Goal: Task Accomplishment & Management: Manage account settings

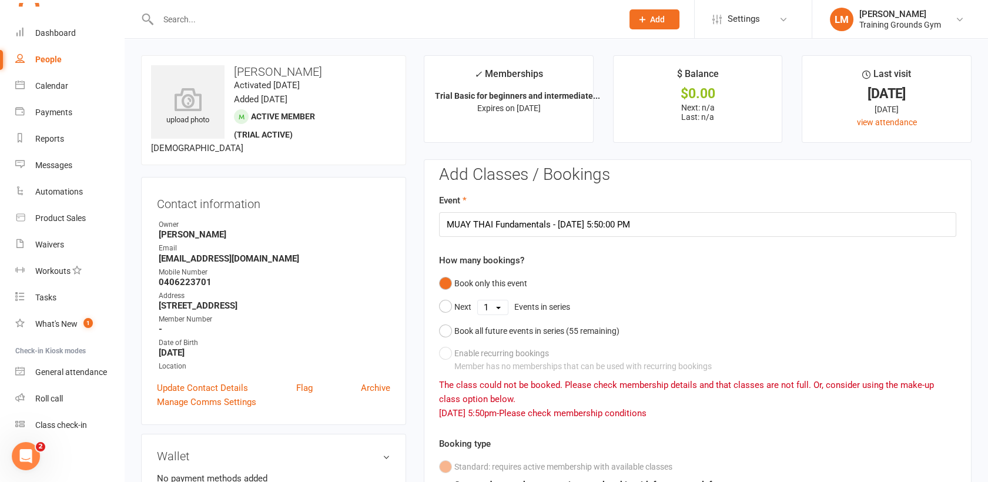
click at [174, 18] on input "text" at bounding box center [385, 19] width 460 height 16
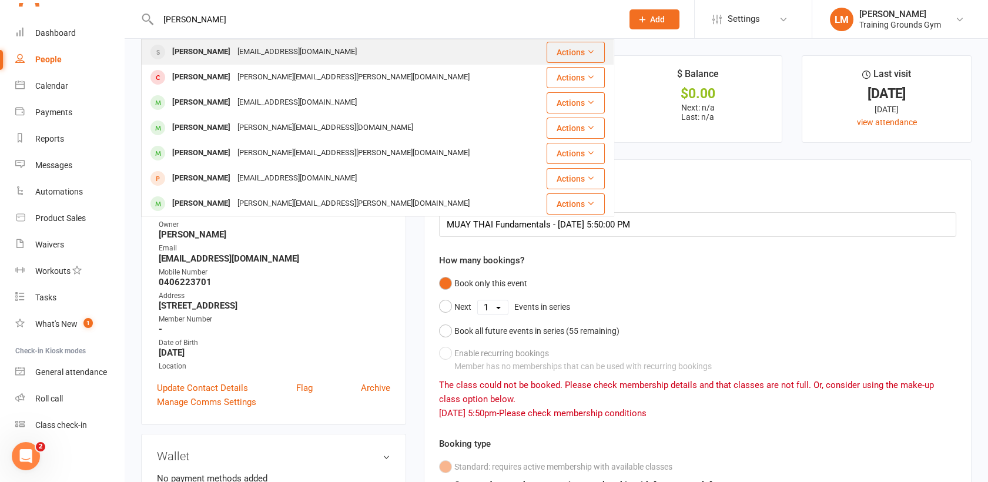
type input "[PERSON_NAME]"
click at [188, 50] on div "[PERSON_NAME]" at bounding box center [201, 52] width 65 height 17
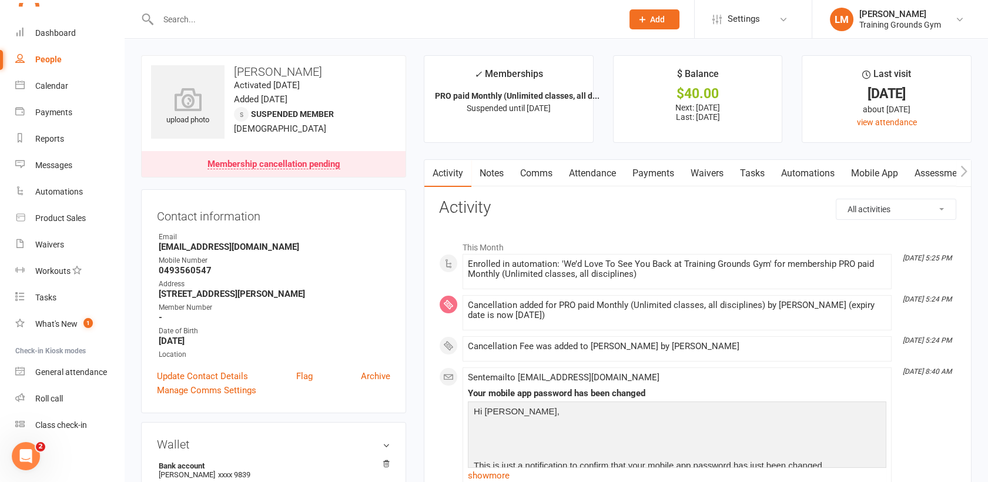
click at [657, 169] on link "Payments" at bounding box center [653, 173] width 58 height 27
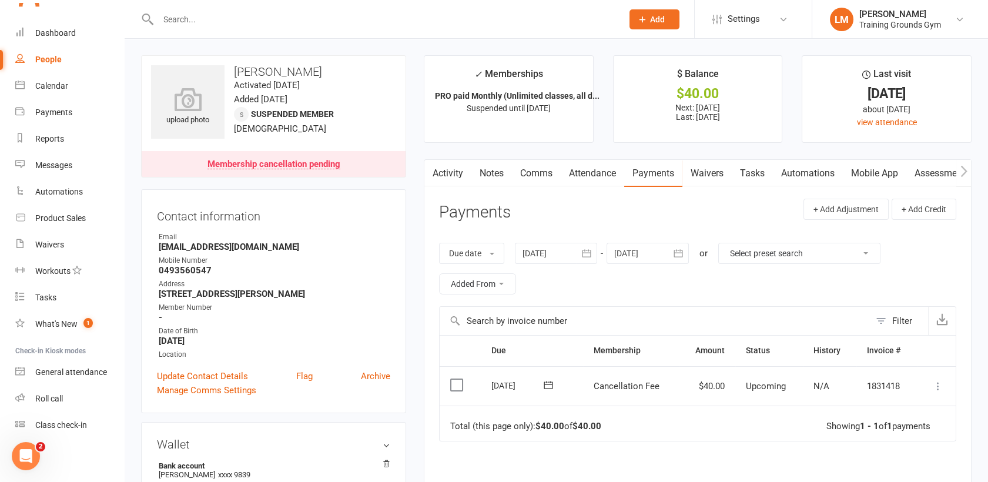
click at [682, 251] on icon "button" at bounding box center [679, 253] width 12 height 12
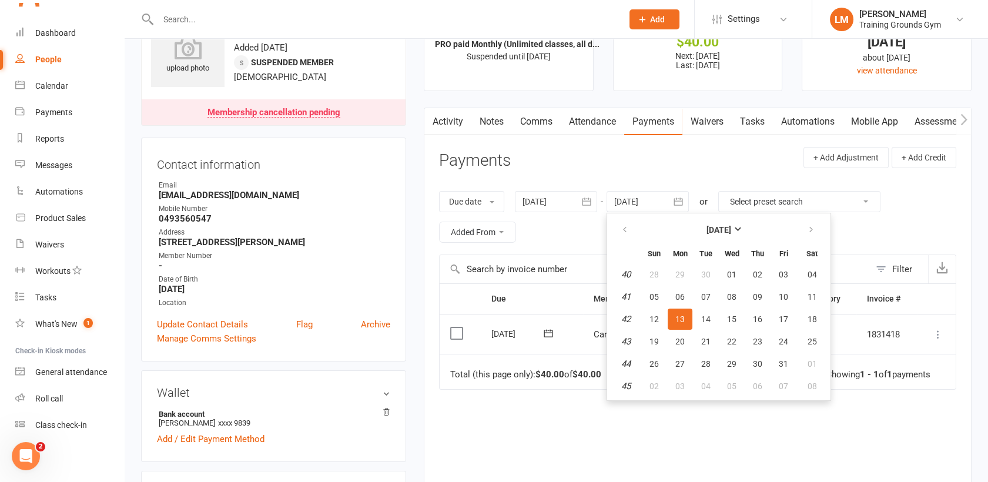
scroll to position [48, 0]
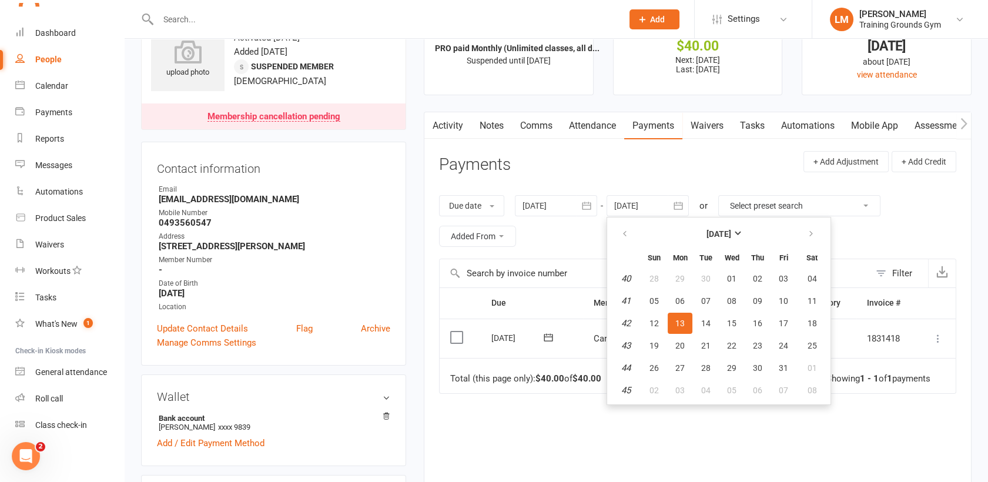
click at [178, 19] on input "text" at bounding box center [385, 19] width 460 height 16
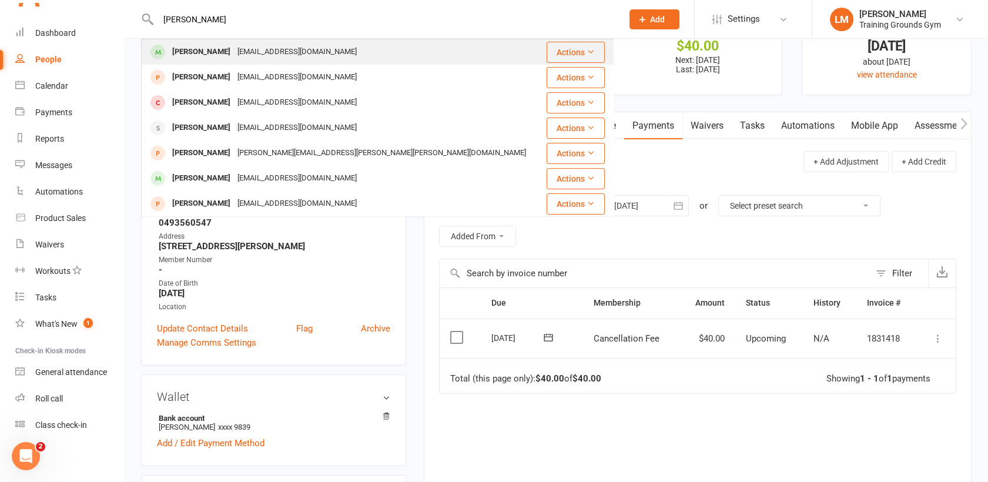
type input "[PERSON_NAME]"
click at [198, 54] on div "[PERSON_NAME]" at bounding box center [201, 52] width 65 height 17
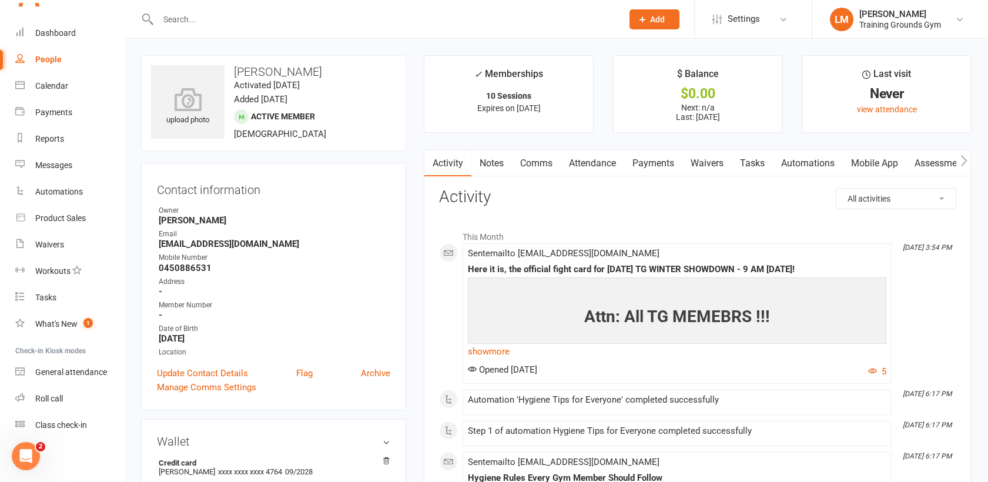
click at [654, 158] on link "Payments" at bounding box center [653, 163] width 58 height 27
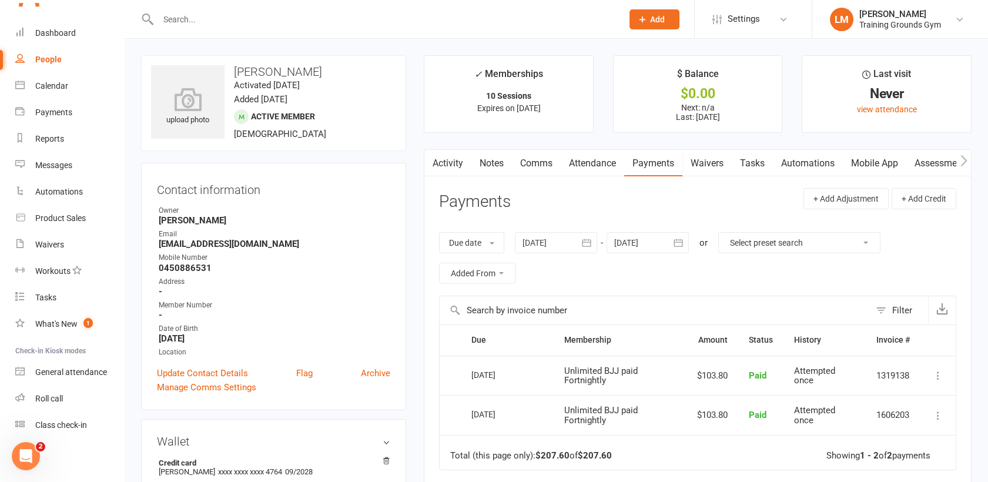
click at [172, 26] on input "text" at bounding box center [385, 19] width 460 height 16
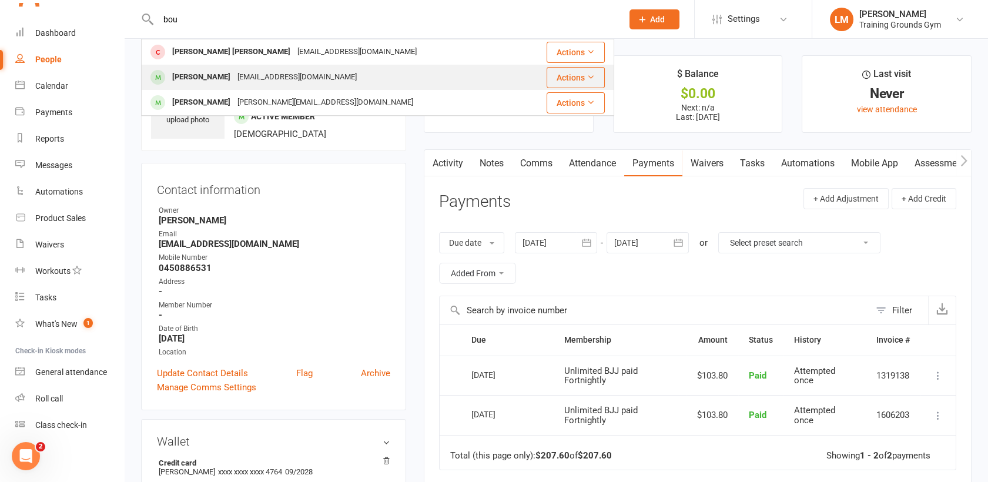
type input "bou"
click at [213, 83] on div "[PERSON_NAME]" at bounding box center [201, 77] width 65 height 17
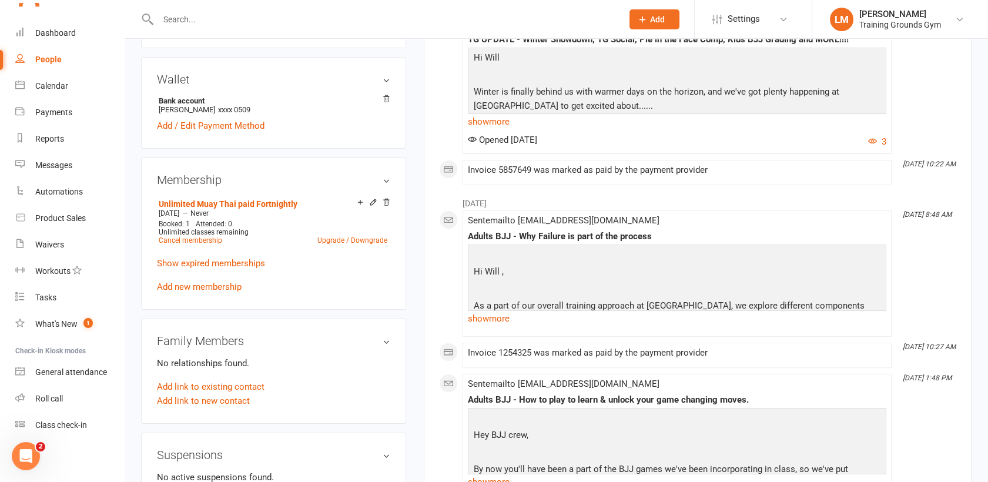
scroll to position [368, 0]
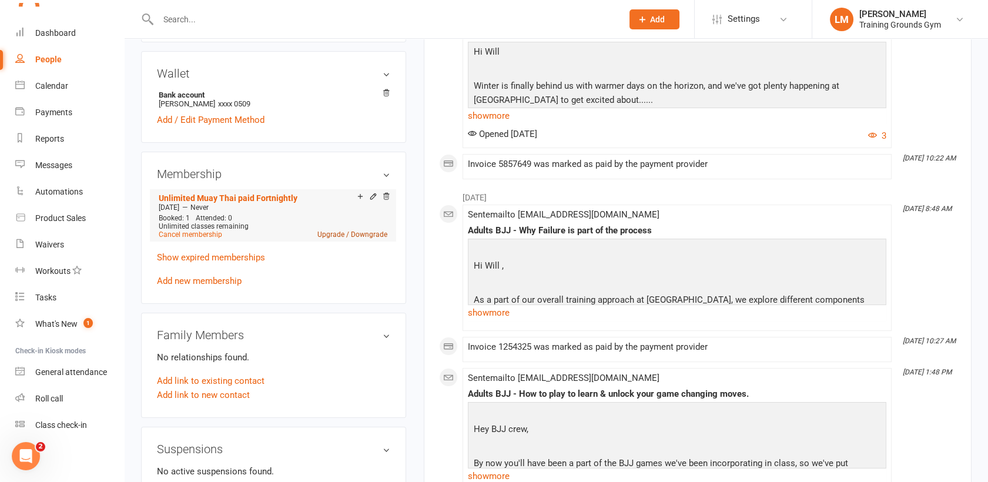
click at [341, 232] on link "Upgrade / Downgrade" at bounding box center [352, 234] width 70 height 8
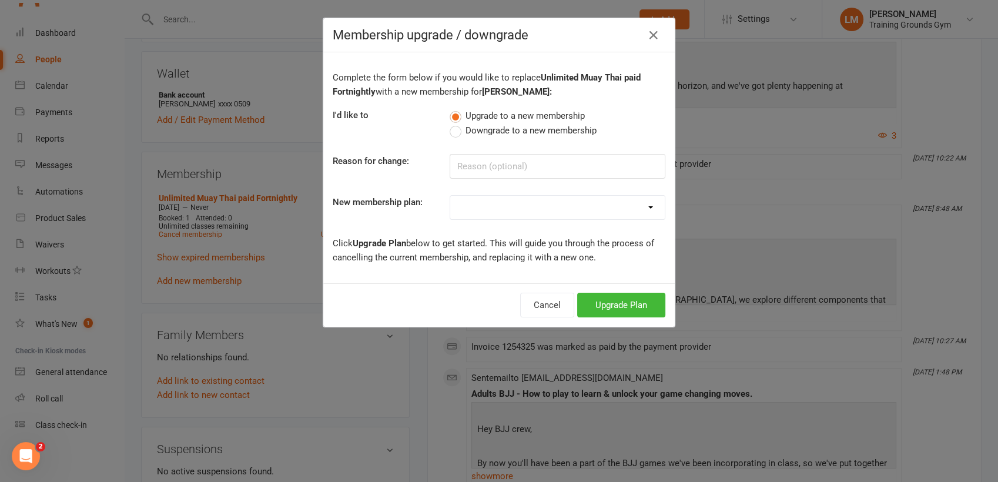
click at [454, 129] on label "Downgrade to a new membership" at bounding box center [523, 130] width 147 height 14
click at [454, 123] on input "Downgrade to a new membership" at bounding box center [454, 123] width 8 height 0
click at [564, 210] on select "Trial Basic for beginners and intermediate levels 16yrs+ Only Trial Plus for 18…" at bounding box center [557, 208] width 215 height 24
select select "19"
click at [450, 196] on select "Trial Basic for beginners and intermediate levels 16yrs+ Only Trial Plus for 18…" at bounding box center [557, 208] width 215 height 24
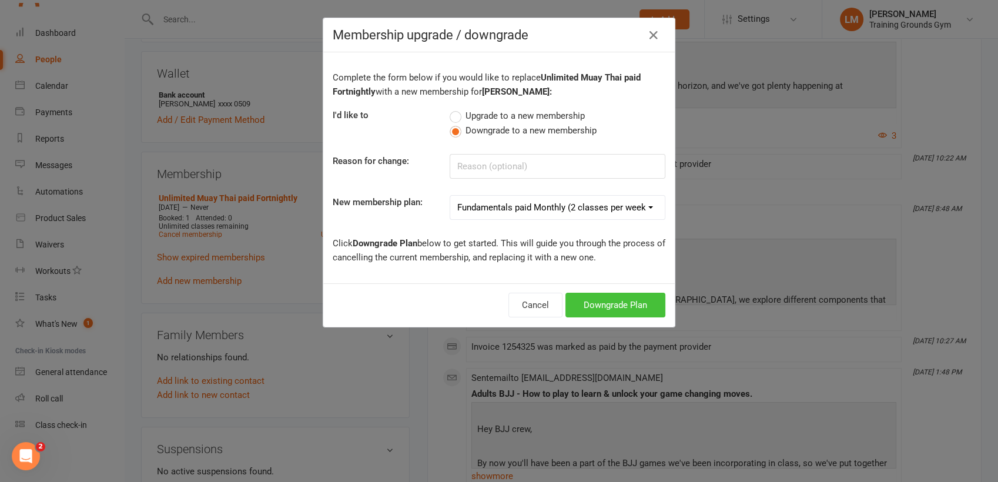
click at [591, 303] on button "Downgrade Plan" at bounding box center [616, 305] width 100 height 25
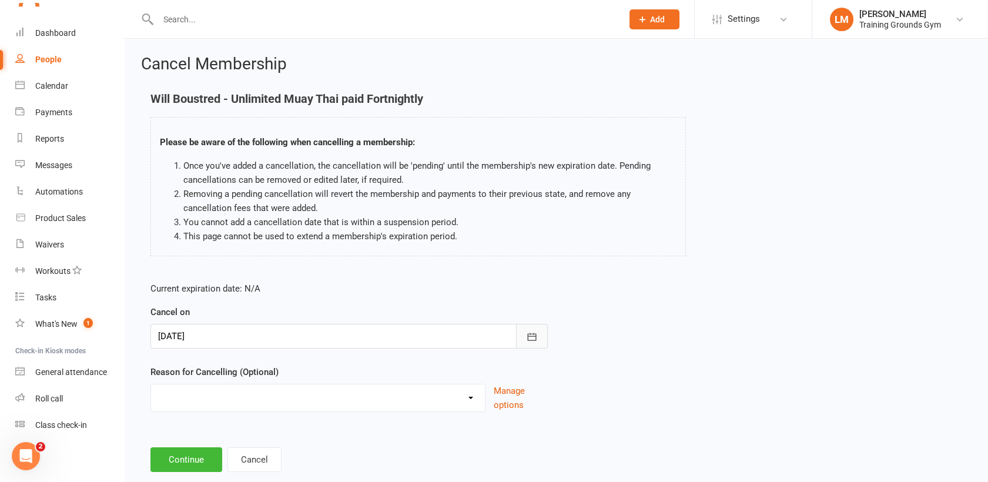
click at [525, 332] on button "button" at bounding box center [532, 336] width 32 height 25
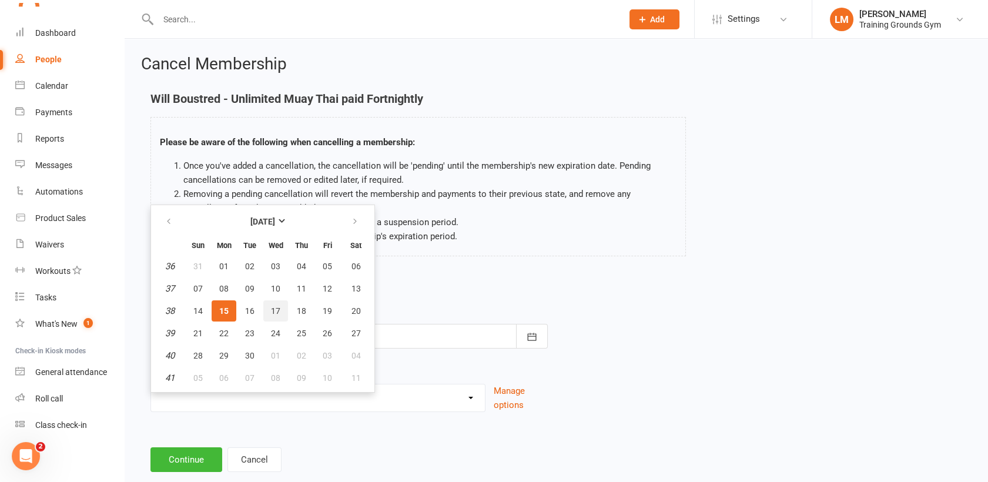
click at [273, 308] on span "17" at bounding box center [275, 310] width 9 height 9
type input "[DATE]"
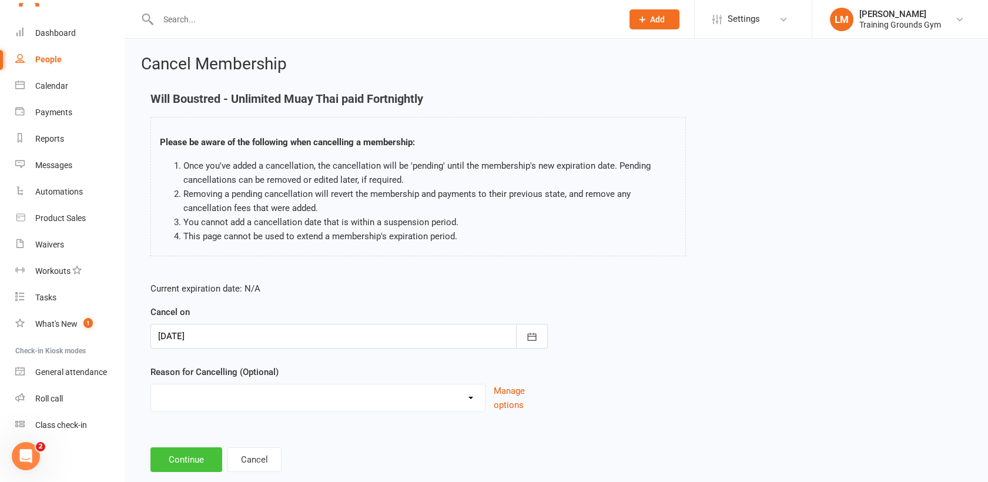
click at [198, 460] on button "Continue" at bounding box center [186, 459] width 72 height 25
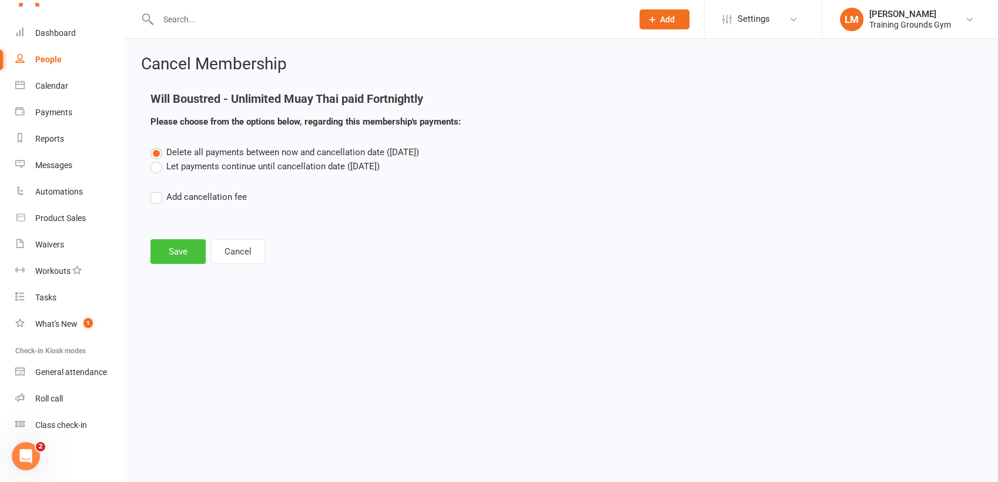
click at [174, 260] on button "Save" at bounding box center [177, 251] width 55 height 25
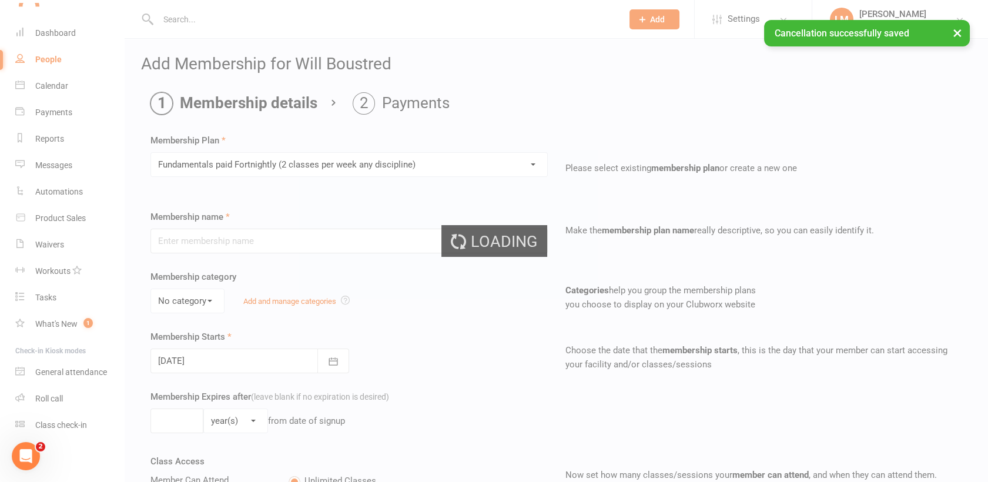
type input "Fundamentals paid Fortnightly (2 classes per week any discipline)"
select select "0"
type input "0"
type input "2"
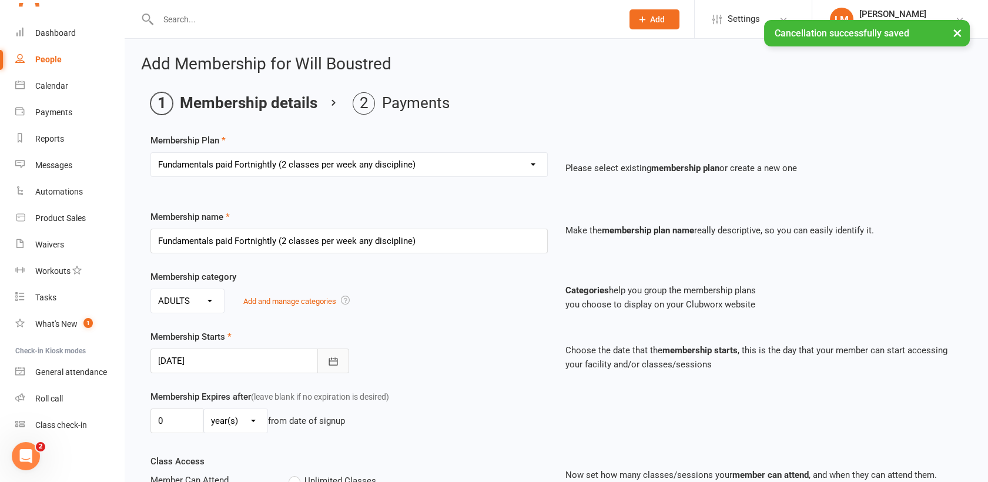
click at [333, 356] on icon "button" at bounding box center [333, 362] width 12 height 12
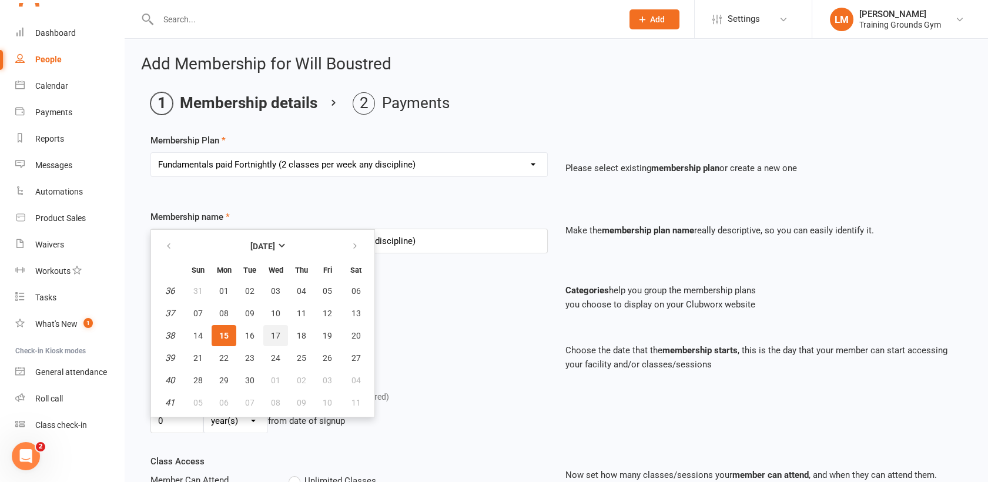
click at [268, 336] on button "17" at bounding box center [275, 335] width 25 height 21
type input "[DATE]"
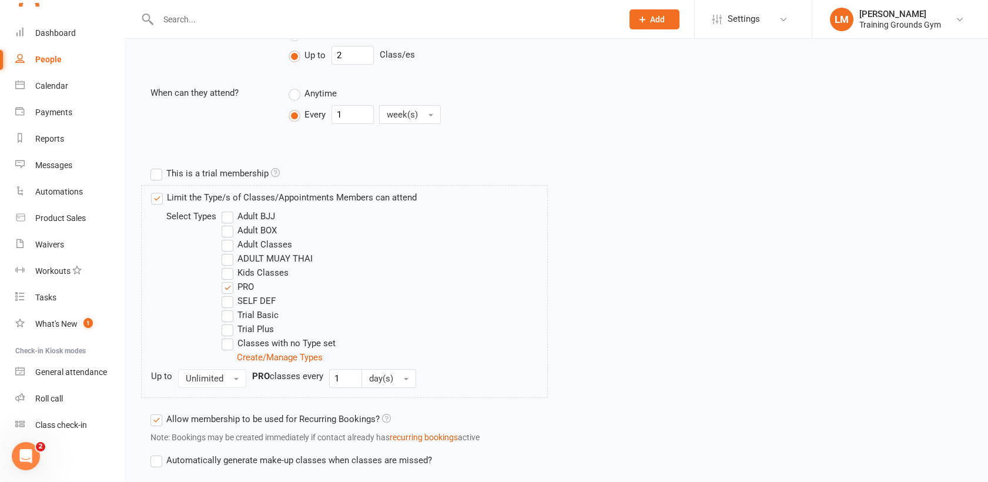
scroll to position [524, 0]
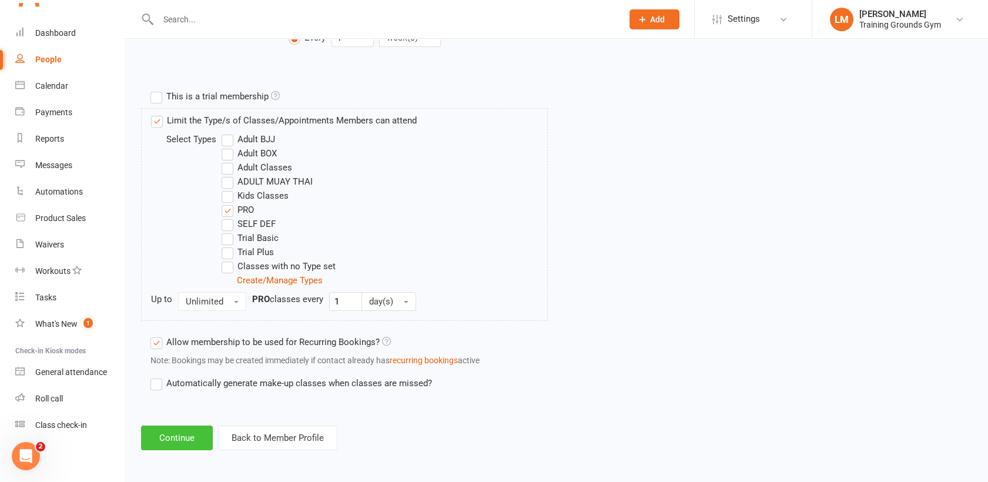
click at [160, 444] on button "Continue" at bounding box center [177, 438] width 72 height 25
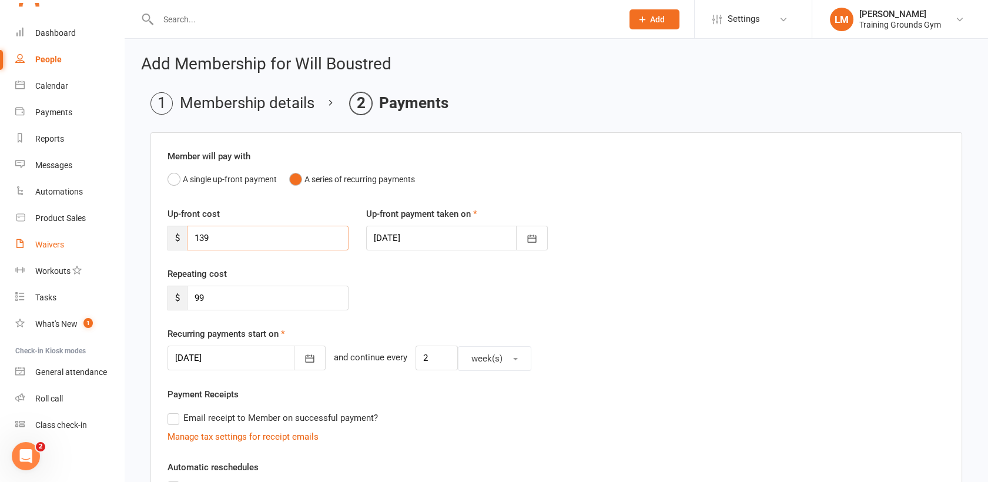
drag, startPoint x: 235, startPoint y: 240, endPoint x: 66, endPoint y: 242, distance: 169.3
click at [66, 242] on ui-view "Prospect Member Non-attending contact Class / event Appointment Task Membership…" at bounding box center [494, 385] width 988 height 764
type input "99"
click at [304, 360] on icon "button" at bounding box center [310, 359] width 12 height 12
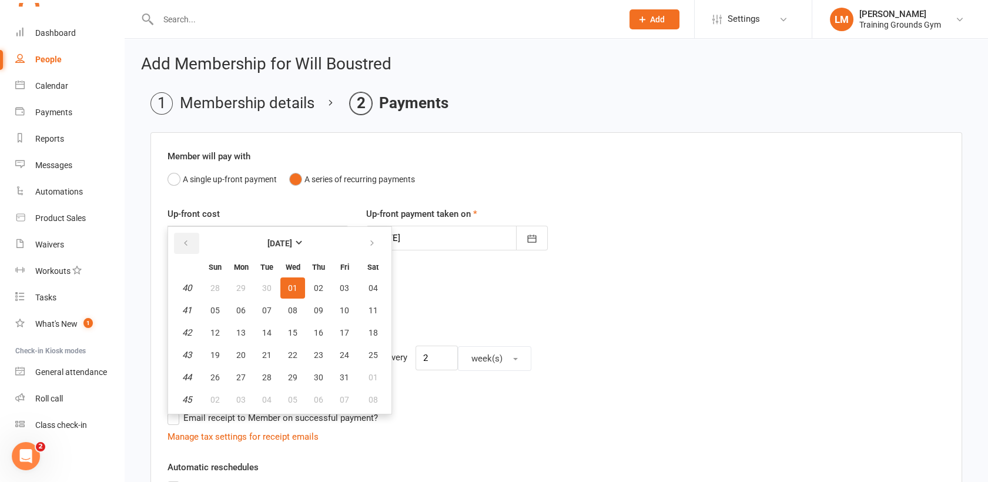
click at [188, 248] on button "button" at bounding box center [186, 243] width 25 height 21
click at [493, 321] on div "Repeating cost $ 99" at bounding box center [556, 297] width 795 height 60
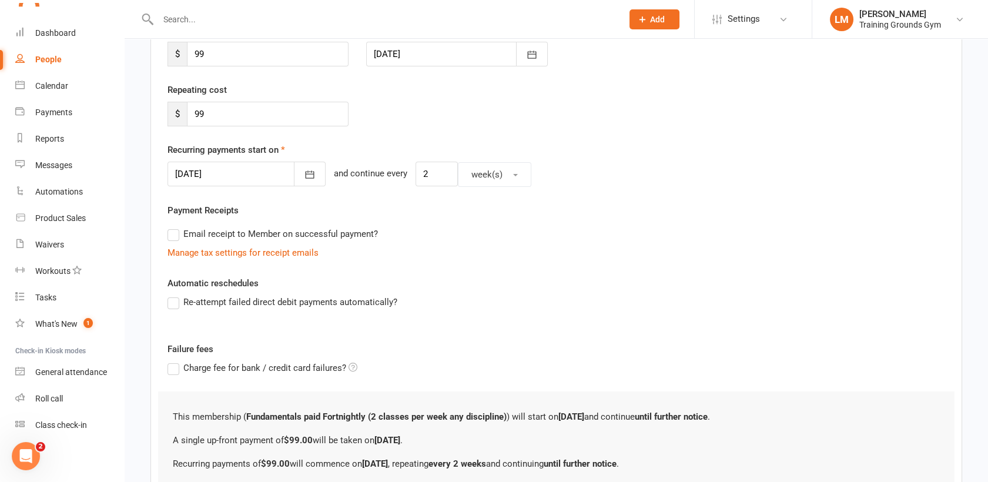
scroll to position [301, 0]
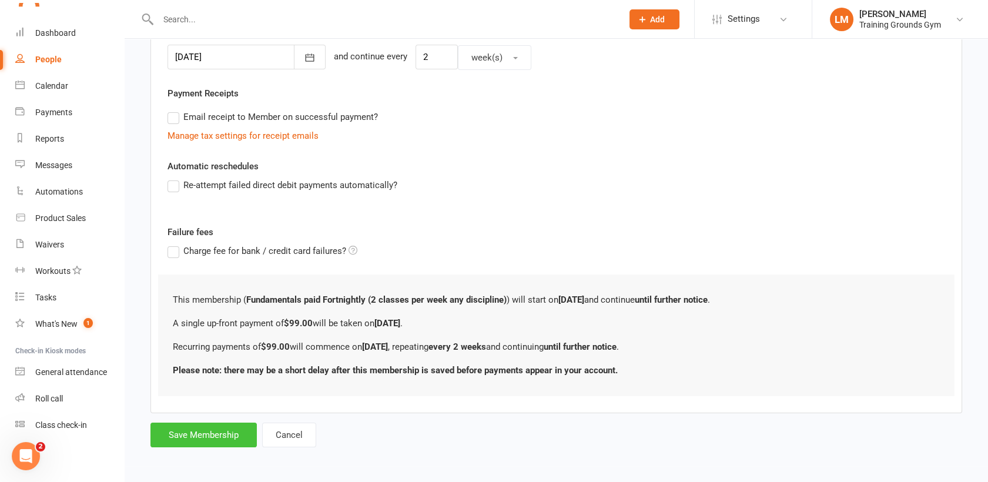
click at [214, 425] on button "Save Membership" at bounding box center [203, 435] width 106 height 25
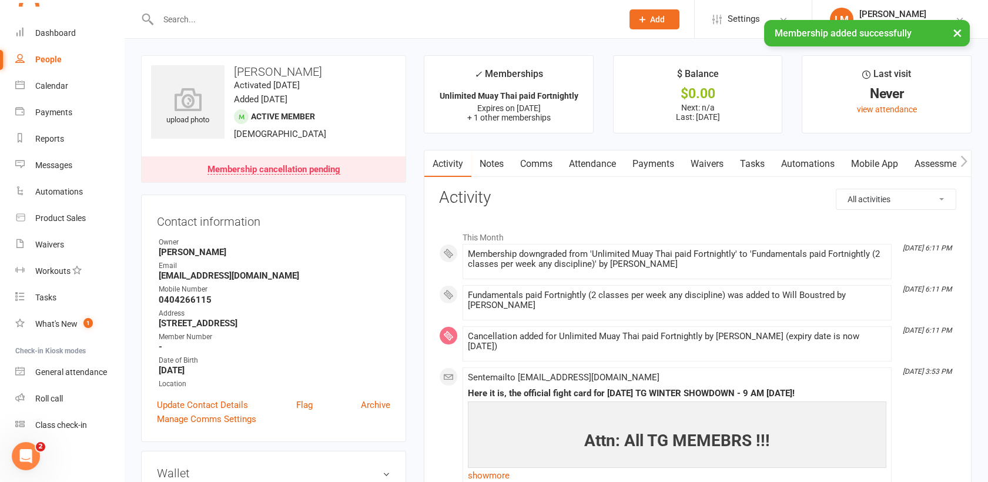
click at [654, 166] on link "Payments" at bounding box center [653, 163] width 58 height 27
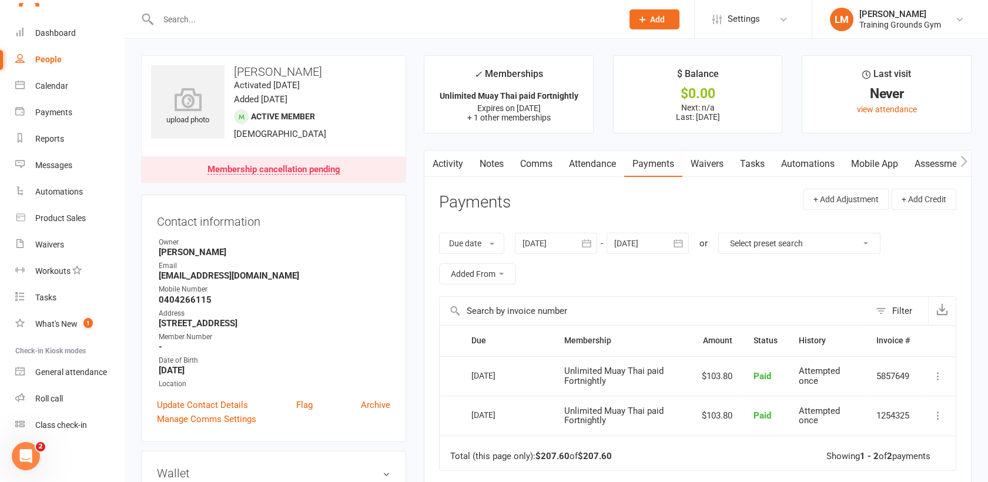
click at [671, 241] on button "button" at bounding box center [678, 243] width 21 height 21
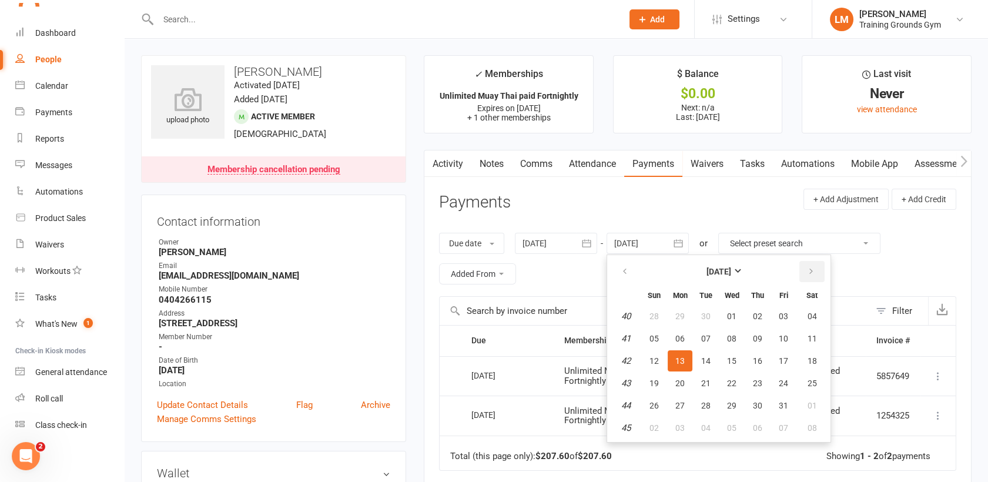
click at [814, 267] on icon "button" at bounding box center [811, 271] width 8 height 9
click at [821, 323] on button "06" at bounding box center [812, 316] width 30 height 21
type input "[DATE]"
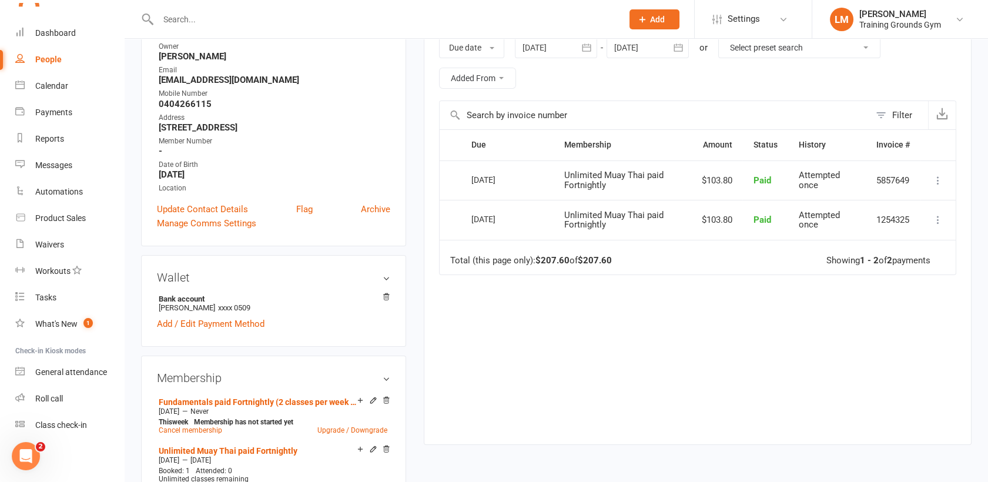
scroll to position [257, 0]
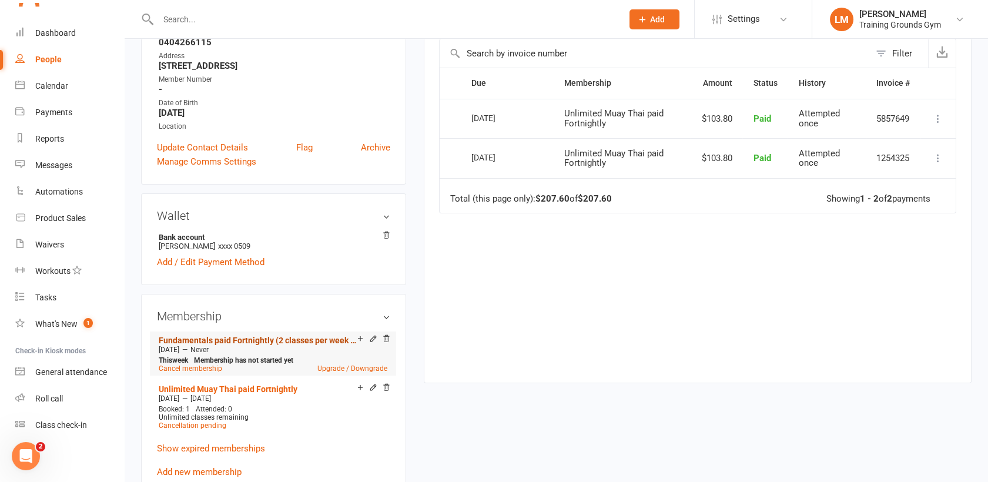
click at [220, 338] on link "Fundamentals paid Fortnightly (2 classes per week any discipline)" at bounding box center [258, 340] width 199 height 9
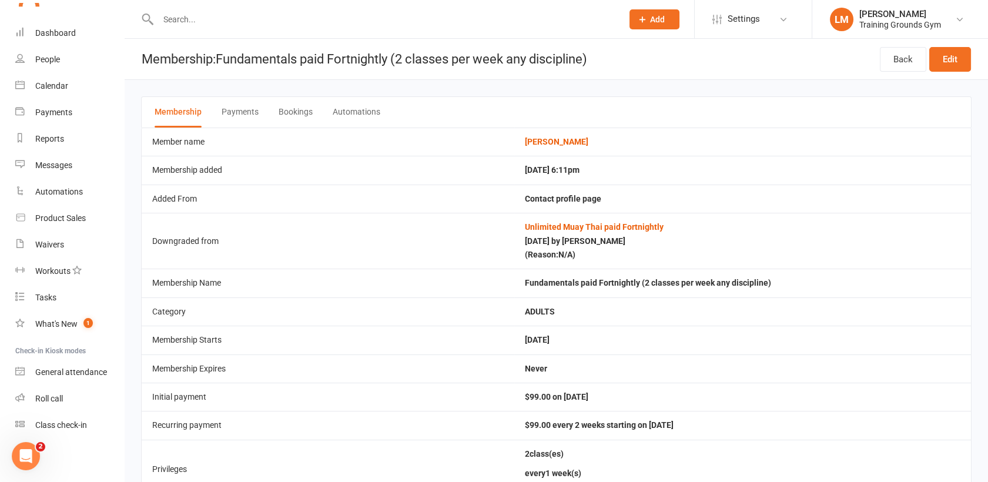
click at [177, 12] on input "text" at bounding box center [385, 19] width 460 height 16
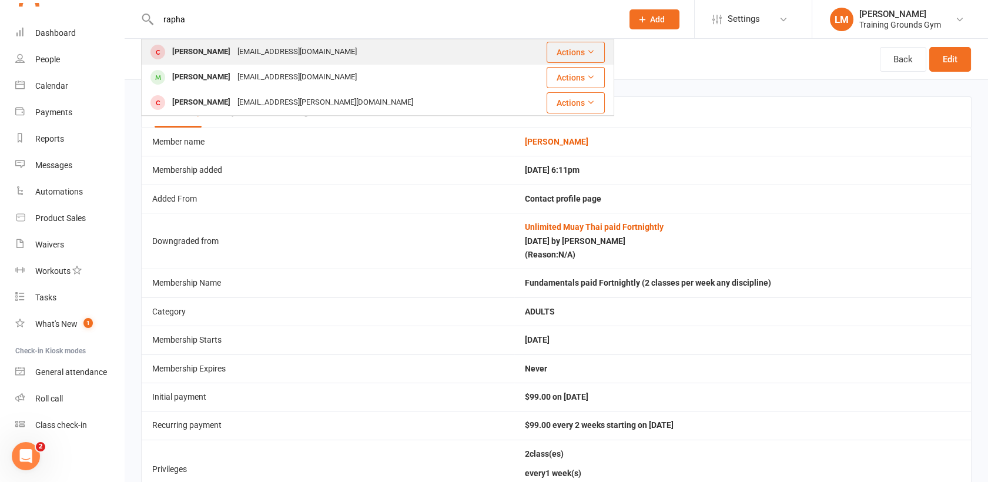
type input "rapha"
click at [244, 53] on div "[EMAIL_ADDRESS][DOMAIN_NAME]" at bounding box center [297, 52] width 126 height 17
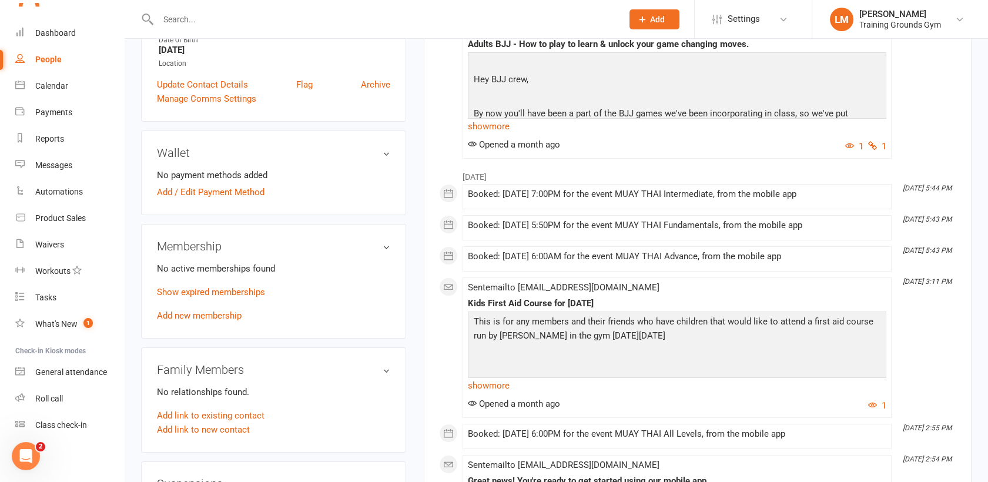
scroll to position [348, 0]
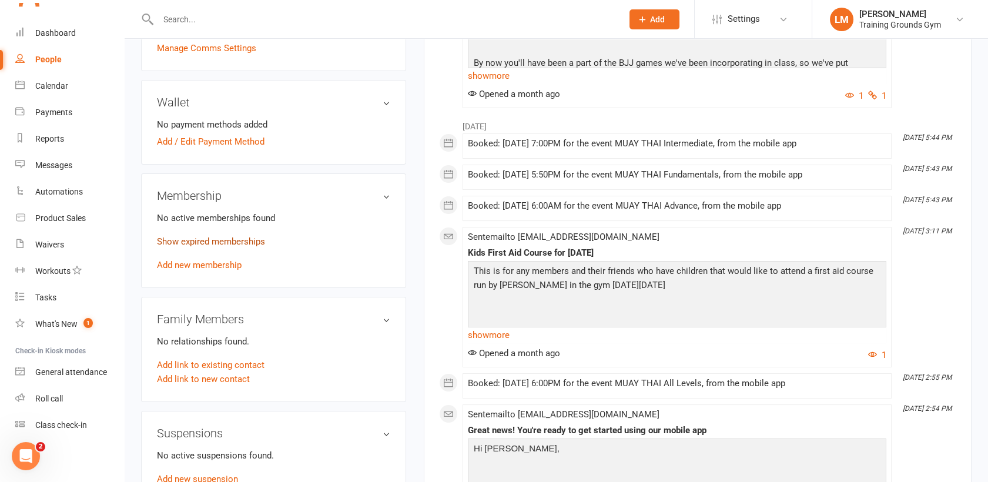
click at [186, 245] on link "Show expired memberships" at bounding box center [211, 241] width 108 height 11
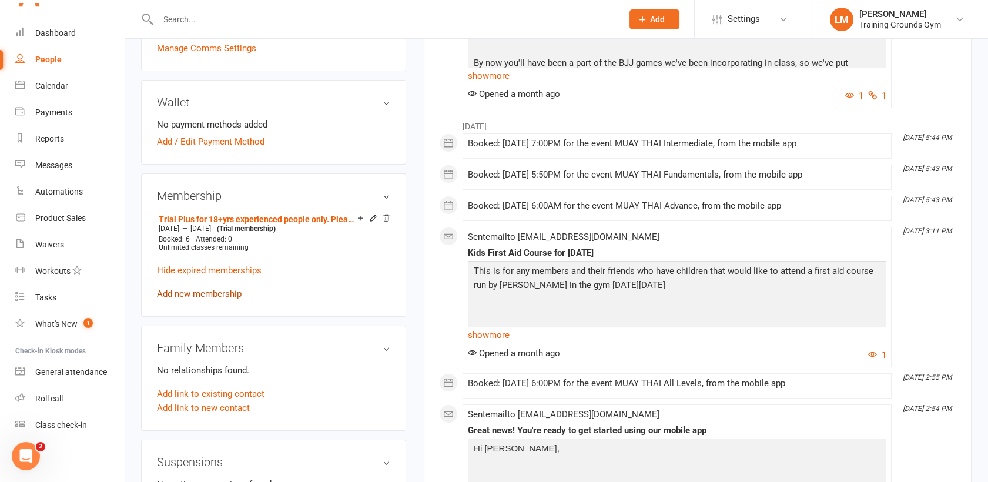
click at [228, 289] on link "Add new membership" at bounding box center [199, 294] width 85 height 11
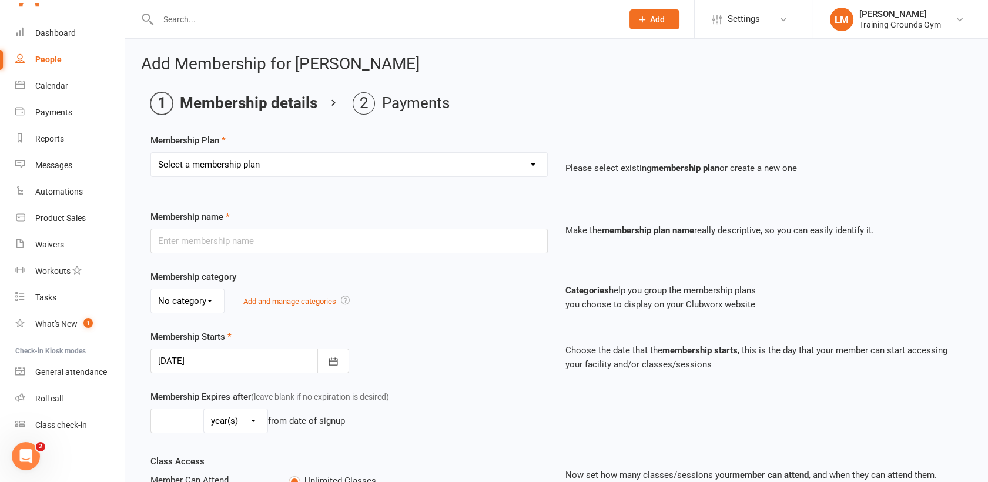
click at [471, 163] on select "Select a membership plan Create new Membership Plan Trial Basic for beginners a…" at bounding box center [349, 165] width 396 height 24
select select "34"
click at [151, 153] on select "Select a membership plan Create new Membership Plan Trial Basic for beginners a…" at bounding box center [349, 165] width 396 height 24
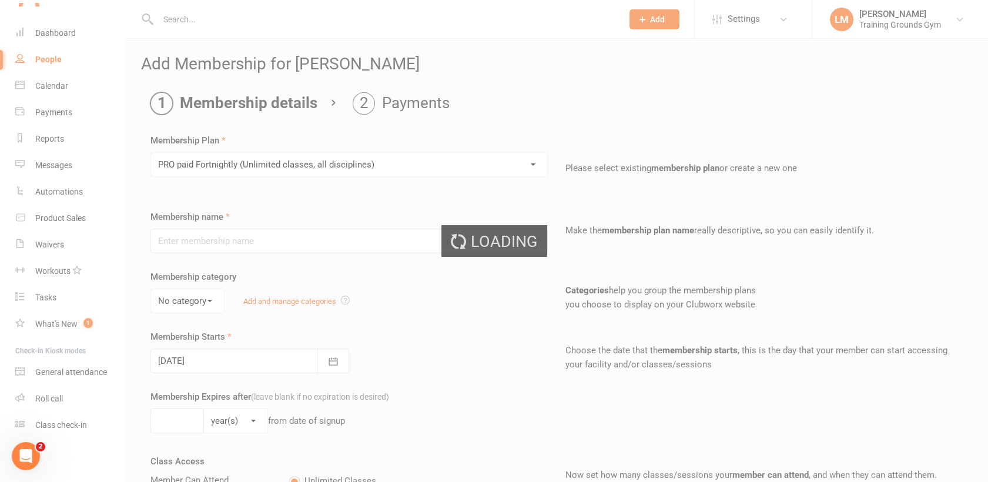
type input "PRO paid Fortnightly (Unlimited classes, all disciplines)"
select select "0"
type input "0"
type input "4"
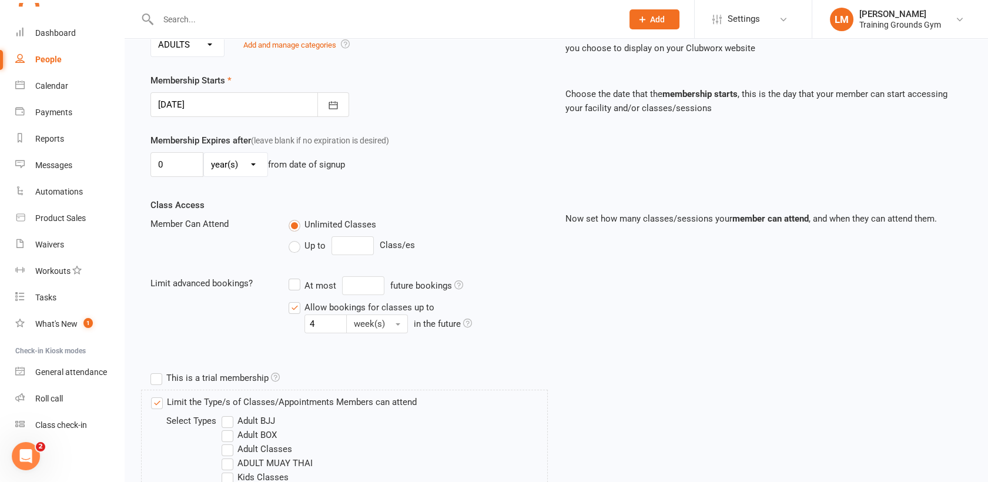
scroll to position [259, 0]
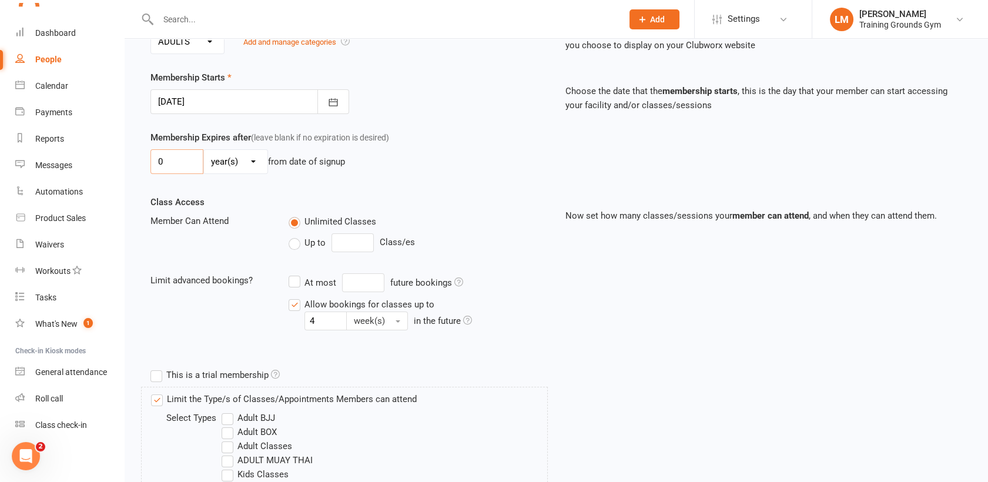
click at [176, 159] on input "0" at bounding box center [176, 161] width 53 height 25
type input "3"
click at [228, 159] on select "day(s) week(s) month(s) year(s)" at bounding box center [235, 162] width 63 height 24
select select "2"
click at [204, 150] on select "day(s) week(s) month(s) year(s)" at bounding box center [235, 162] width 63 height 24
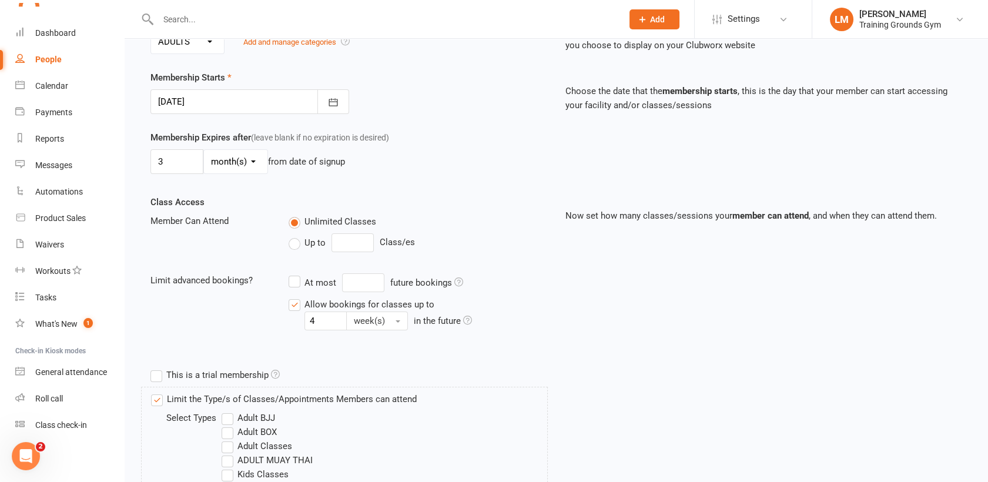
click at [573, 285] on div "Class Access Member Can Attend Unlimited Classes Up to Class/es Limit advanced …" at bounding box center [556, 279] width 829 height 168
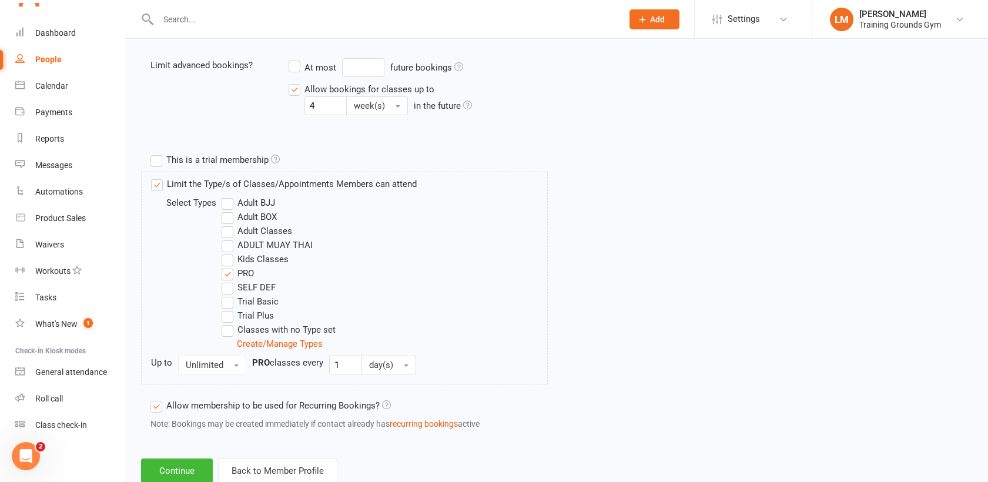
scroll to position [508, 0]
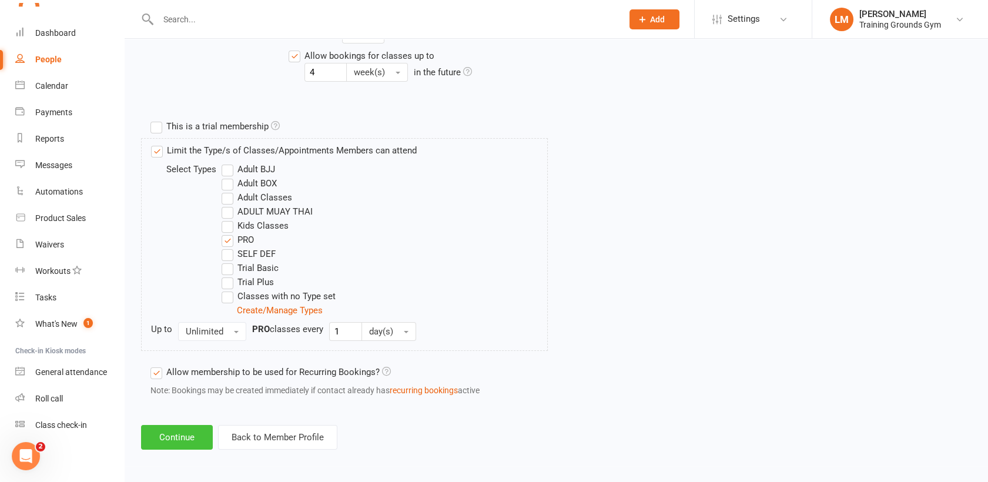
click at [204, 434] on button "Continue" at bounding box center [177, 437] width 72 height 25
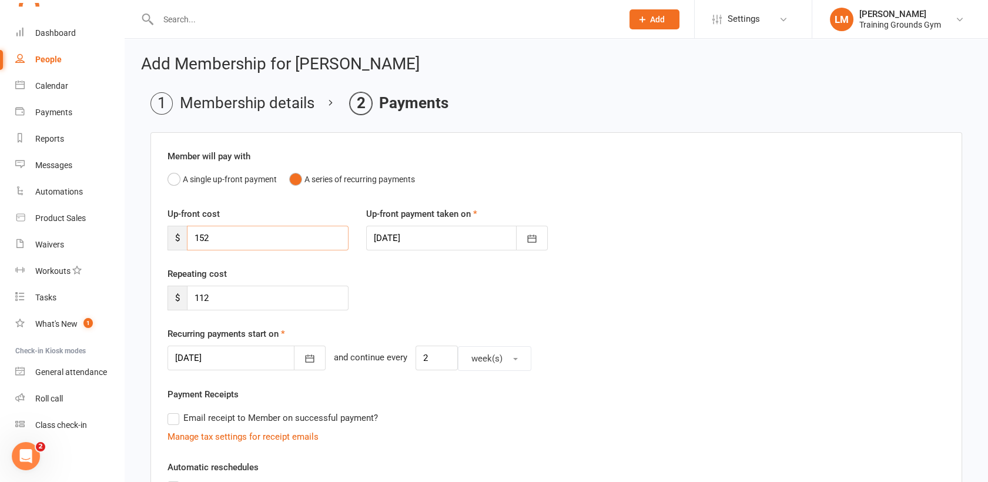
drag, startPoint x: 283, startPoint y: 242, endPoint x: 179, endPoint y: 232, distance: 105.1
click at [179, 232] on div "$ 152" at bounding box center [258, 238] width 181 height 25
type input "112"
click at [761, 326] on div "Repeating cost $ 112" at bounding box center [556, 297] width 795 height 60
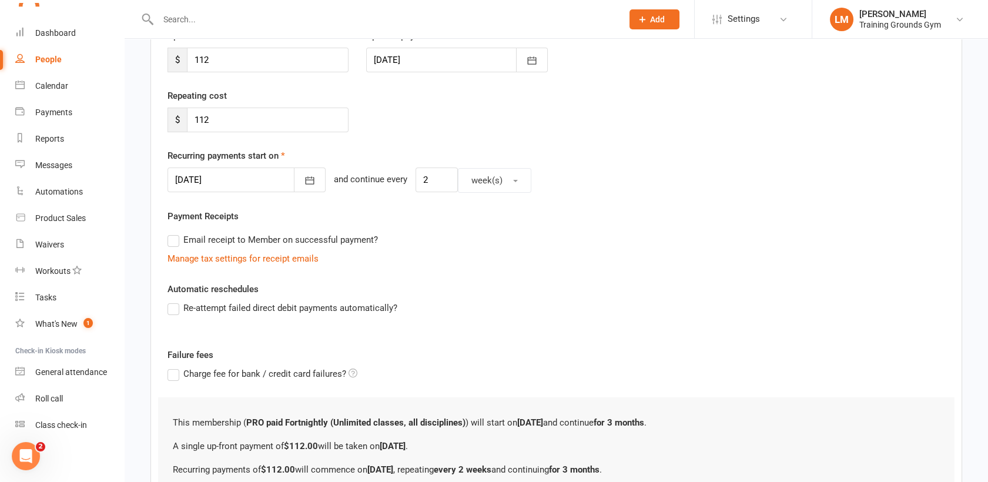
scroll to position [301, 0]
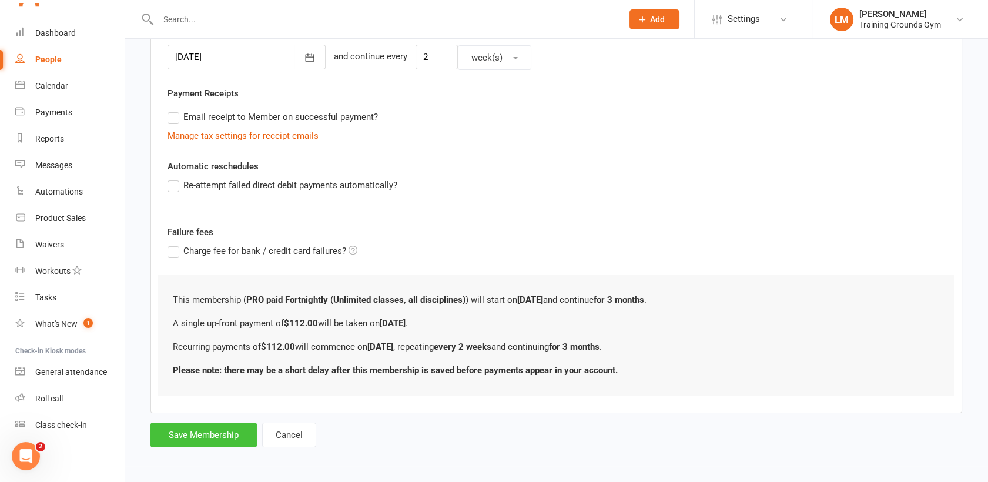
click at [205, 429] on button "Save Membership" at bounding box center [203, 435] width 106 height 25
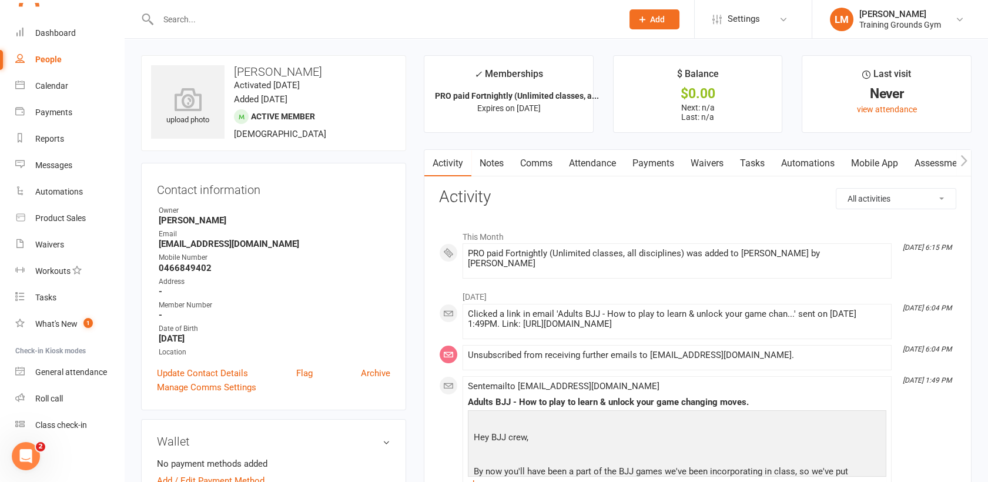
drag, startPoint x: 235, startPoint y: 71, endPoint x: 316, endPoint y: 66, distance: 81.3
click at [316, 66] on h3 "[PERSON_NAME]" at bounding box center [273, 71] width 245 height 13
copy h3 "[PERSON_NAME]"
drag, startPoint x: 159, startPoint y: 243, endPoint x: 252, endPoint y: 243, distance: 92.9
click at [252, 243] on strong "[EMAIL_ADDRESS][DOMAIN_NAME]" at bounding box center [275, 244] width 232 height 11
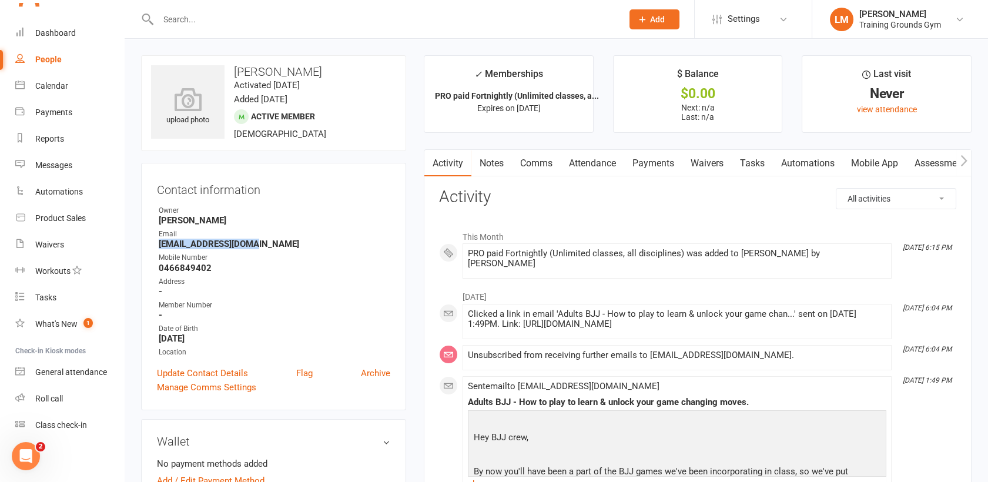
copy strong "[EMAIL_ADDRESS][DOMAIN_NAME]"
click at [658, 169] on link "Payments" at bounding box center [653, 163] width 58 height 27
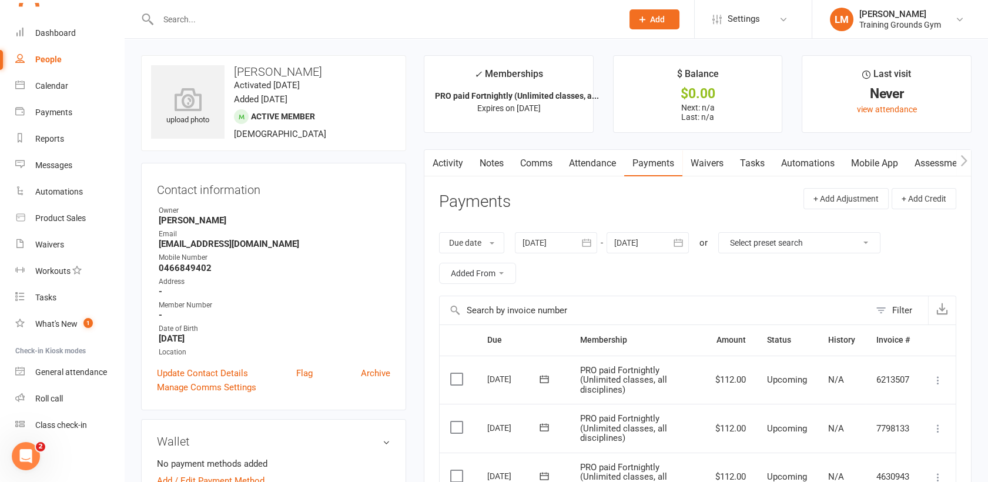
click at [176, 16] on input "text" at bounding box center [385, 19] width 460 height 16
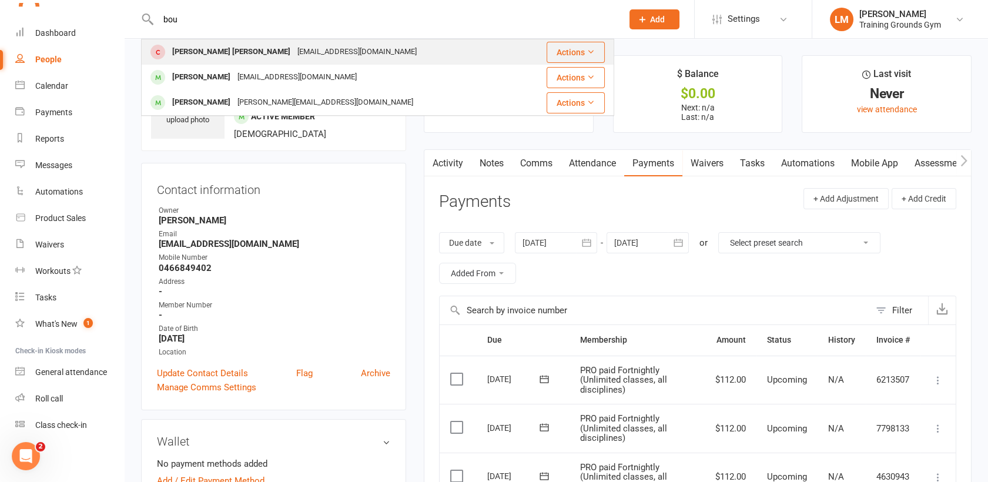
type input "bou"
click at [201, 48] on div "[PERSON_NAME] [PERSON_NAME]" at bounding box center [231, 52] width 125 height 17
click at [0, 0] on div "Loading" at bounding box center [0, 0] width 0 height 0
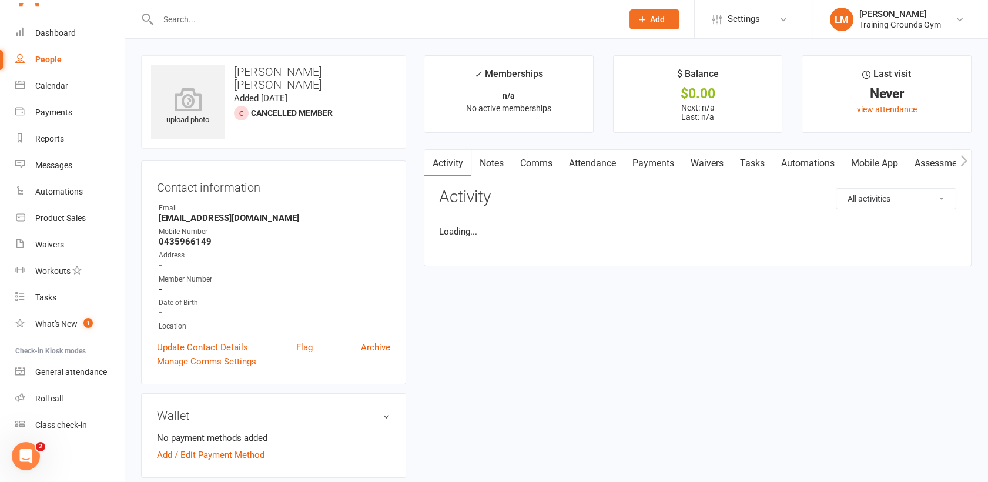
click at [180, 22] on input "text" at bounding box center [385, 19] width 460 height 16
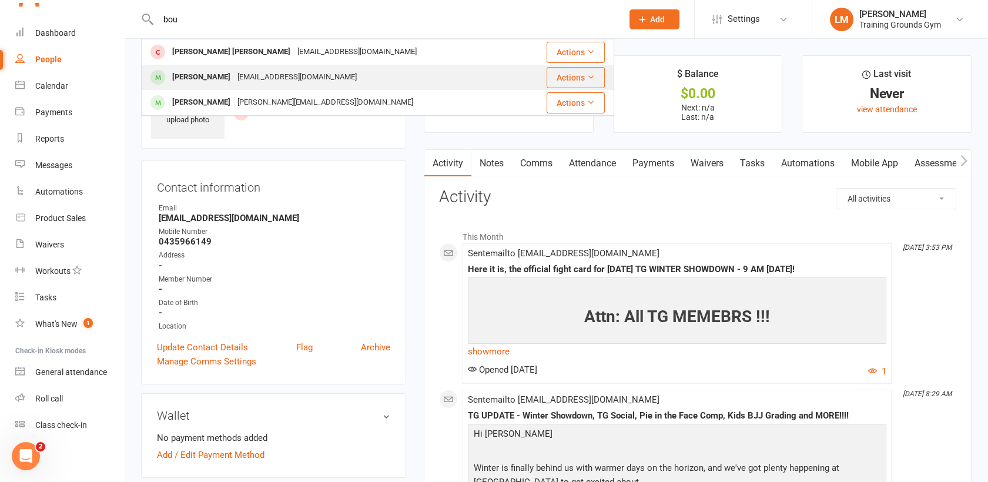
type input "bou"
click at [191, 82] on div "[PERSON_NAME]" at bounding box center [201, 77] width 65 height 17
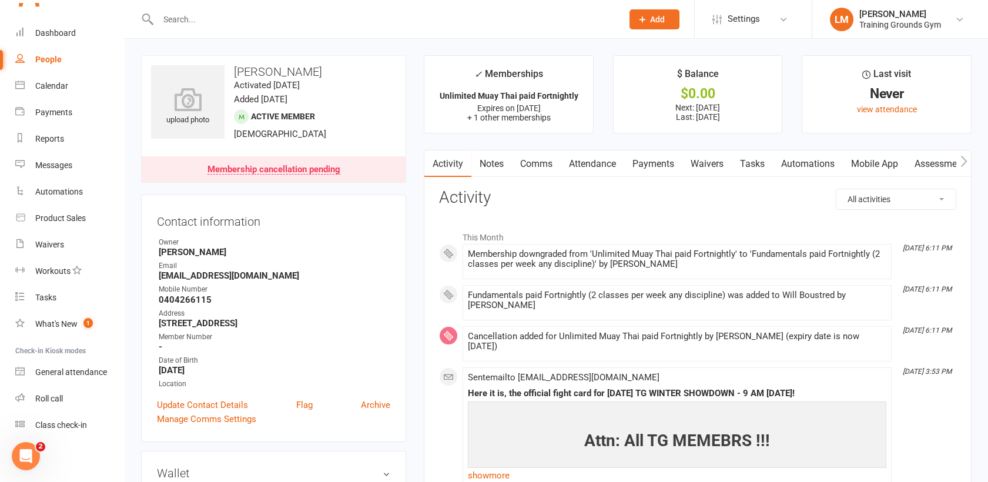
click at [649, 157] on link "Payments" at bounding box center [653, 163] width 58 height 27
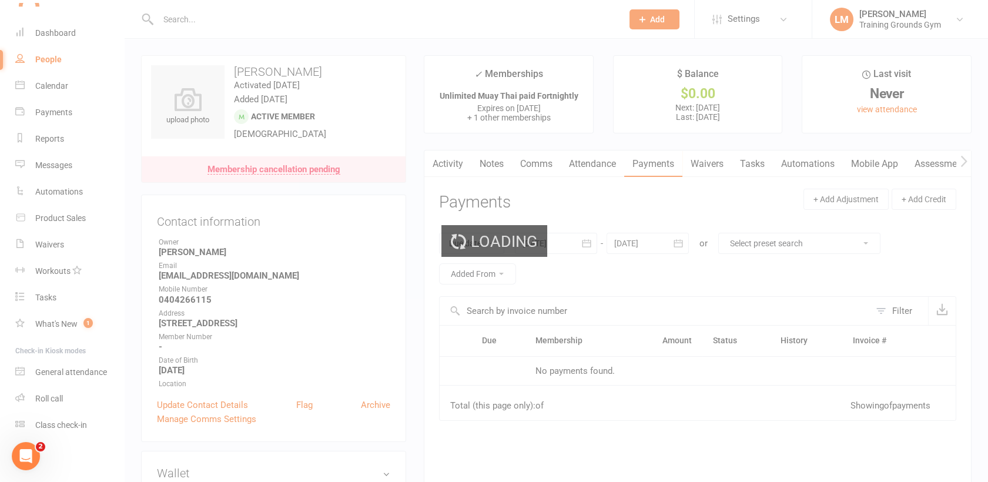
click at [673, 280] on div "Loading" at bounding box center [494, 241] width 988 height 482
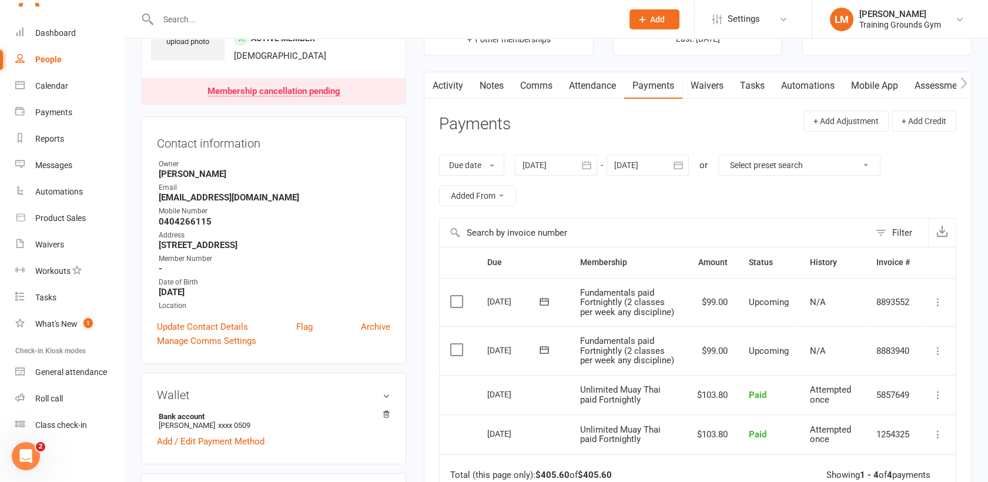
scroll to position [104, 0]
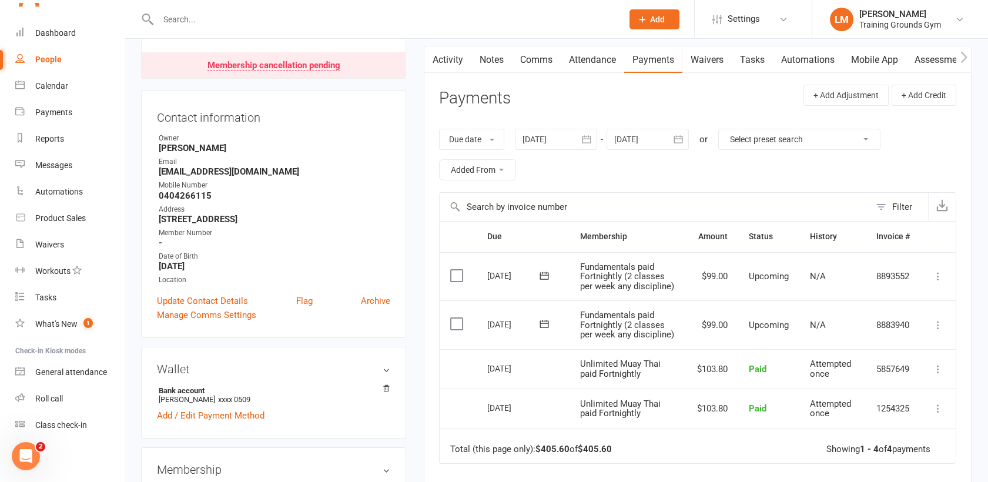
click at [188, 21] on input "text" at bounding box center [385, 19] width 460 height 16
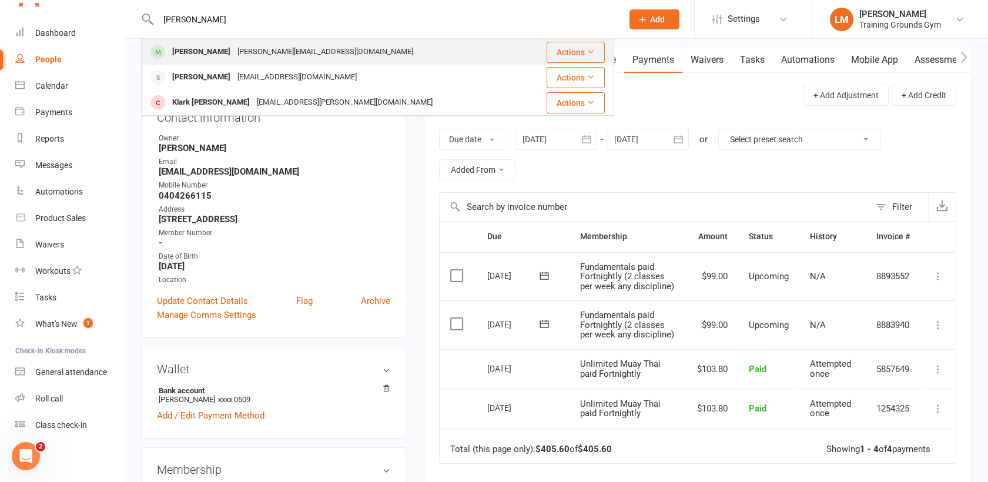
type input "[PERSON_NAME]"
click at [206, 51] on div "[PERSON_NAME]" at bounding box center [201, 52] width 65 height 17
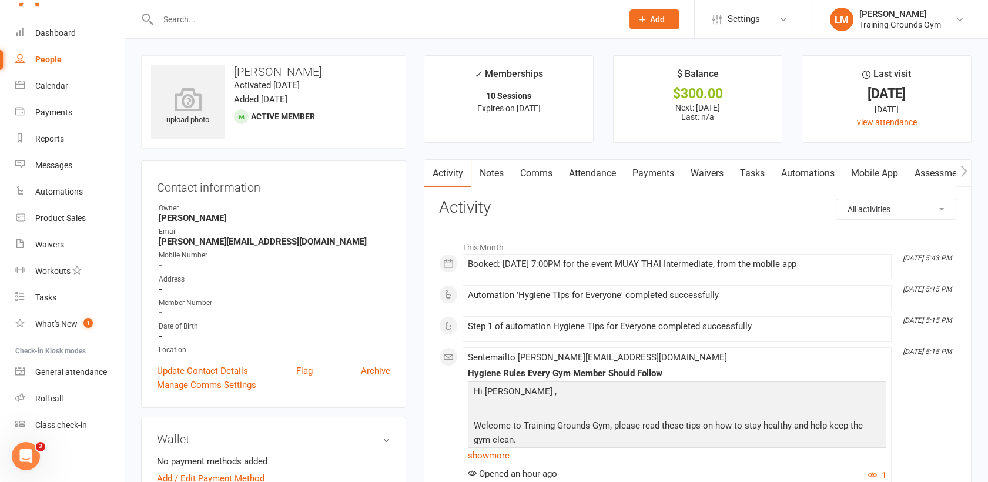
click at [658, 173] on link "Payments" at bounding box center [653, 173] width 58 height 27
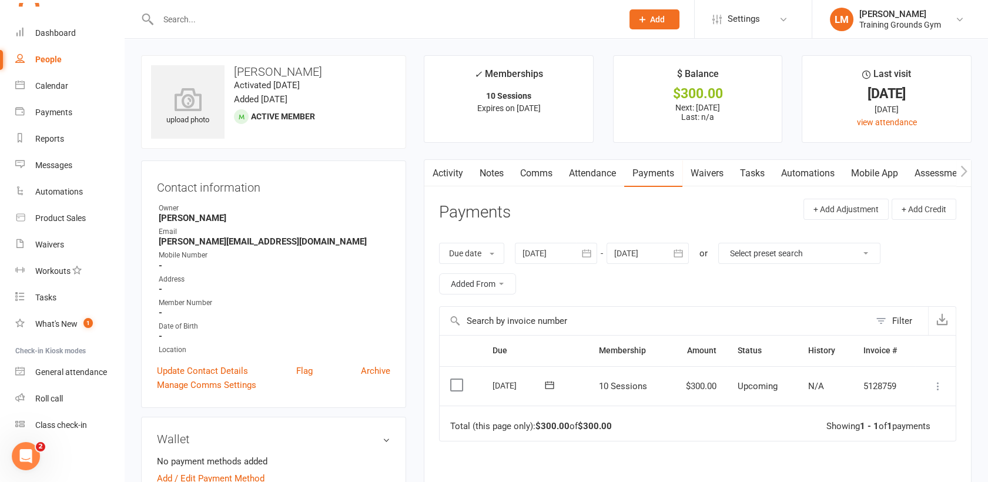
click at [942, 380] on icon at bounding box center [938, 386] width 12 height 12
click at [914, 449] on link "Mark as Paid (Other)" at bounding box center [886, 456] width 116 height 24
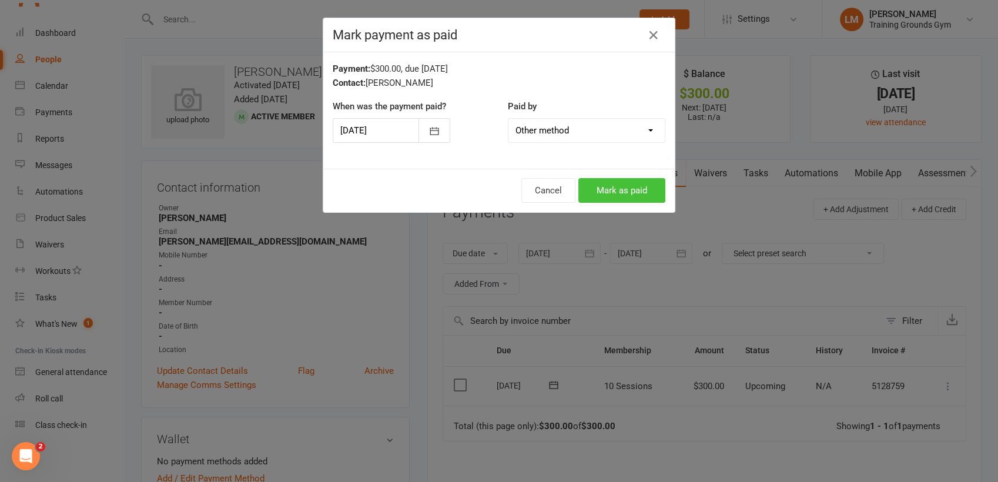
click at [627, 185] on button "Mark as paid" at bounding box center [621, 190] width 87 height 25
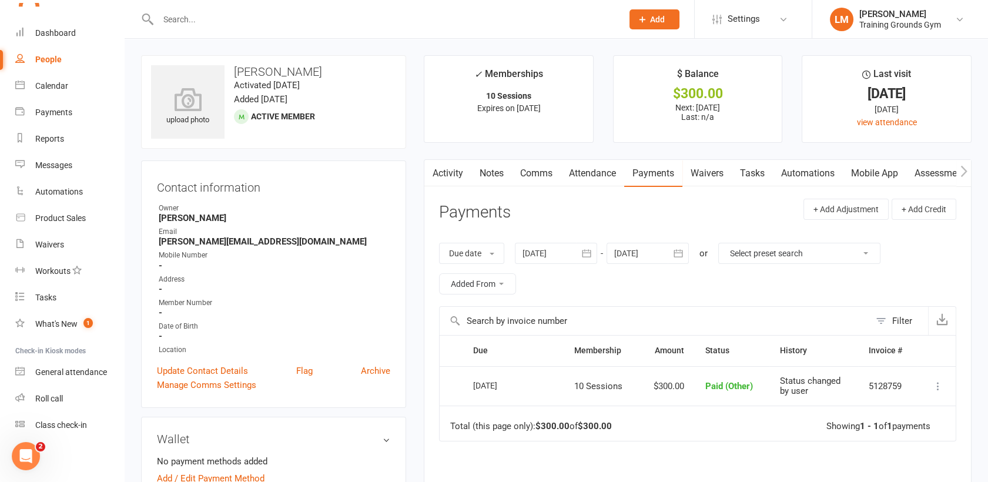
click at [245, 19] on input "text" at bounding box center [385, 19] width 460 height 16
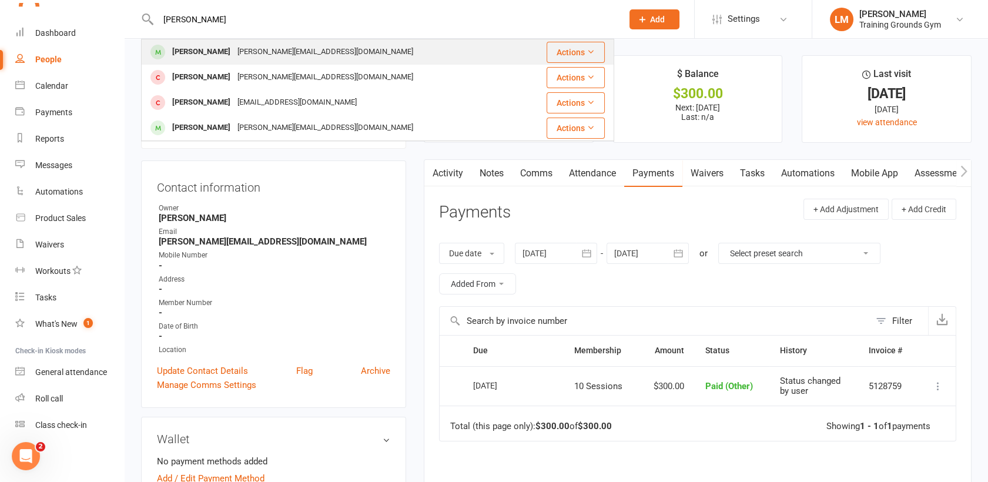
type input "[PERSON_NAME]"
click at [263, 58] on div "[PERSON_NAME][EMAIL_ADDRESS][DOMAIN_NAME]" at bounding box center [325, 52] width 183 height 17
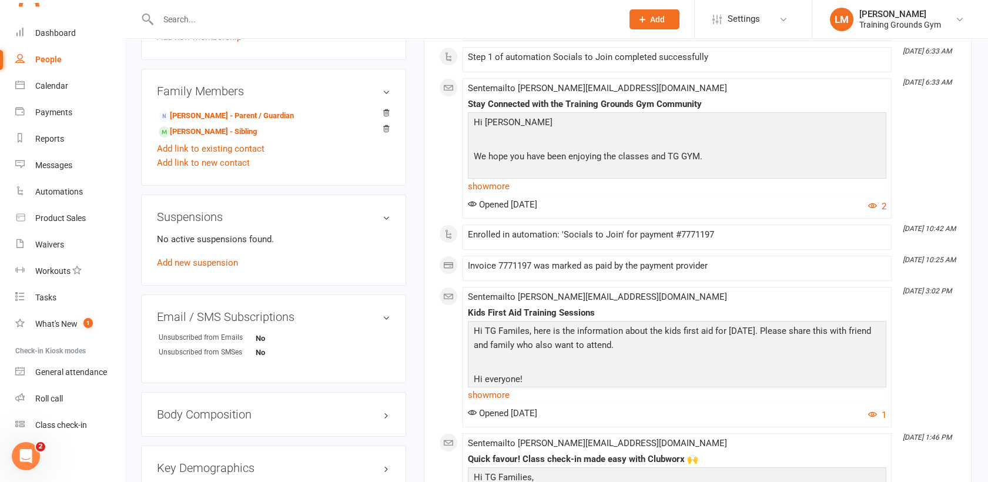
scroll to position [633, 0]
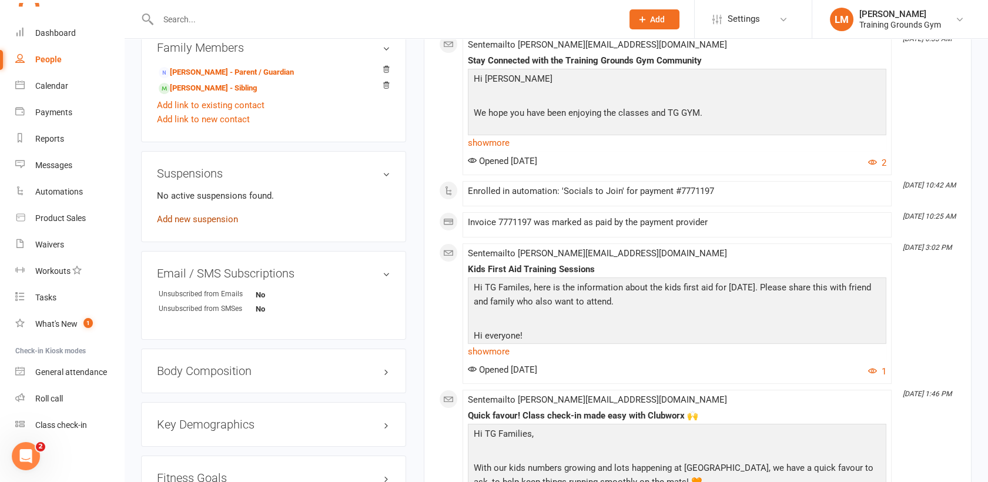
click at [158, 215] on link "Add new suspension" at bounding box center [197, 219] width 81 height 11
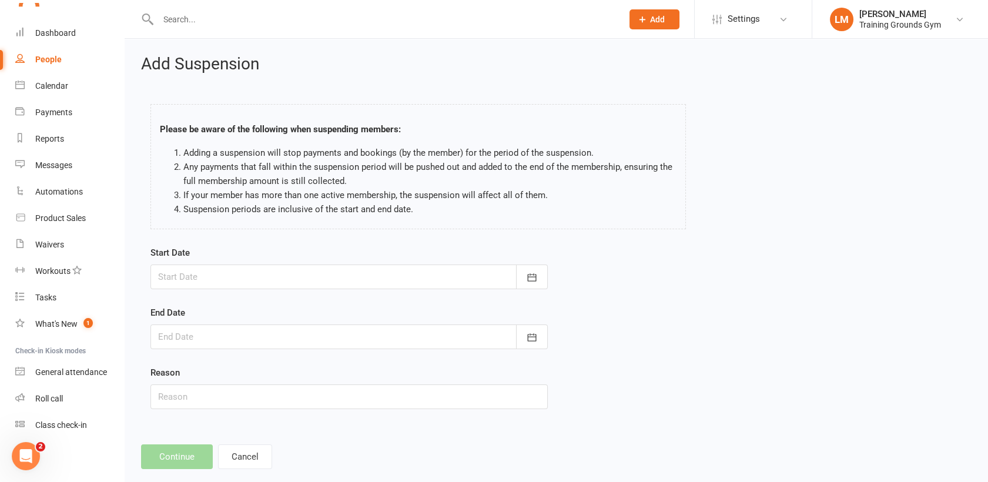
click at [425, 281] on div at bounding box center [348, 277] width 397 height 25
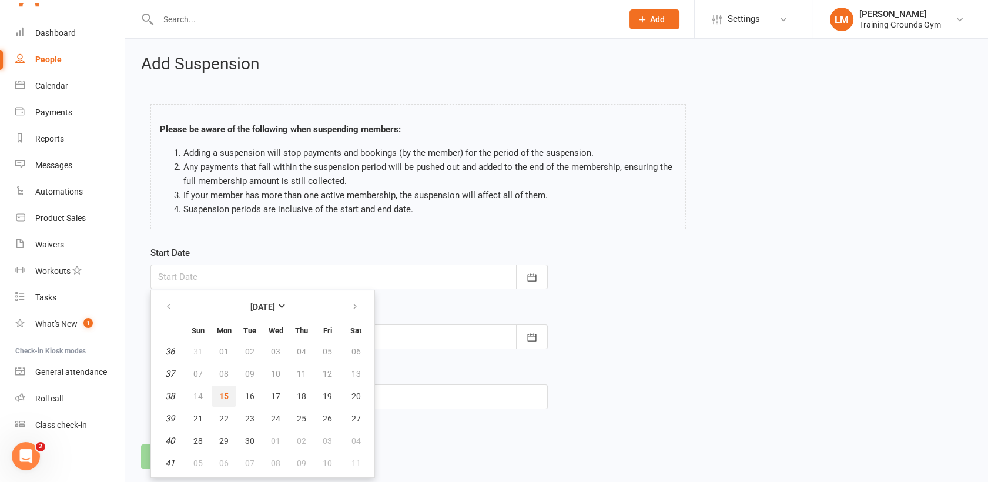
click at [222, 395] on span "15" at bounding box center [223, 396] width 9 height 9
type input "[DATE]"
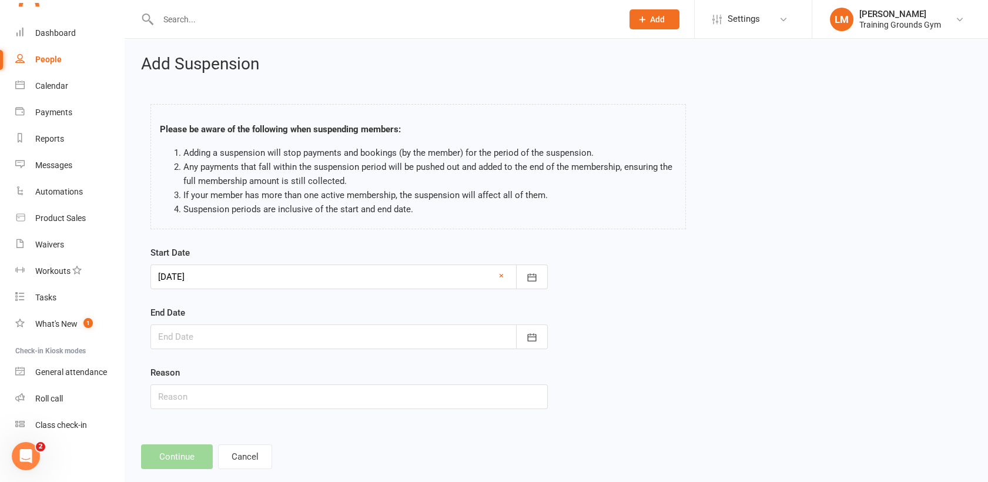
click at [287, 341] on div at bounding box center [348, 337] width 397 height 25
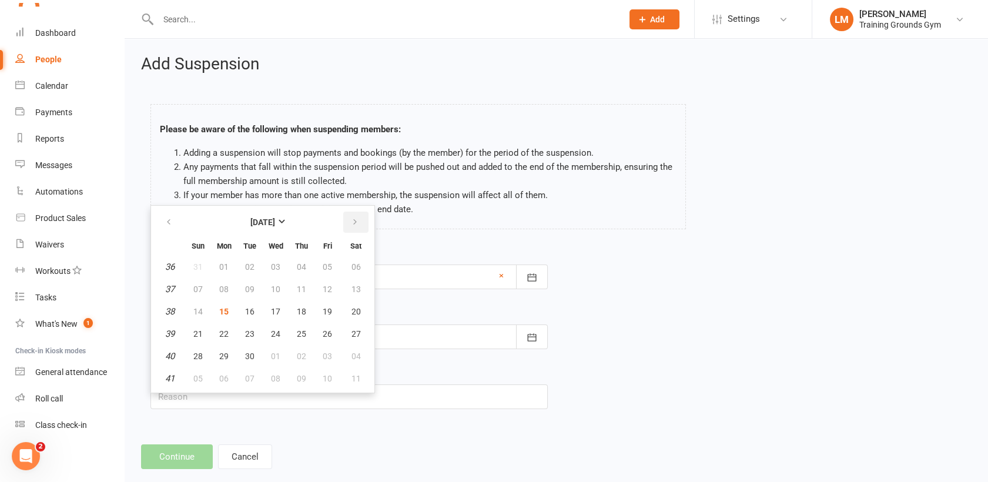
click at [351, 219] on icon "button" at bounding box center [355, 222] width 8 height 9
click at [169, 351] on em "1" at bounding box center [170, 356] width 5 height 11
click at [294, 357] on button "01" at bounding box center [301, 356] width 25 height 21
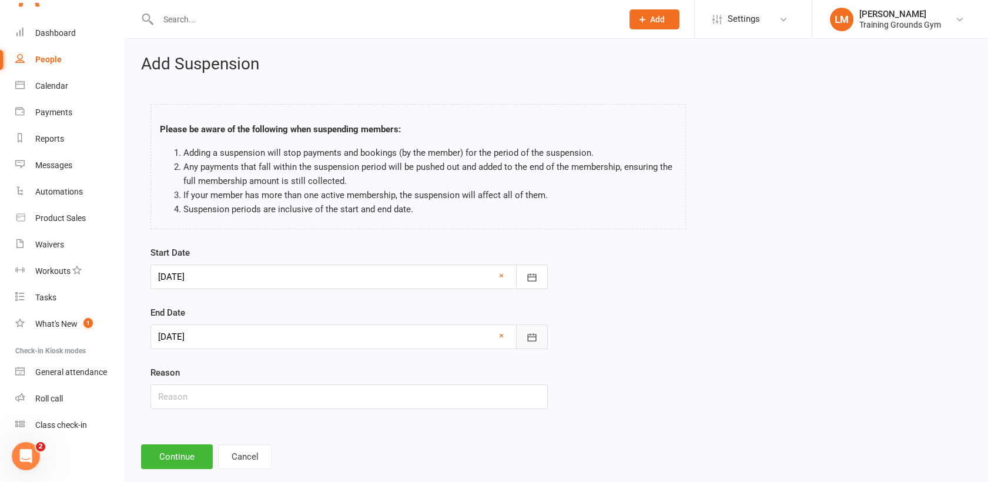
click at [529, 334] on icon "button" at bounding box center [532, 338] width 12 height 12
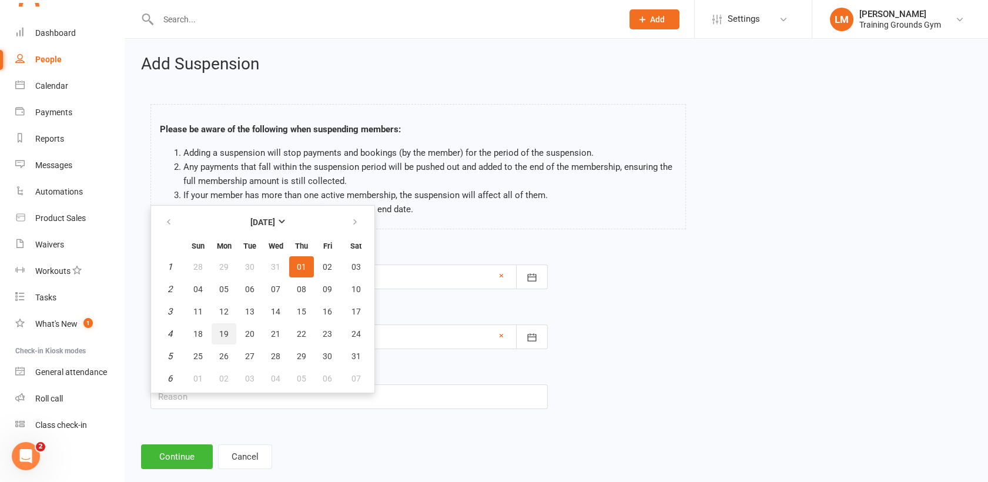
click at [222, 329] on span "19" at bounding box center [223, 333] width 9 height 9
type input "[DATE]"
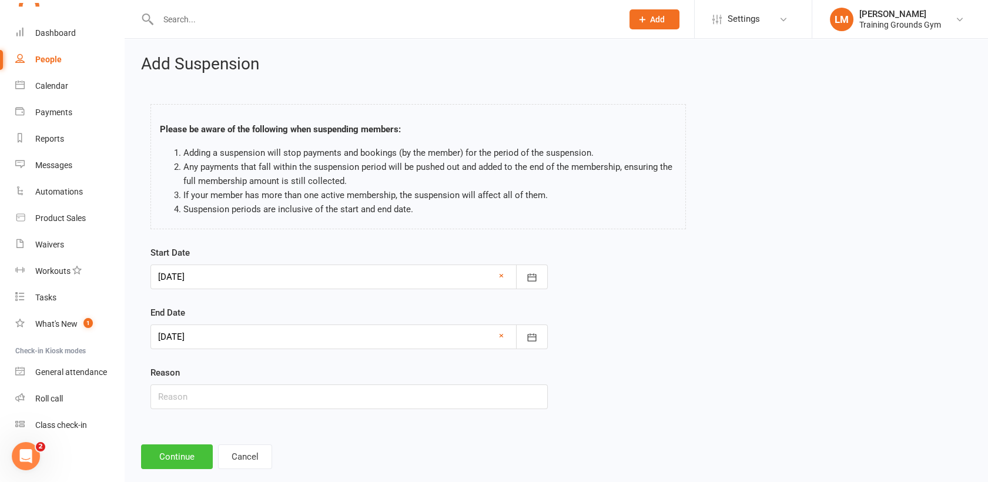
click at [186, 453] on button "Continue" at bounding box center [177, 456] width 72 height 25
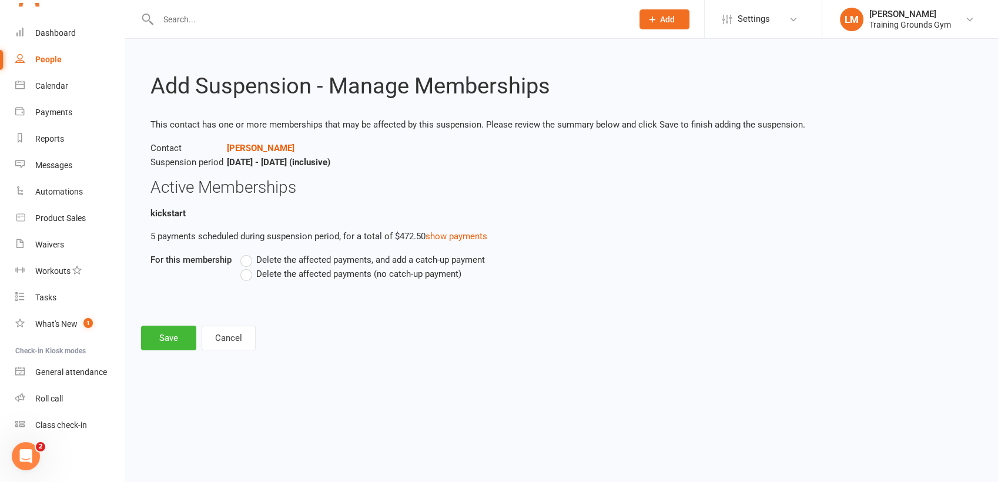
click at [246, 275] on label "Delete the affected payments (no catch-up payment)" at bounding box center [350, 274] width 221 height 14
click at [246, 267] on input "Delete the affected payments (no catch-up payment)" at bounding box center [244, 267] width 8 height 0
click at [177, 329] on button "Save" at bounding box center [168, 338] width 55 height 25
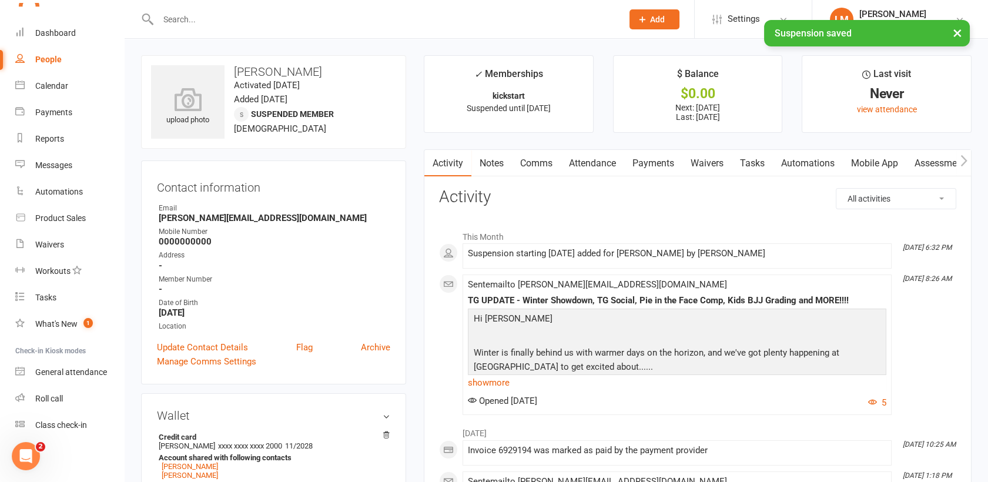
click at [649, 167] on link "Payments" at bounding box center [653, 163] width 58 height 27
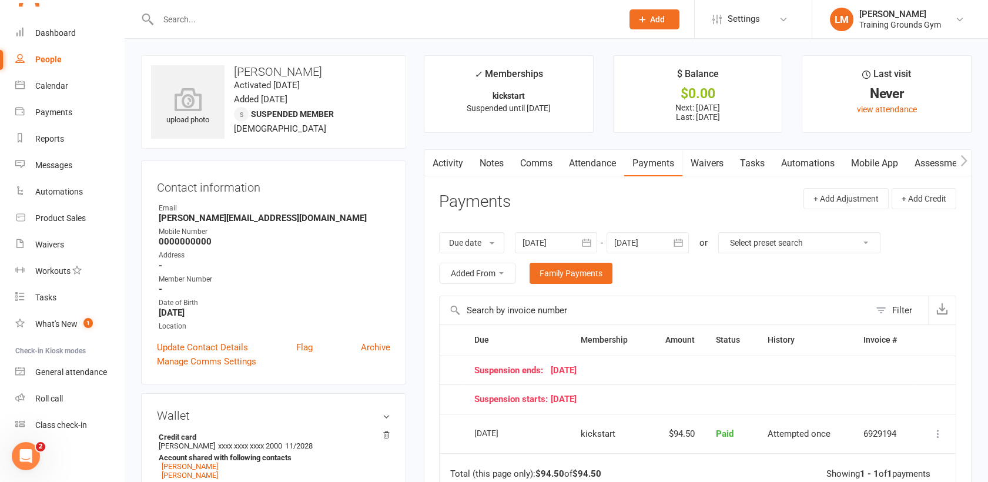
click at [680, 245] on icon "button" at bounding box center [679, 243] width 12 height 12
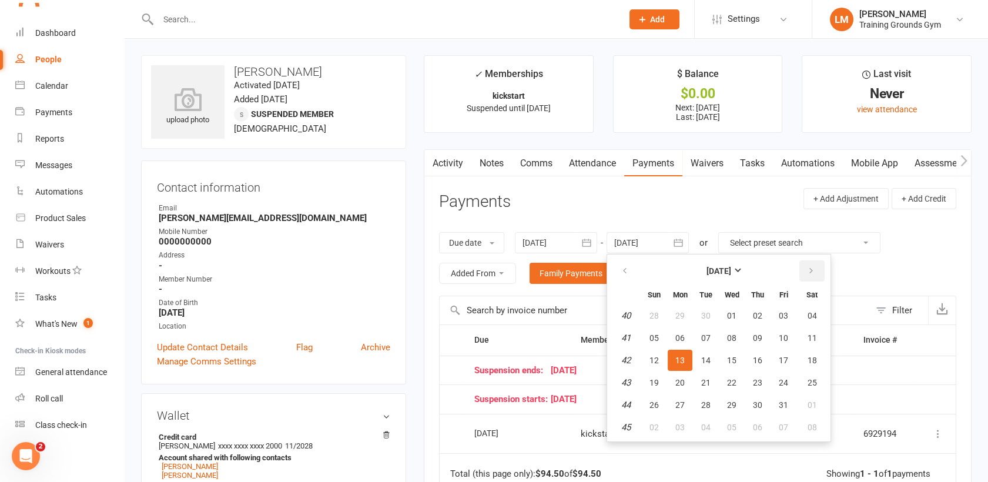
click at [814, 270] on button "button" at bounding box center [812, 270] width 25 height 21
click at [813, 319] on span "07" at bounding box center [812, 315] width 9 height 9
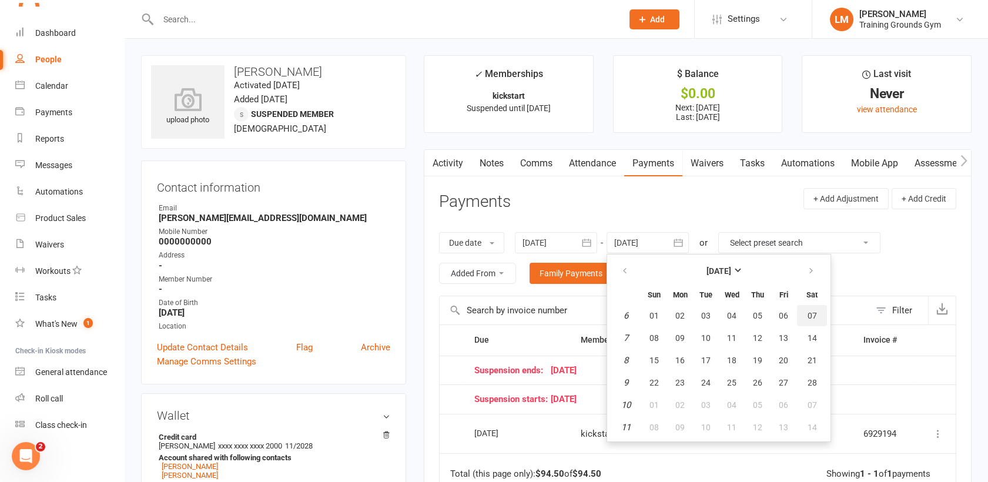
type input "[DATE]"
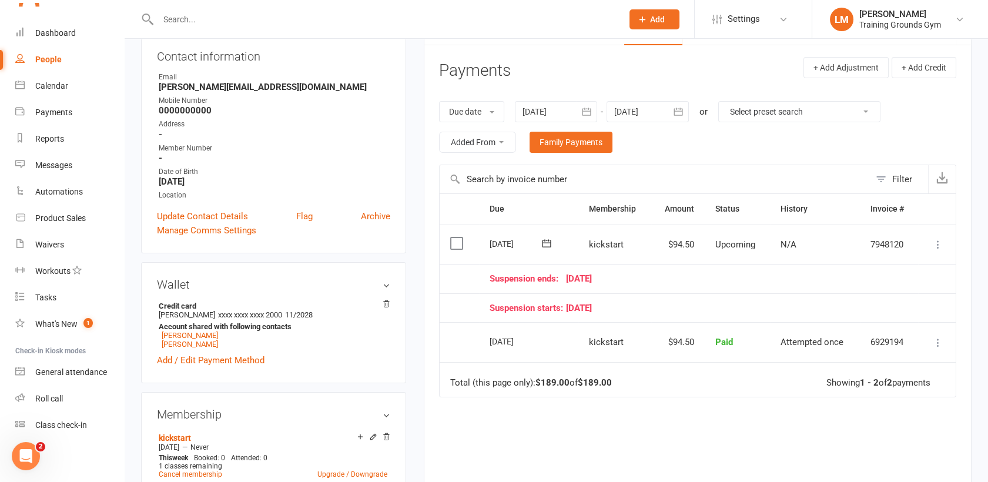
scroll to position [162, 0]
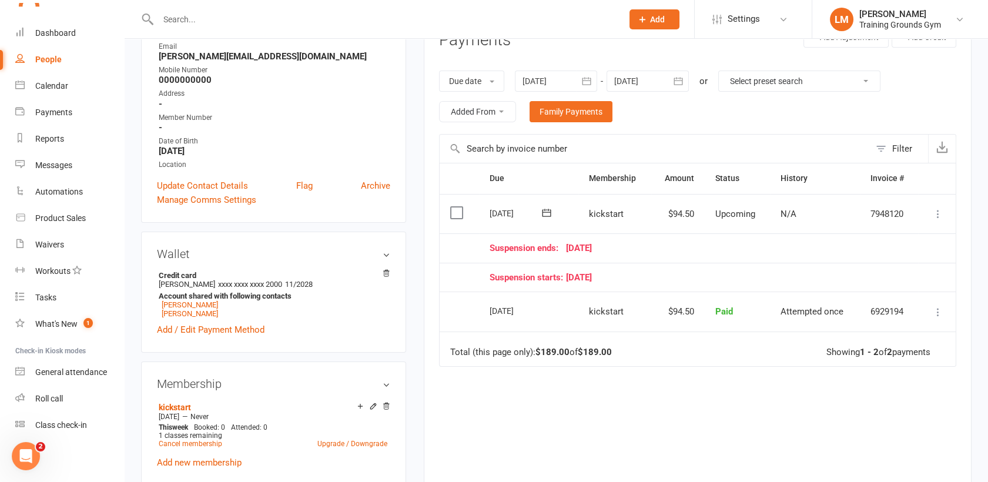
click at [182, 15] on input "text" at bounding box center [385, 19] width 460 height 16
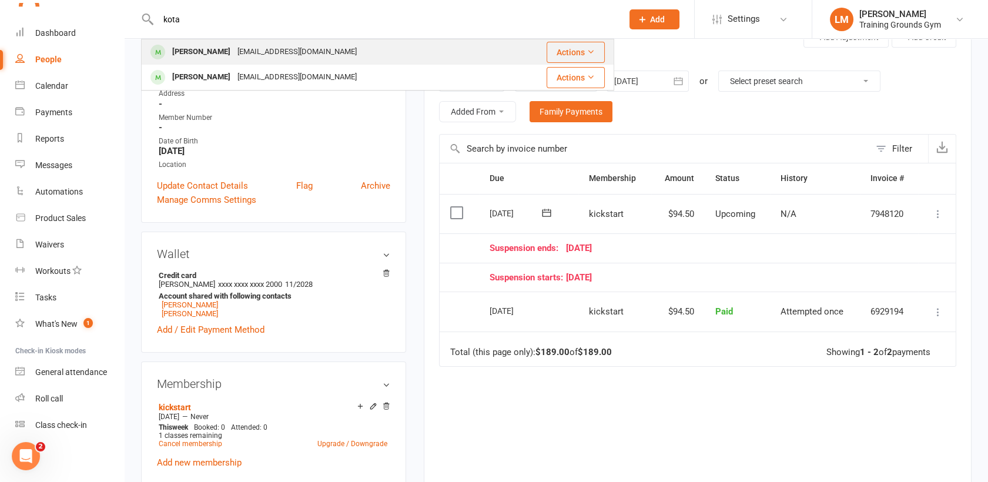
type input "kota"
click at [199, 53] on div "[PERSON_NAME]" at bounding box center [201, 52] width 65 height 17
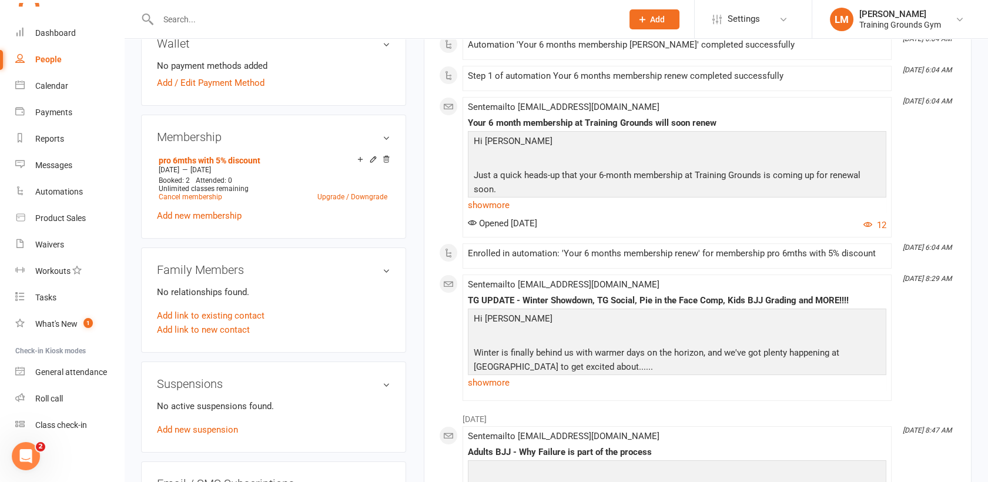
scroll to position [477, 0]
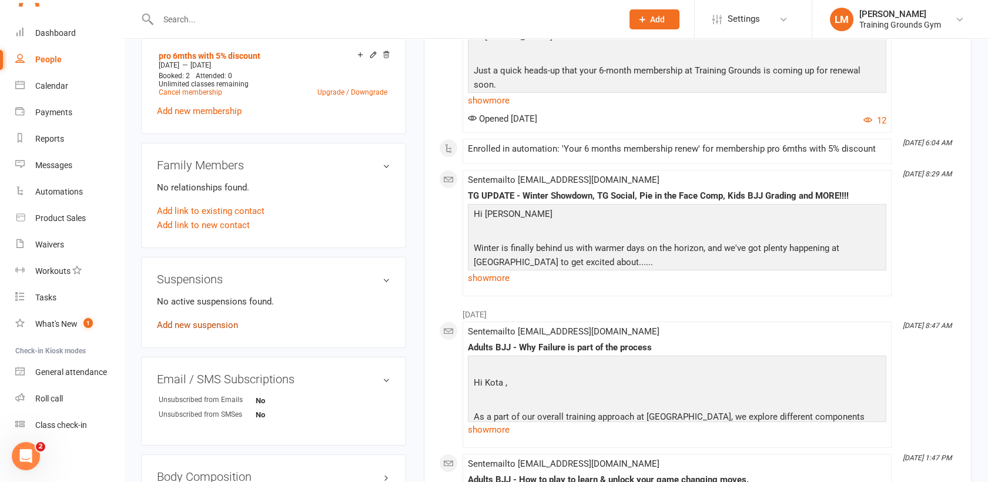
click at [170, 326] on link "Add new suspension" at bounding box center [197, 325] width 81 height 11
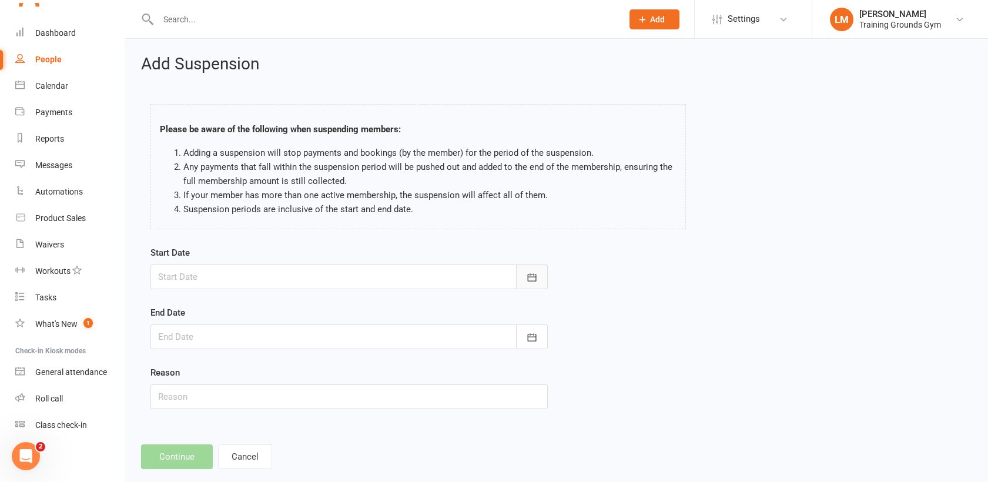
click at [533, 274] on icon "button" at bounding box center [531, 277] width 9 height 8
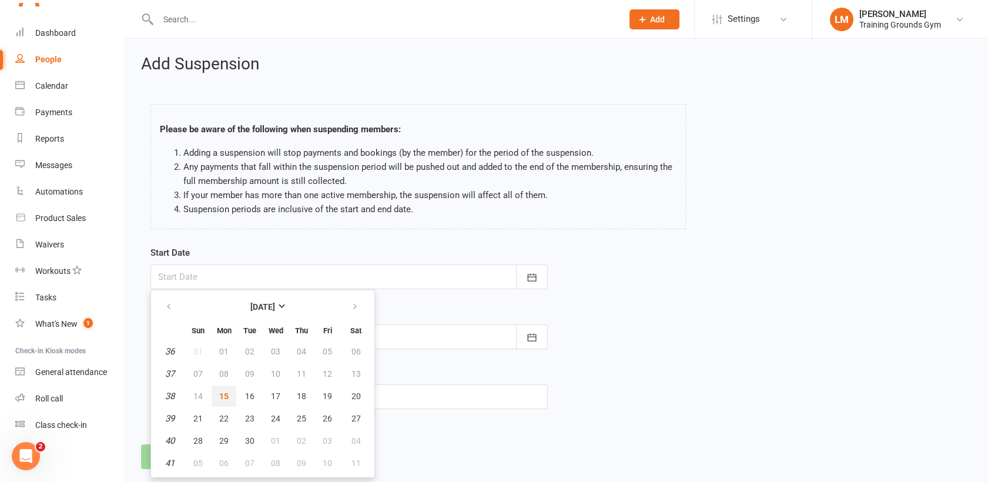
click at [223, 392] on span "15" at bounding box center [223, 396] width 9 height 9
type input "[DATE]"
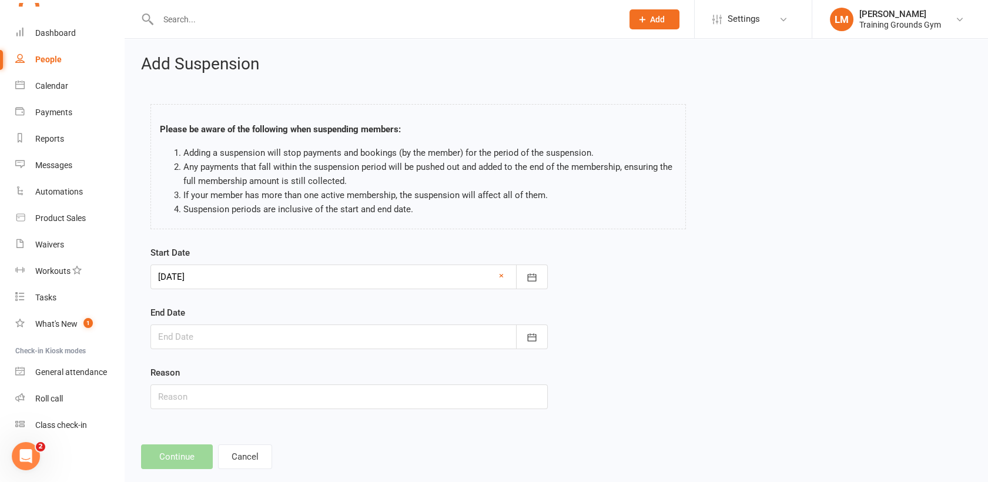
click at [239, 341] on div at bounding box center [348, 337] width 397 height 25
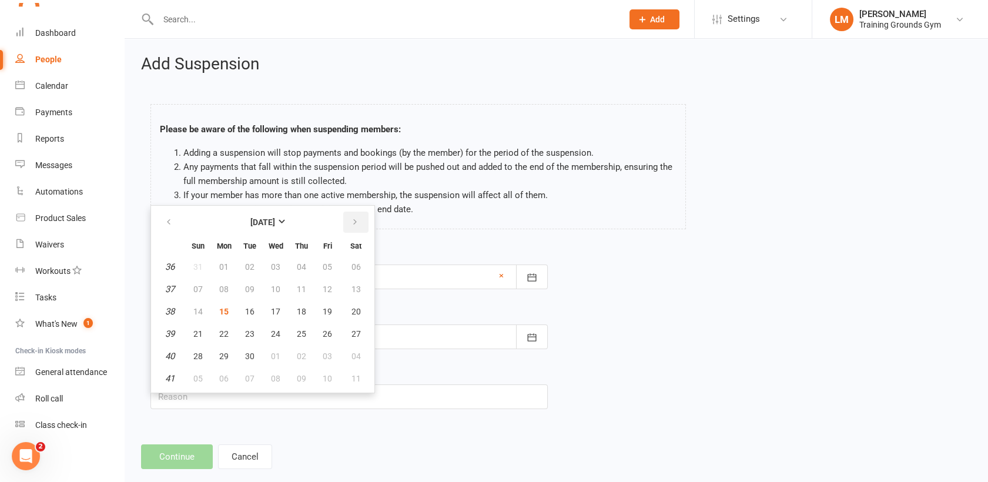
click at [351, 223] on icon "button" at bounding box center [355, 222] width 8 height 9
click at [220, 337] on button "20" at bounding box center [224, 333] width 25 height 21
type input "[DATE]"
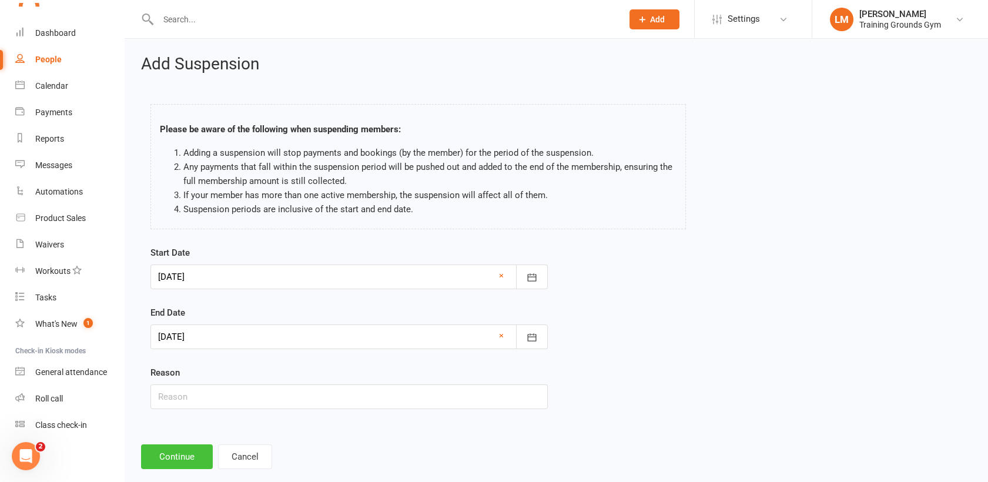
click at [186, 460] on button "Continue" at bounding box center [177, 456] width 72 height 25
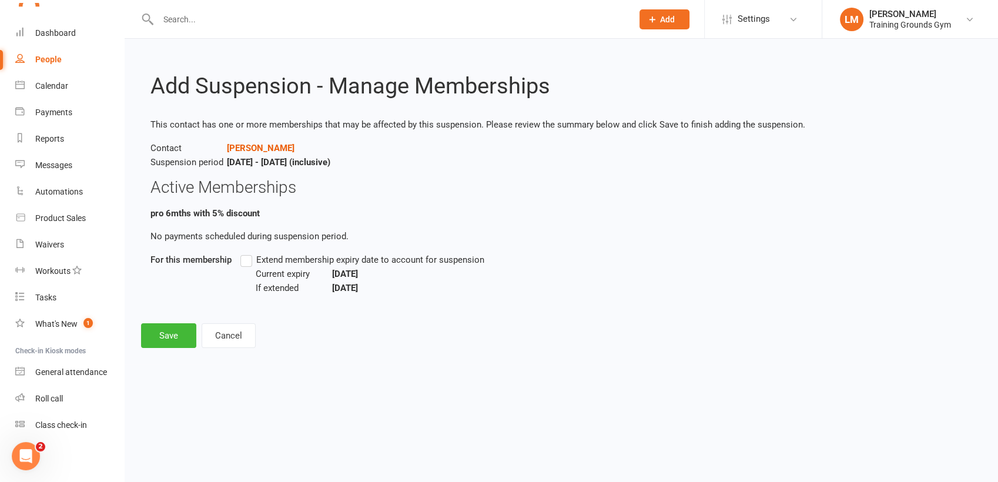
click at [254, 261] on label "Extend membership expiry date to account for suspension" at bounding box center [362, 260] width 244 height 14
click at [248, 253] on input "Extend membership expiry date to account for suspension" at bounding box center [244, 253] width 8 height 0
click at [160, 338] on button "Save" at bounding box center [168, 335] width 55 height 25
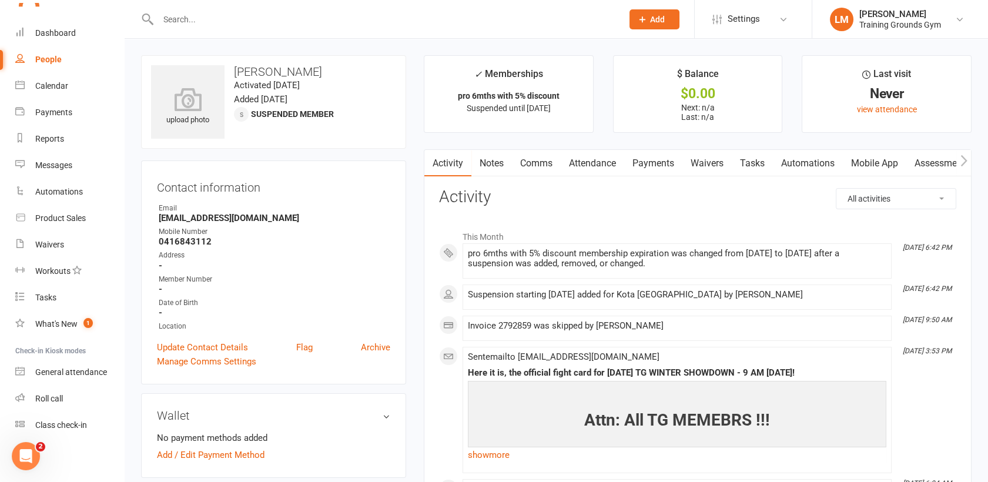
click at [187, 22] on input "text" at bounding box center [385, 19] width 460 height 16
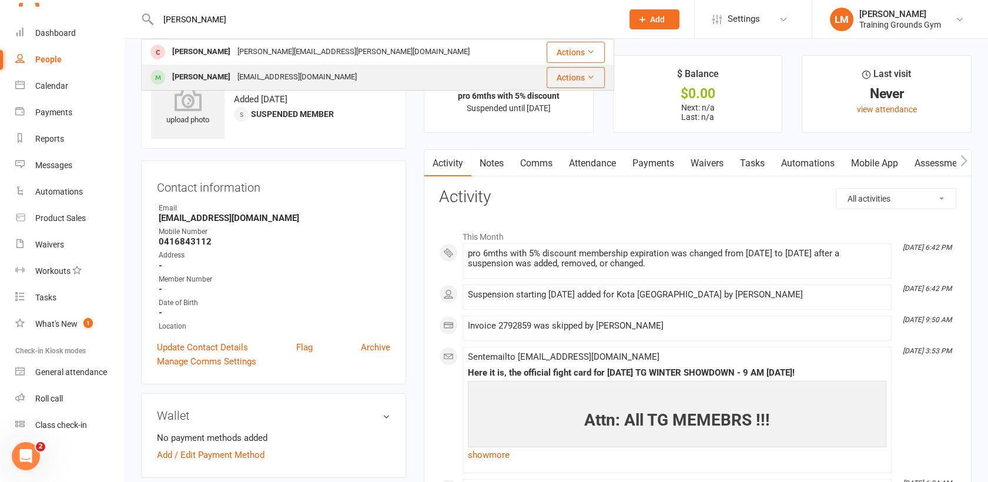
type input "[PERSON_NAME]"
click at [197, 71] on div "[PERSON_NAME]" at bounding box center [201, 77] width 65 height 17
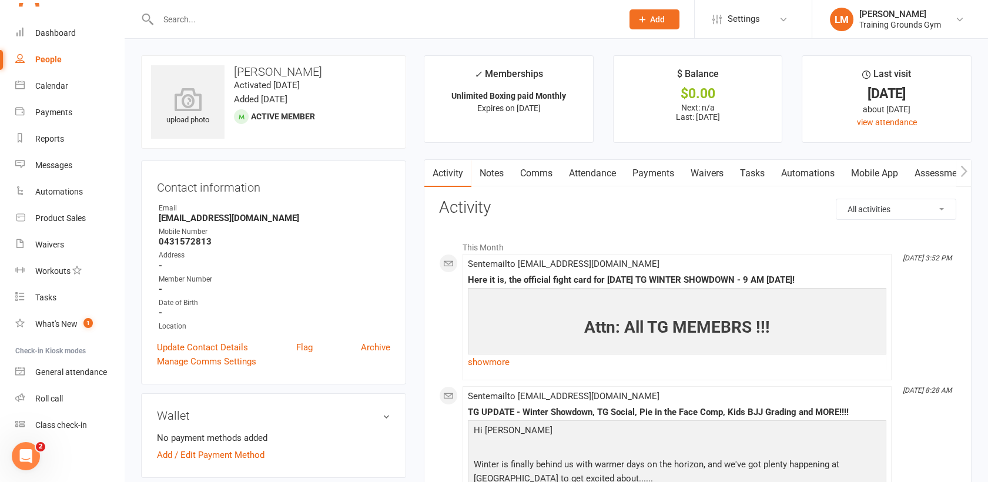
click at [656, 181] on link "Payments" at bounding box center [653, 173] width 58 height 27
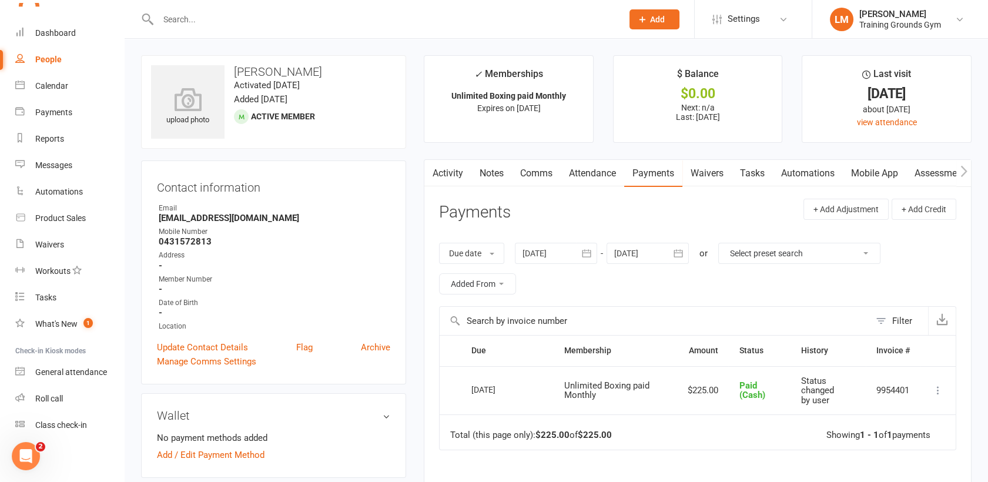
click at [677, 253] on icon "button" at bounding box center [679, 253] width 12 height 12
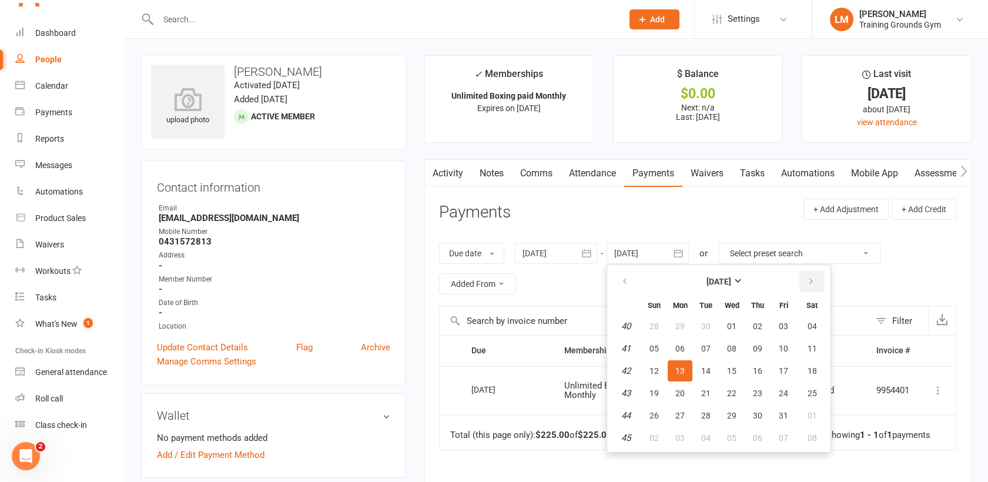
click at [810, 280] on icon "button" at bounding box center [811, 281] width 8 height 9
click at [813, 323] on span "03" at bounding box center [812, 326] width 9 height 9
type input "[DATE]"
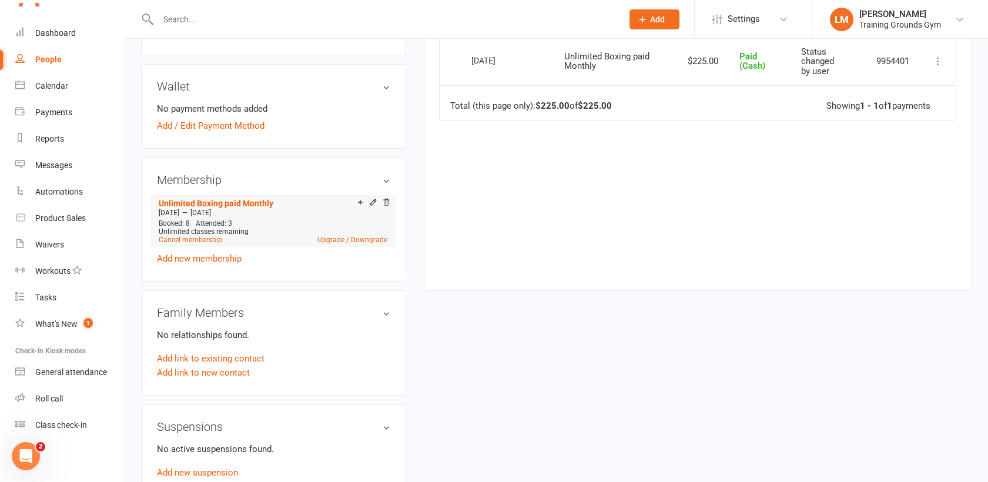
scroll to position [339, 0]
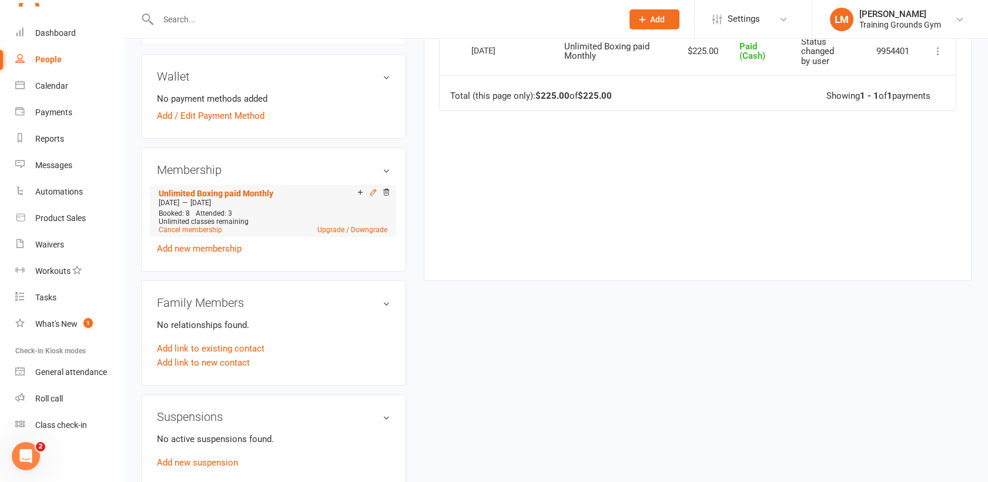
click at [373, 189] on icon at bounding box center [372, 191] width 5 height 5
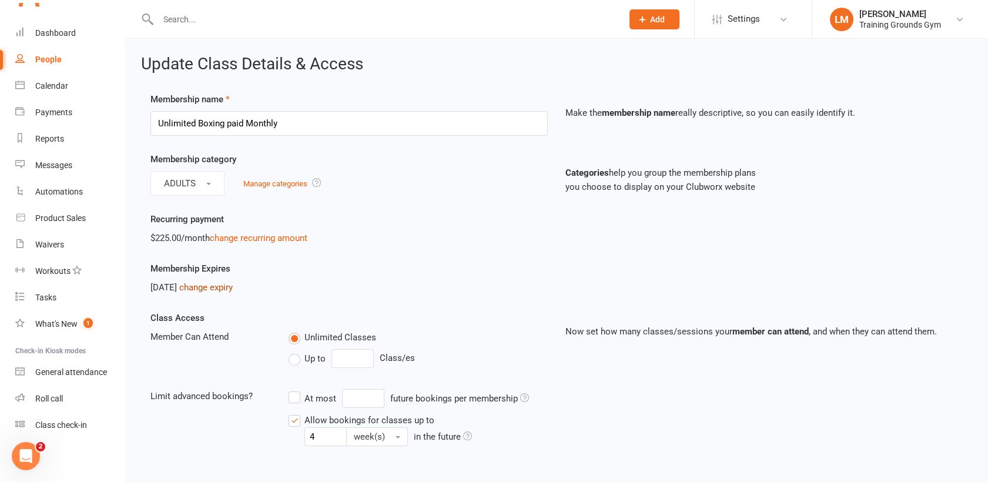
click at [233, 285] on link "change expiry" at bounding box center [205, 287] width 53 height 11
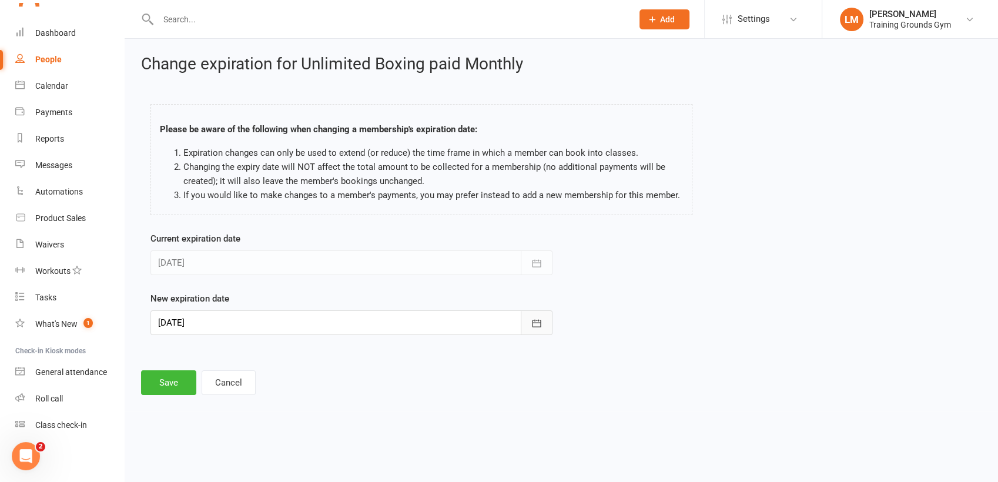
click at [541, 323] on icon "button" at bounding box center [537, 323] width 12 height 12
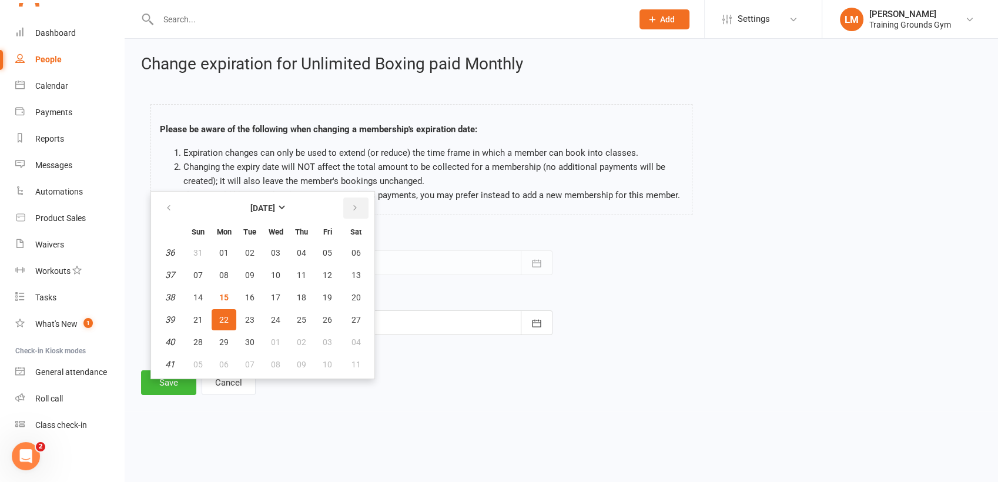
click at [354, 209] on icon "button" at bounding box center [355, 207] width 8 height 9
click at [198, 340] on span "23" at bounding box center [197, 341] width 9 height 9
type input "[DATE]"
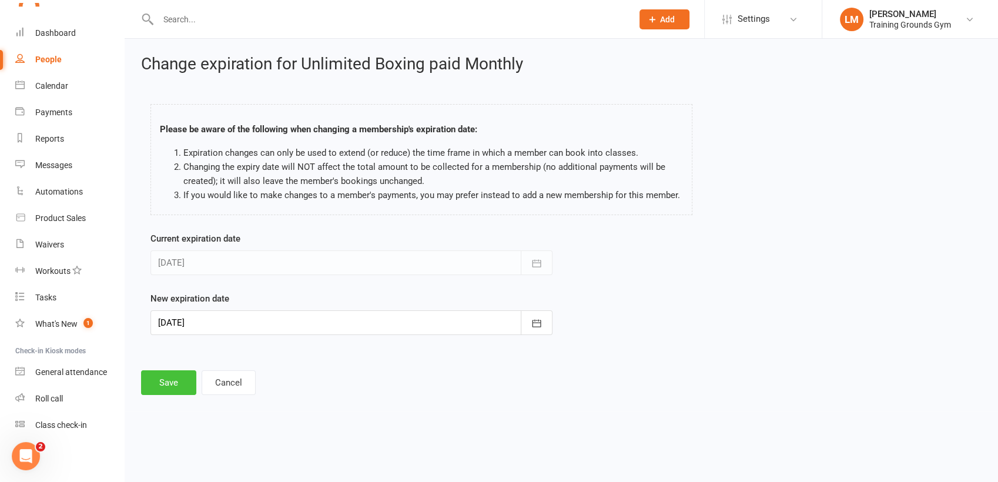
click at [174, 382] on button "Save" at bounding box center [168, 382] width 55 height 25
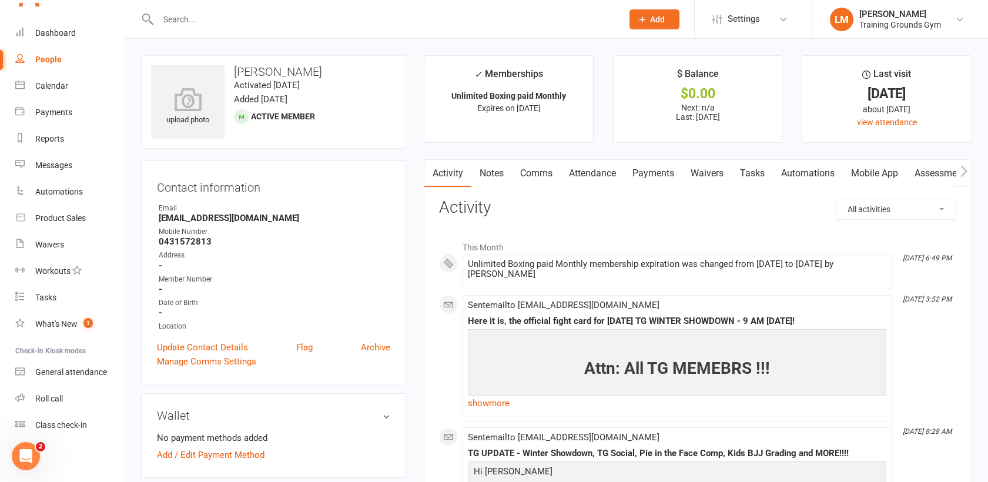
click at [223, 16] on input "text" at bounding box center [385, 19] width 460 height 16
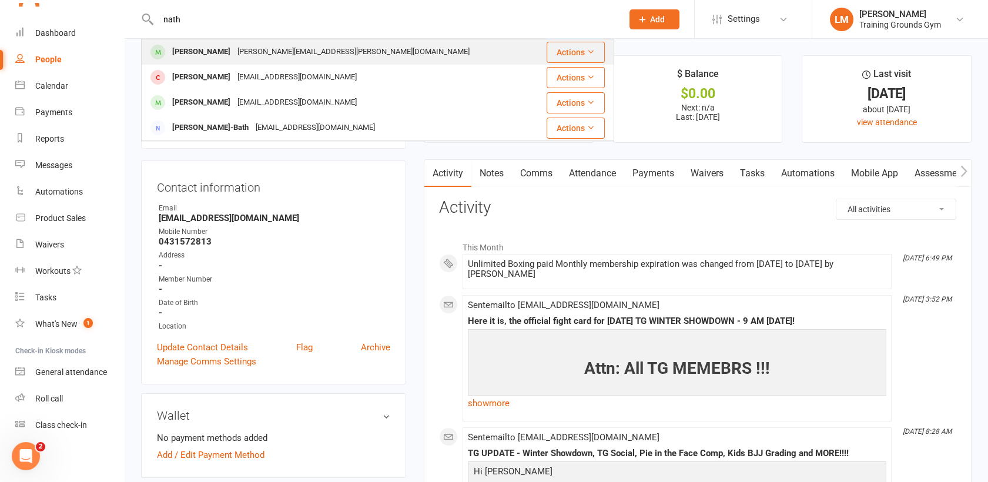
type input "nath"
click at [230, 48] on div "[PERSON_NAME]" at bounding box center [201, 52] width 65 height 17
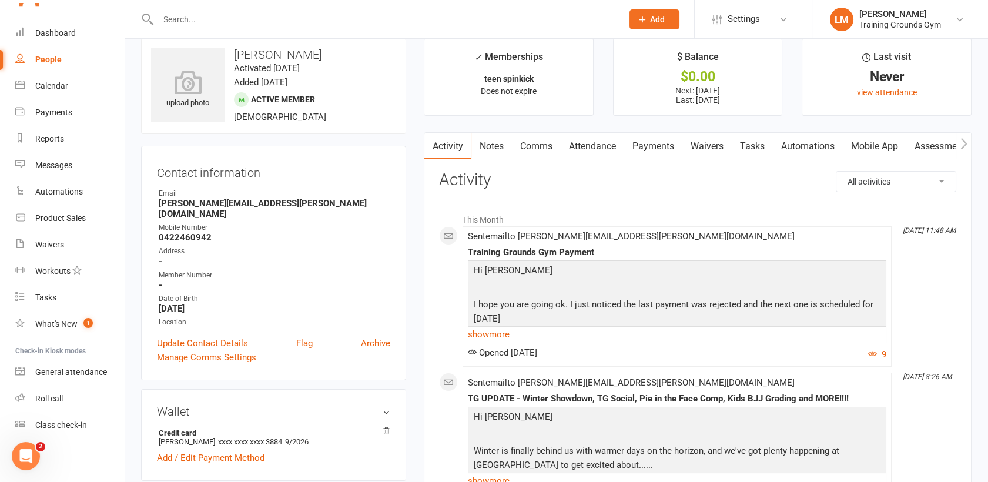
scroll to position [26, 0]
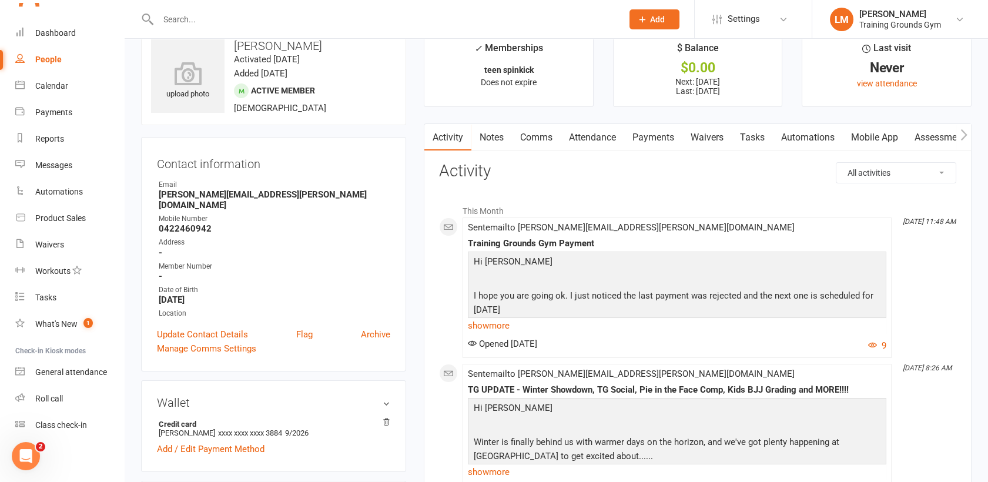
click at [643, 139] on link "Payments" at bounding box center [653, 137] width 58 height 27
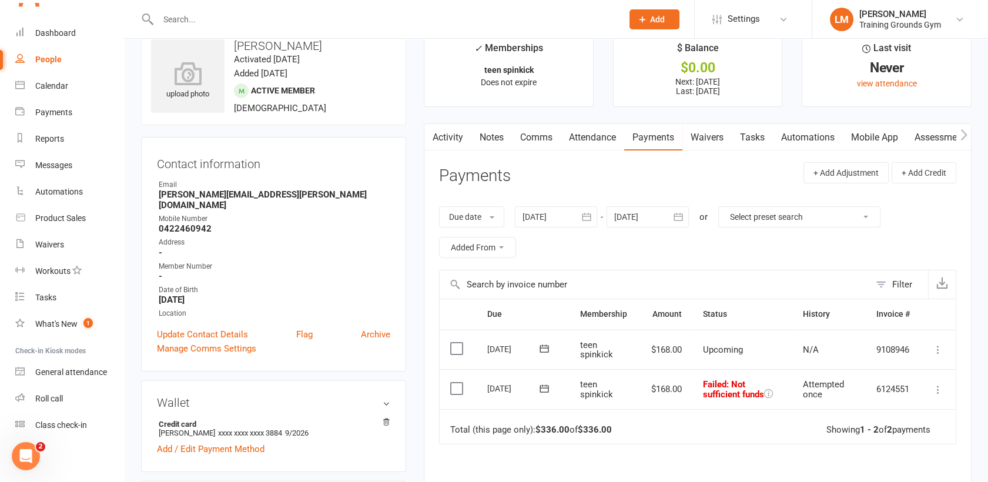
click at [940, 388] on icon at bounding box center [938, 390] width 12 height 12
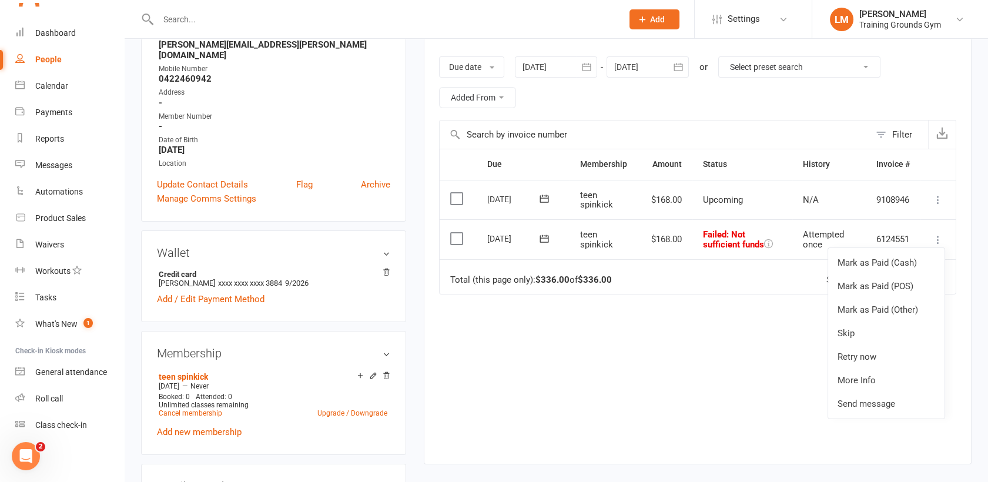
scroll to position [181, 0]
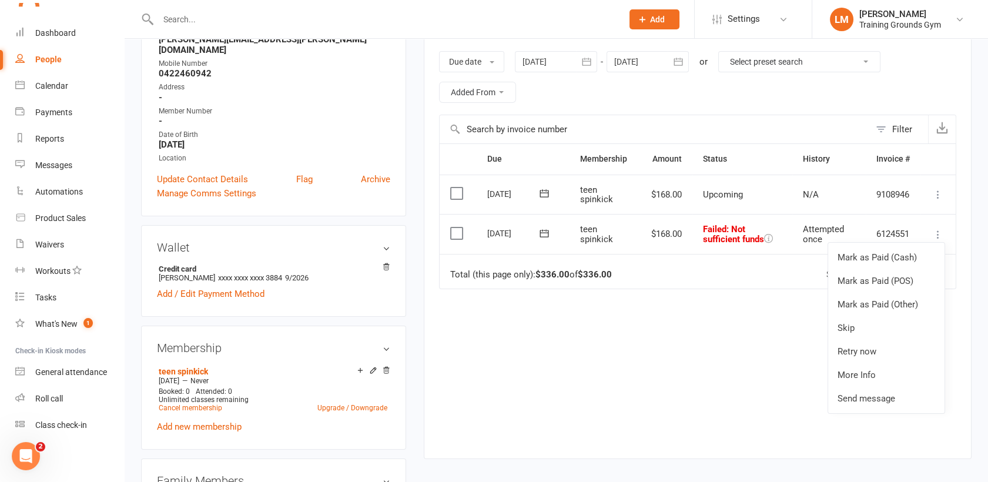
click at [170, 23] on input "text" at bounding box center [385, 19] width 460 height 16
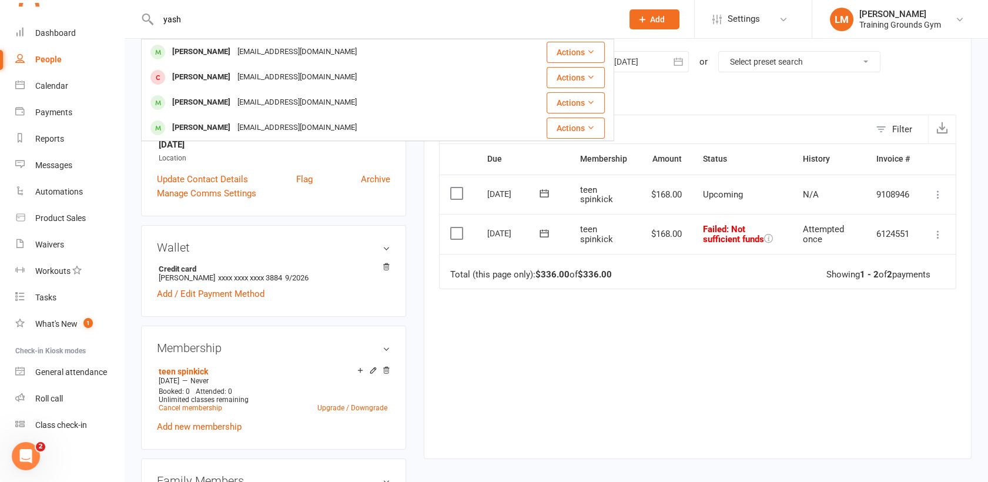
type input "yash"
click at [655, 21] on span "Add" at bounding box center [657, 19] width 15 height 9
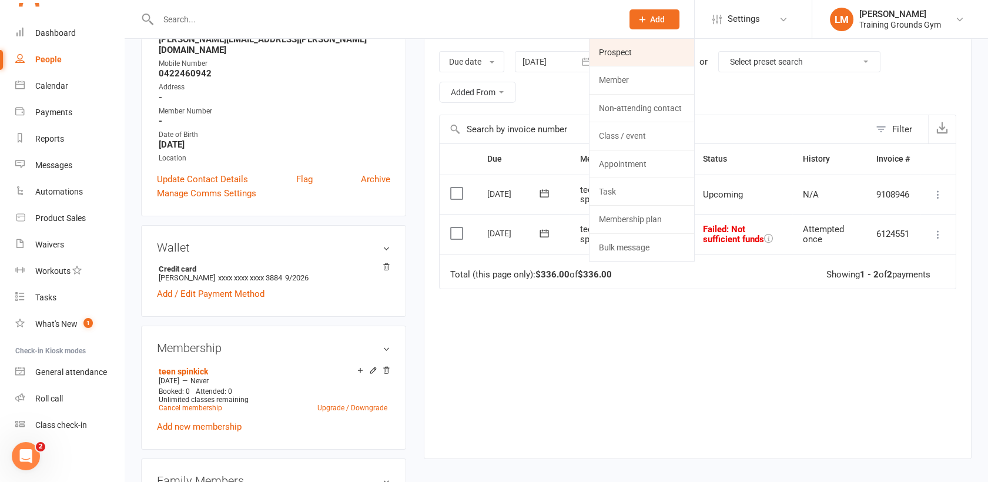
click at [637, 48] on link "Prospect" at bounding box center [642, 52] width 105 height 27
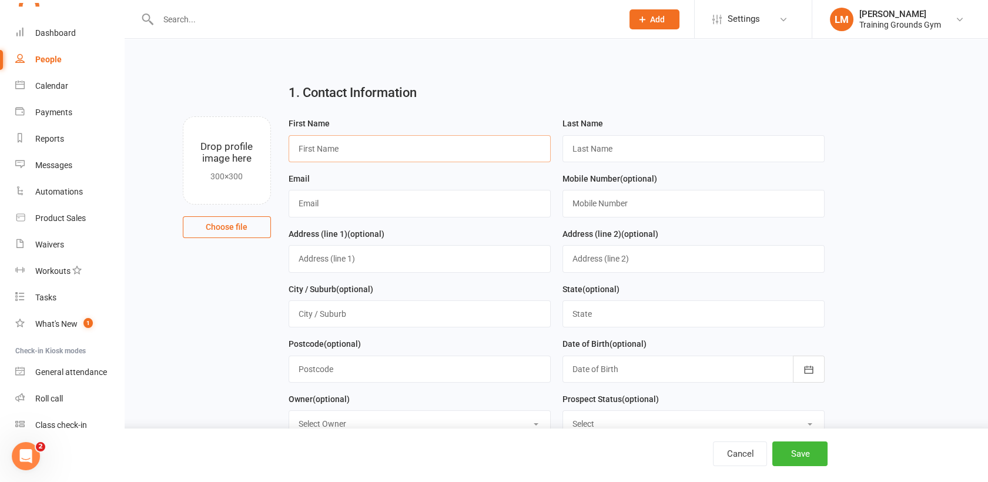
click at [313, 150] on input "text" at bounding box center [420, 148] width 262 height 27
type input "Yash"
type input "Gaheer"
click at [312, 193] on input "text" at bounding box center [420, 203] width 262 height 27
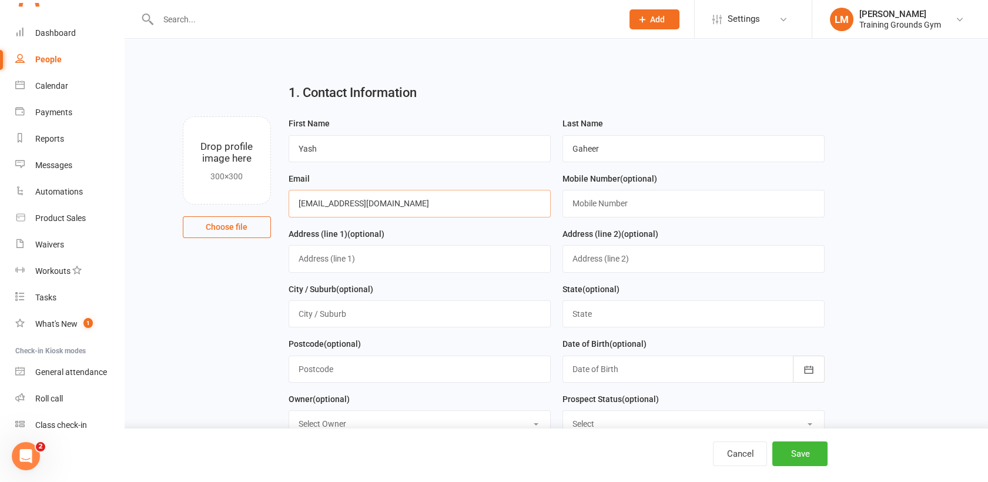
type input "[EMAIL_ADDRESS][DOMAIN_NAME]"
click at [641, 195] on input "text" at bounding box center [694, 203] width 262 height 27
type input "0424650915"
click at [800, 454] on button "Save" at bounding box center [799, 453] width 55 height 25
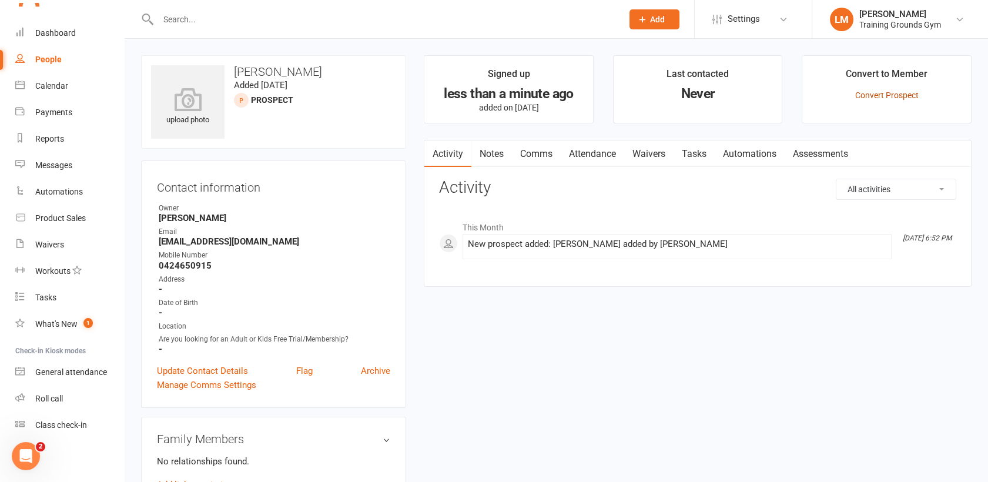
click at [902, 96] on link "Convert Prospect" at bounding box center [886, 95] width 63 height 9
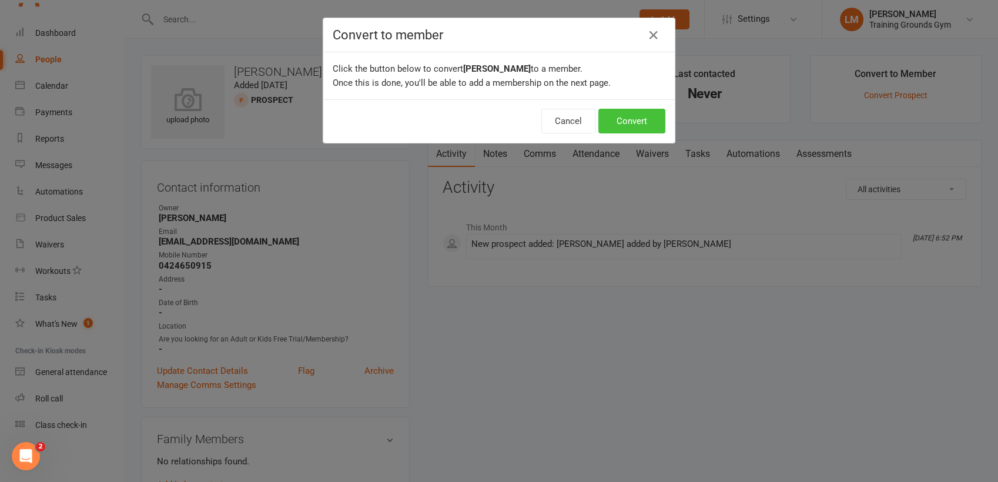
click at [629, 113] on button "Convert" at bounding box center [631, 121] width 67 height 25
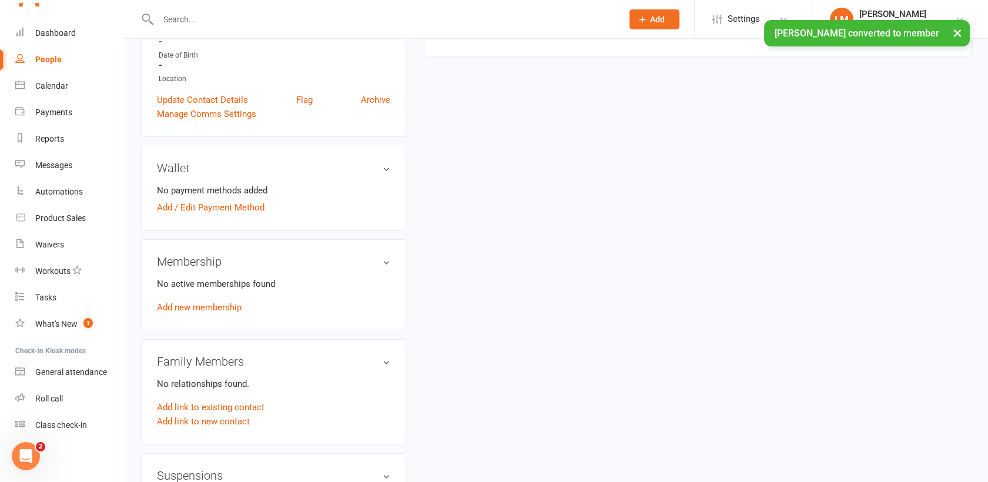
scroll to position [314, 0]
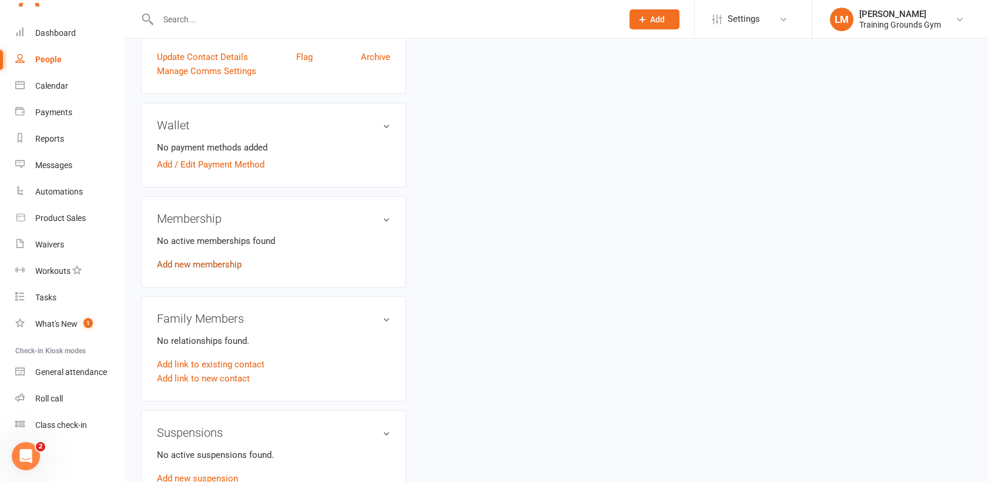
click at [220, 260] on link "Add new membership" at bounding box center [199, 264] width 85 height 11
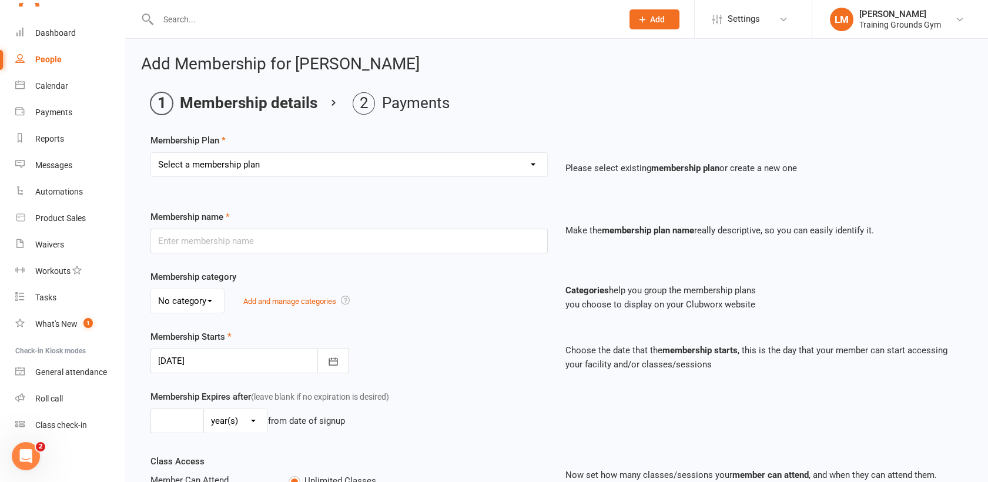
click at [474, 162] on select "Select a membership plan Create new Membership Plan Trial Basic for beginners a…" at bounding box center [349, 165] width 396 height 24
select select "34"
click at [151, 153] on select "Select a membership plan Create new Membership Plan Trial Basic for beginners a…" at bounding box center [349, 165] width 396 height 24
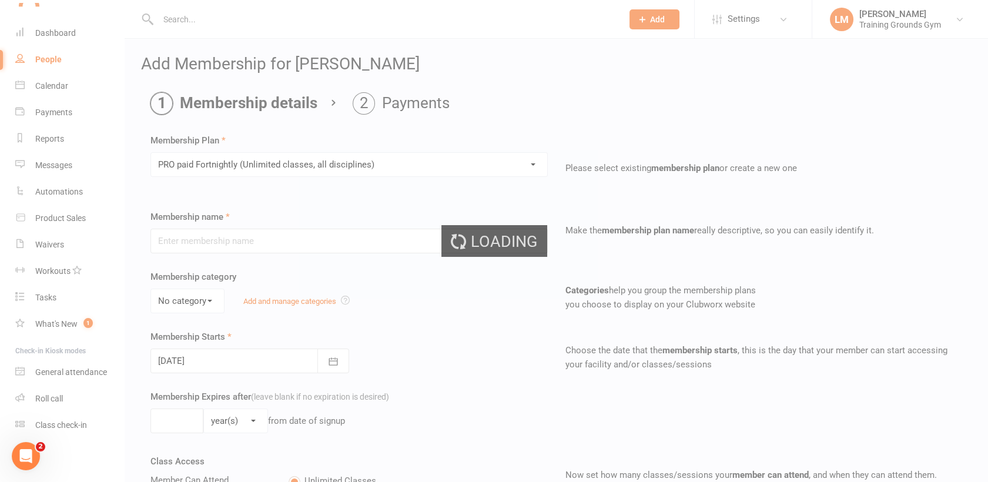
type input "PRO paid Fortnightly (Unlimited classes, all disciplines)"
select select "0"
type input "0"
type input "4"
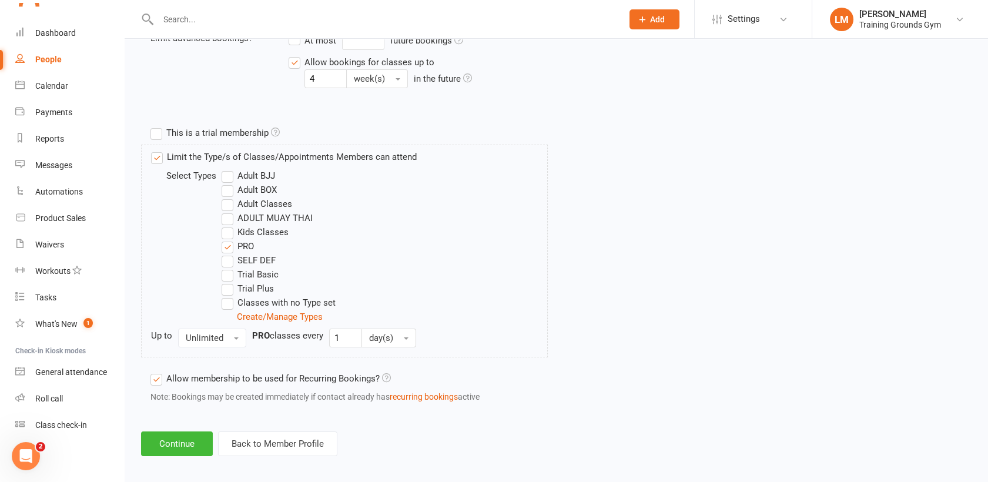
scroll to position [508, 0]
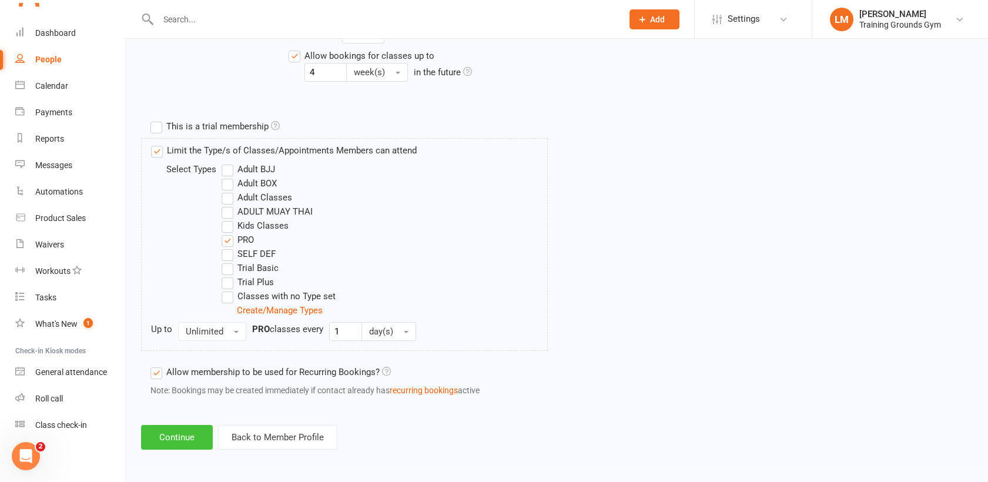
click at [165, 440] on button "Continue" at bounding box center [177, 437] width 72 height 25
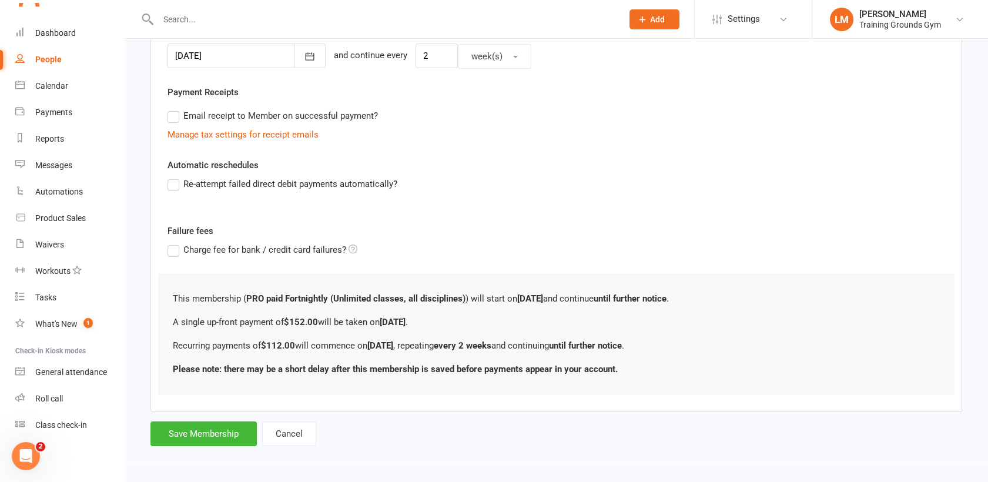
scroll to position [0, 0]
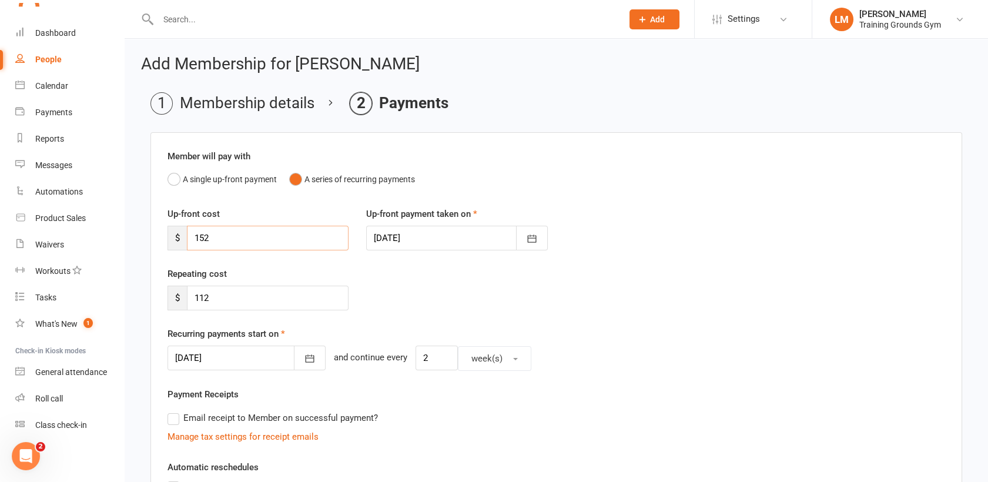
drag, startPoint x: 259, startPoint y: 243, endPoint x: 170, endPoint y: 235, distance: 89.7
click at [170, 235] on div "$ 152" at bounding box center [258, 238] width 181 height 25
type input "112"
click at [673, 349] on div "[DATE] [DATE] Sun Mon Tue Wed Thu Fri Sat 36 31 01 02 03 04 05 06 37 07 08 09 1…" at bounding box center [557, 358] width 778 height 25
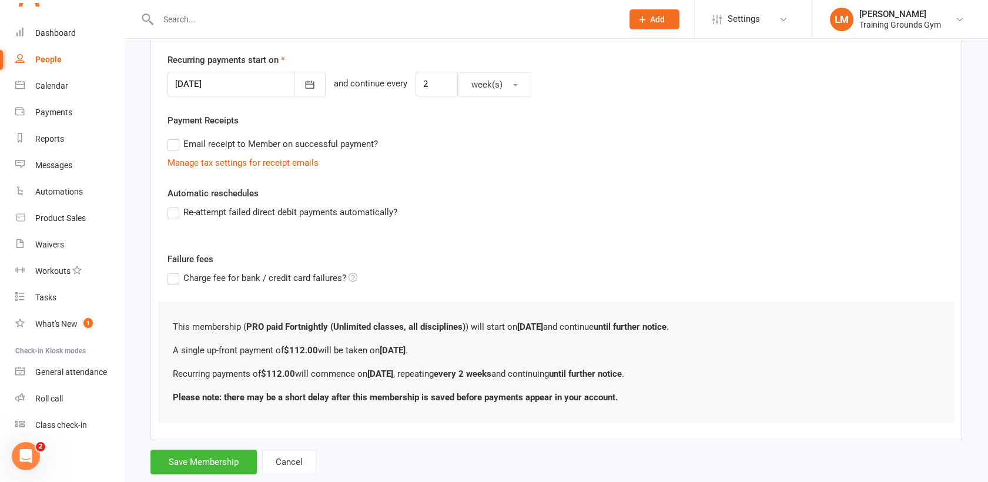
scroll to position [301, 0]
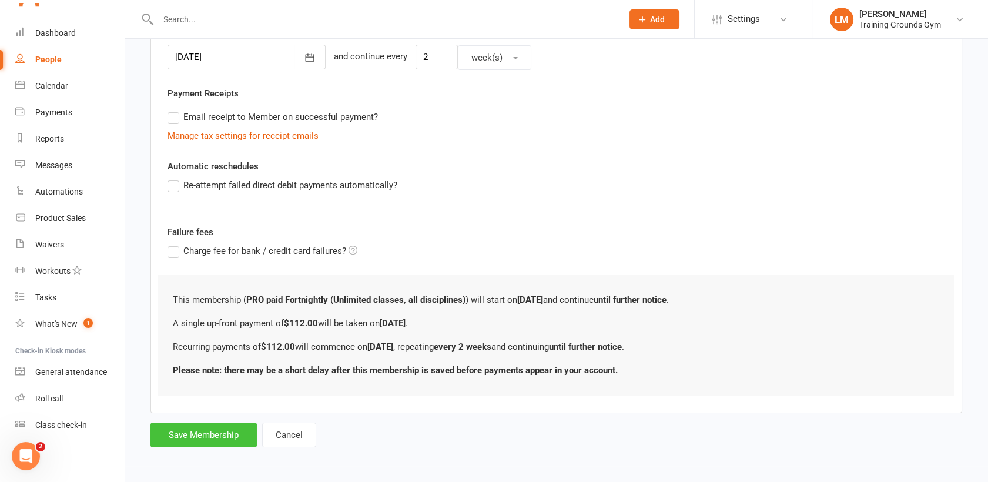
click at [193, 436] on button "Save Membership" at bounding box center [203, 435] width 106 height 25
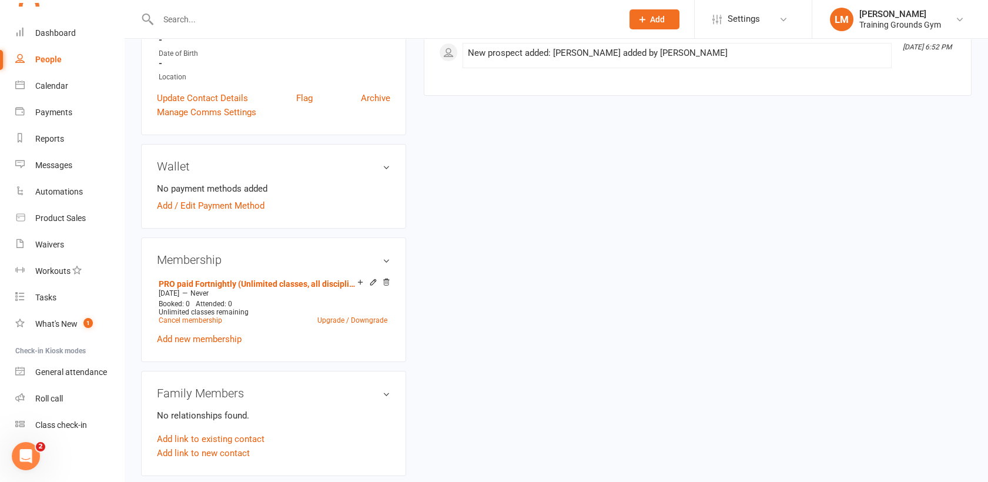
scroll to position [312, 0]
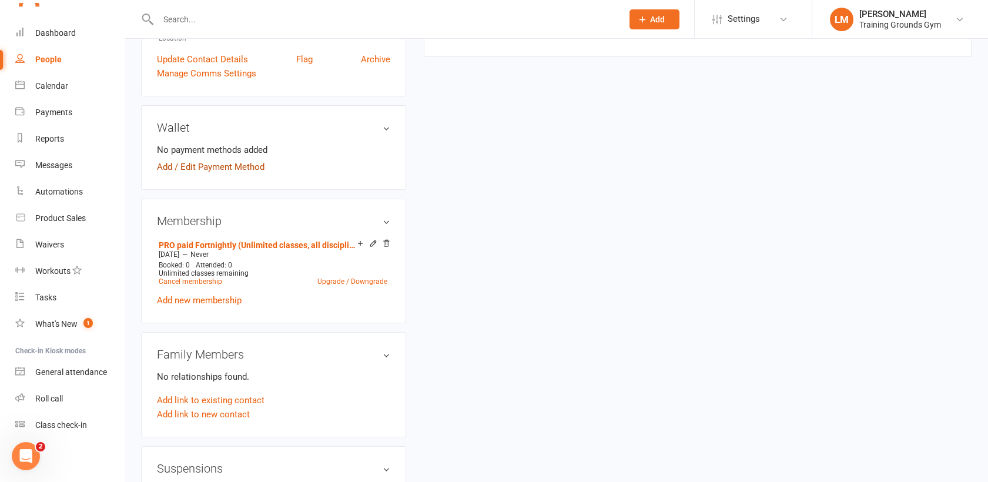
click at [211, 162] on link "Add / Edit Payment Method" at bounding box center [211, 167] width 108 height 14
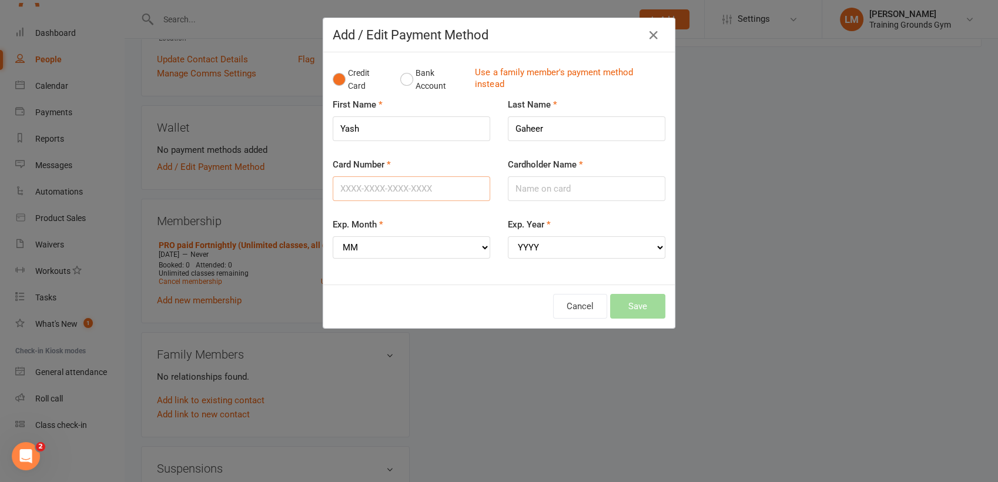
click at [354, 186] on input "Card Number" at bounding box center [412, 188] width 158 height 25
type input "[CREDIT_CARD_NUMBER]"
click at [539, 193] on input "Cardholder Name" at bounding box center [587, 188] width 158 height 25
click at [372, 243] on select "MM 01 02 03 04 05 06 07 08 09 10 11 12" at bounding box center [412, 247] width 158 height 22
select select "01"
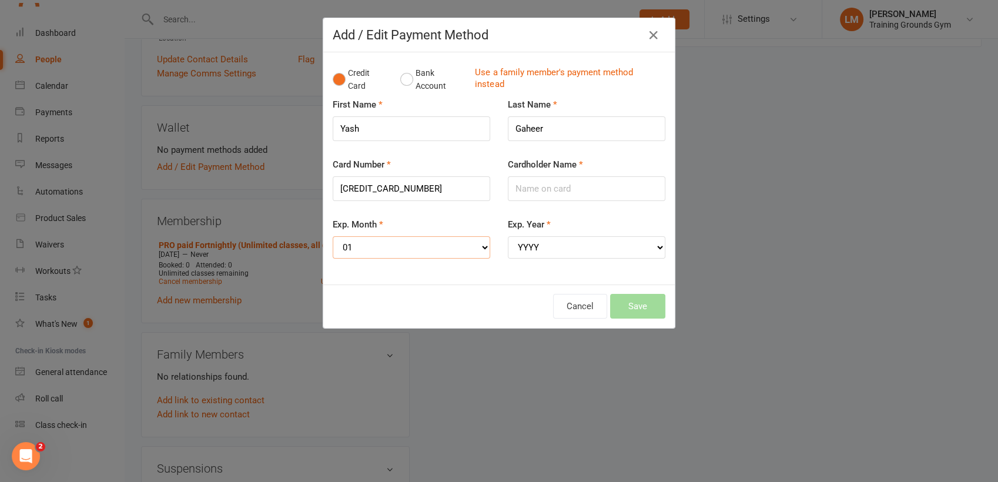
click at [333, 236] on select "MM 01 02 03 04 05 06 07 08 09 10 11 12" at bounding box center [412, 247] width 158 height 22
click at [545, 247] on select "YYYY 2025 2026 2027 2028 2029 2030 2031 2032 2033 2034" at bounding box center [587, 247] width 158 height 22
select select "2029"
click at [508, 236] on select "YYYY 2025 2026 2027 2028 2029 2030 2031 2032 2033 2034" at bounding box center [587, 247] width 158 height 22
click at [533, 180] on input "Cardholder Name" at bounding box center [587, 188] width 158 height 25
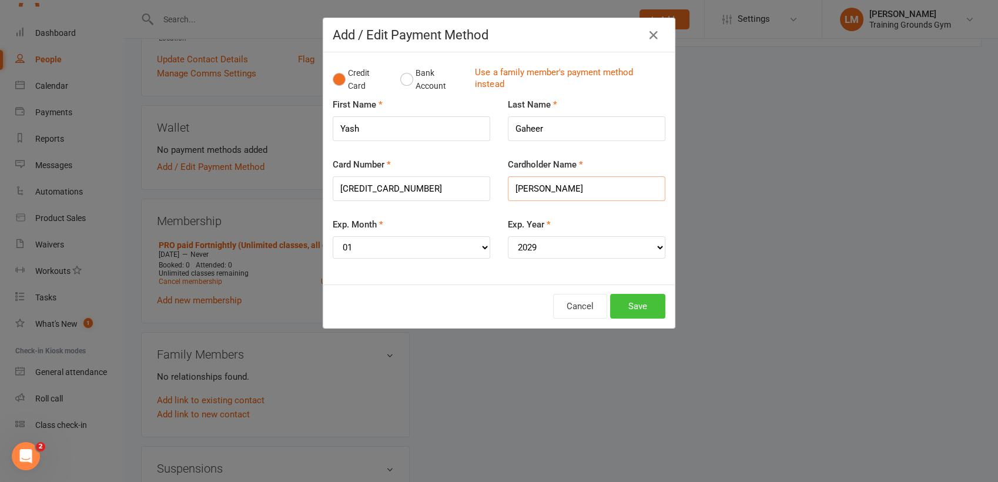
type input "[PERSON_NAME]"
click at [635, 314] on button "Save" at bounding box center [637, 306] width 55 height 25
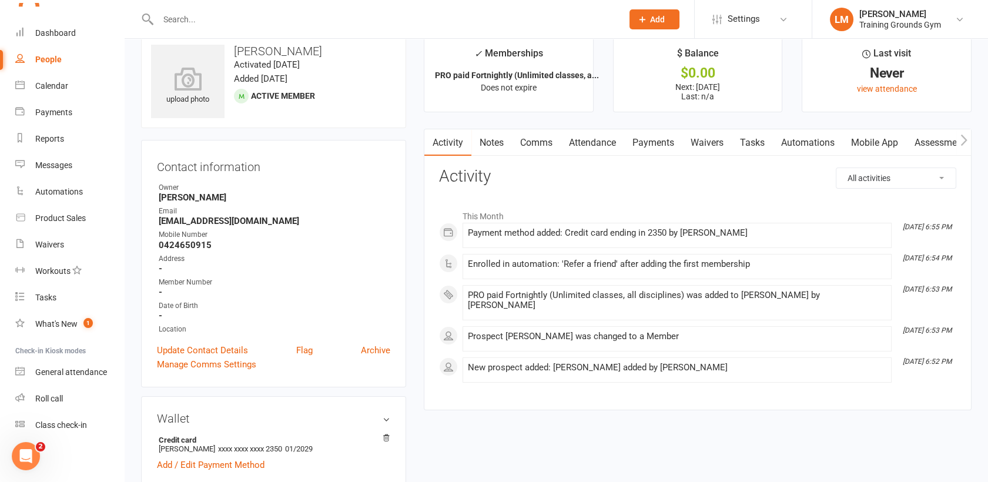
scroll to position [0, 0]
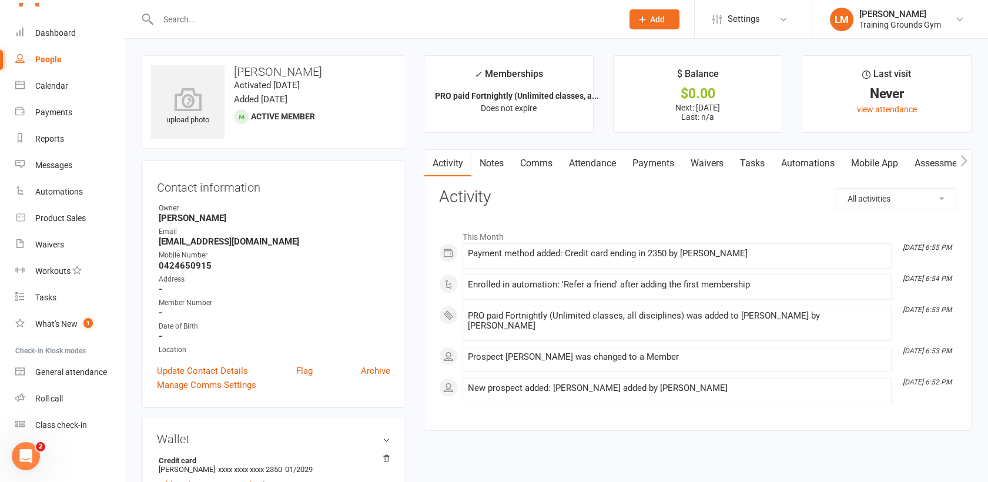
click at [659, 160] on link "Payments" at bounding box center [653, 163] width 58 height 27
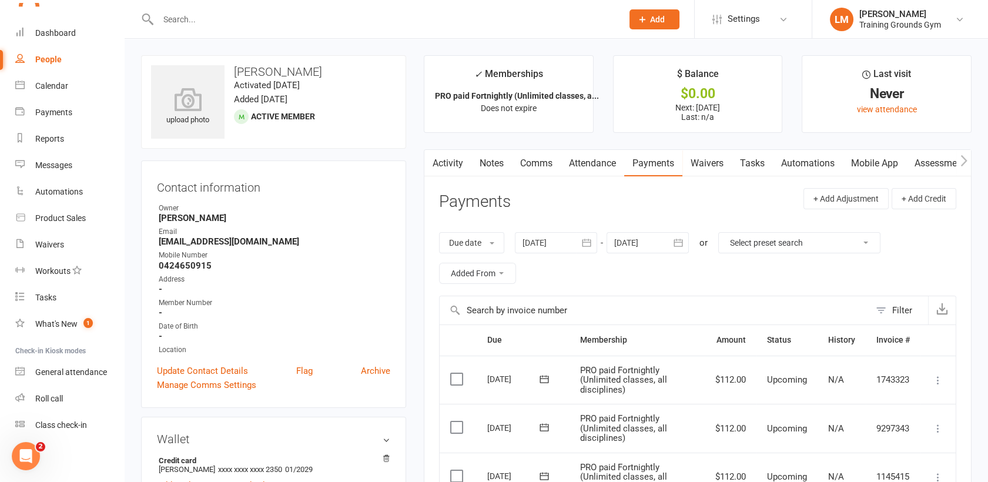
click at [715, 163] on link "Waivers" at bounding box center [707, 163] width 49 height 27
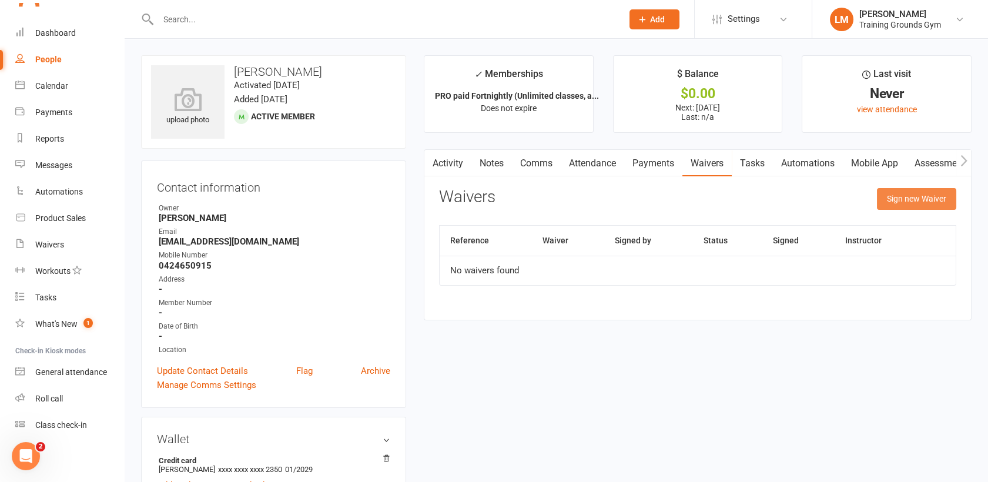
click at [907, 197] on button "Sign new Waiver" at bounding box center [916, 198] width 79 height 21
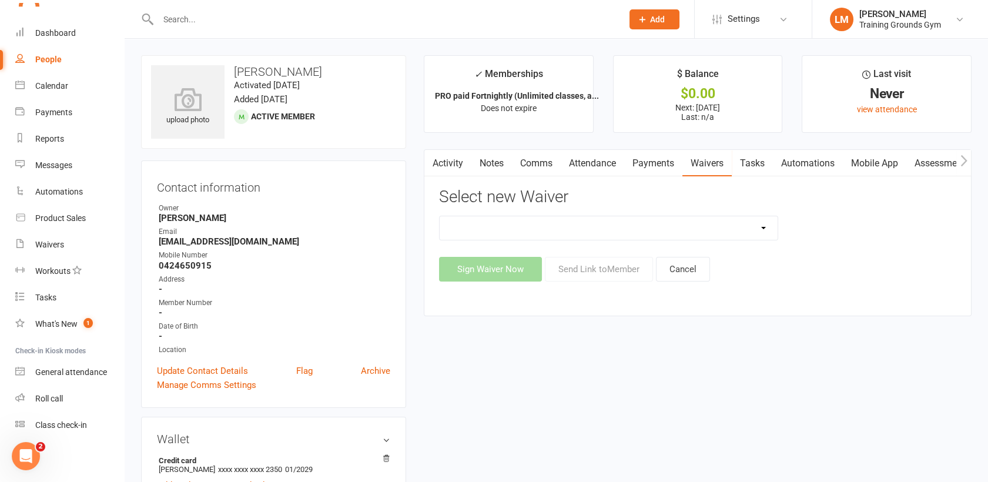
click at [489, 232] on select "New Member Sign Up Waiver for 16yrs plus & Adult Memberships Only Trial U16 Kid…" at bounding box center [609, 228] width 338 height 24
select select "14034"
click at [440, 216] on select "New Member Sign Up Waiver for 16yrs plus & Adult Memberships Only Trial U16 Kid…" at bounding box center [609, 228] width 338 height 24
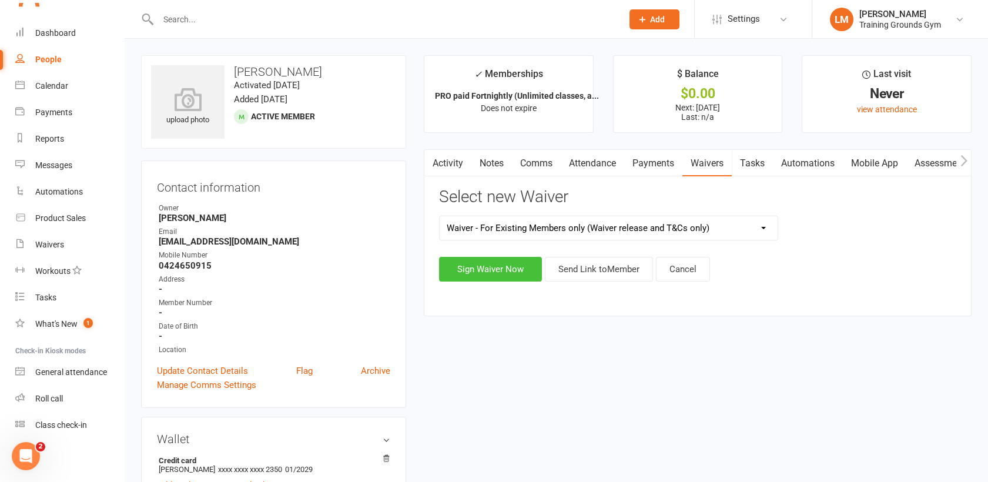
click at [500, 270] on button "Sign Waiver Now" at bounding box center [490, 269] width 103 height 25
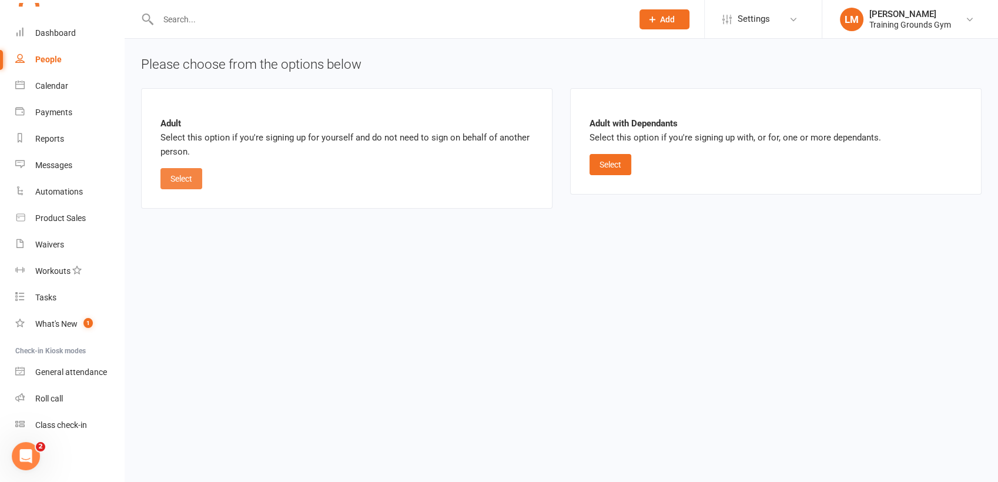
click at [168, 181] on button "Select" at bounding box center [181, 178] width 42 height 21
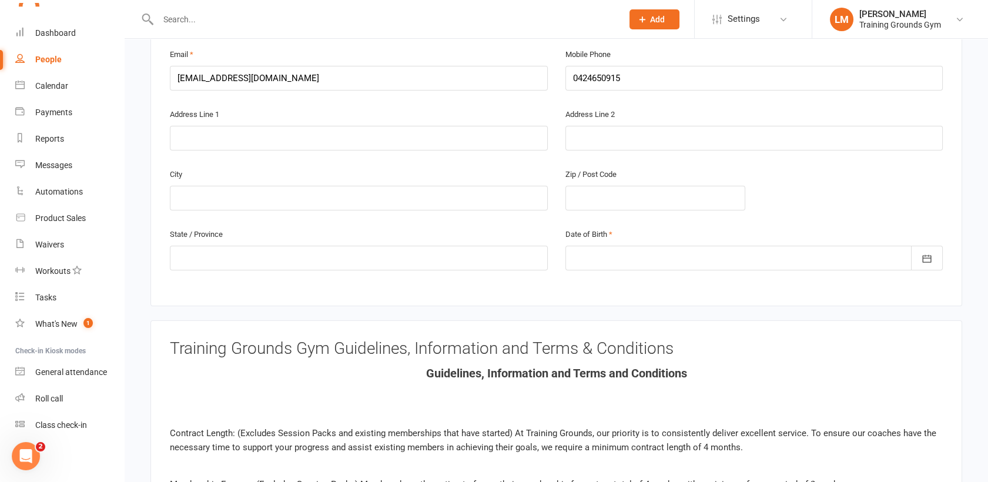
scroll to position [395, 0]
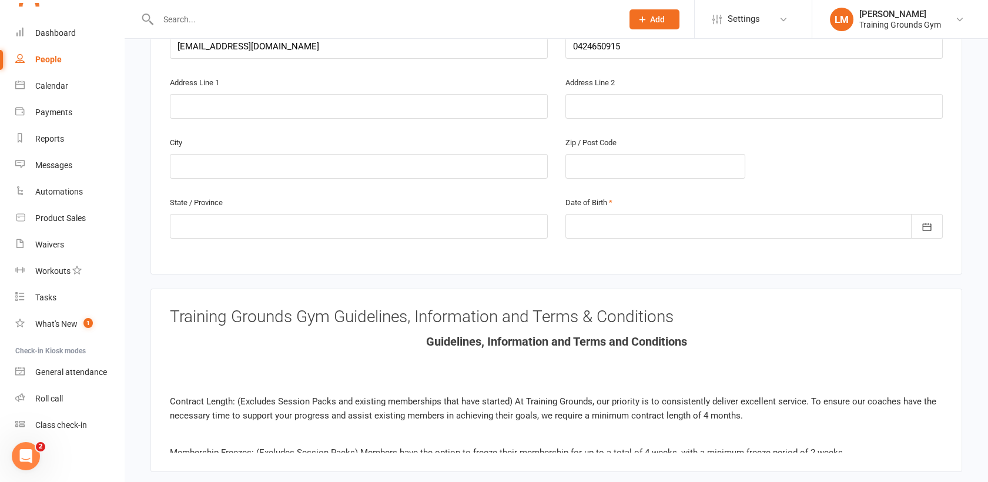
click at [624, 214] on div at bounding box center [755, 226] width 378 height 25
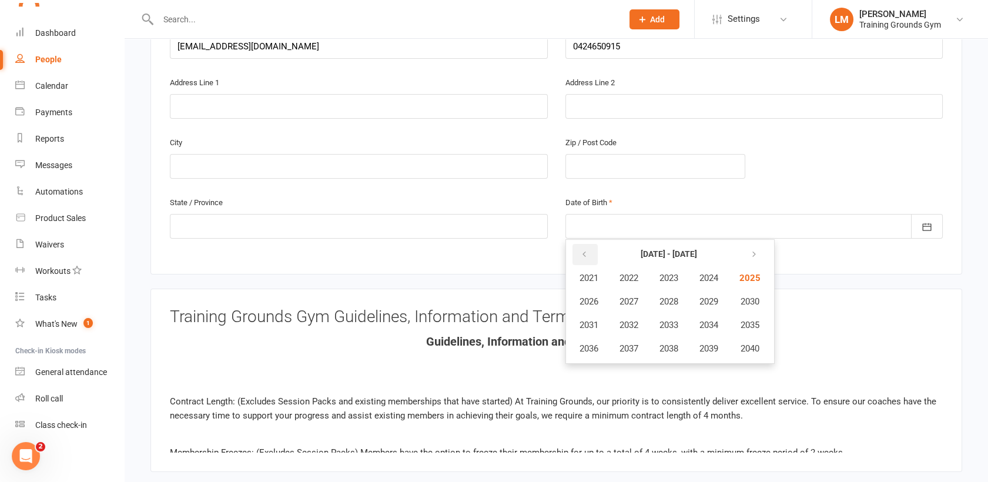
click at [581, 250] on icon "button" at bounding box center [584, 254] width 8 height 9
click at [581, 245] on button "button" at bounding box center [585, 254] width 25 height 21
click at [758, 343] on span "2000" at bounding box center [749, 348] width 19 height 11
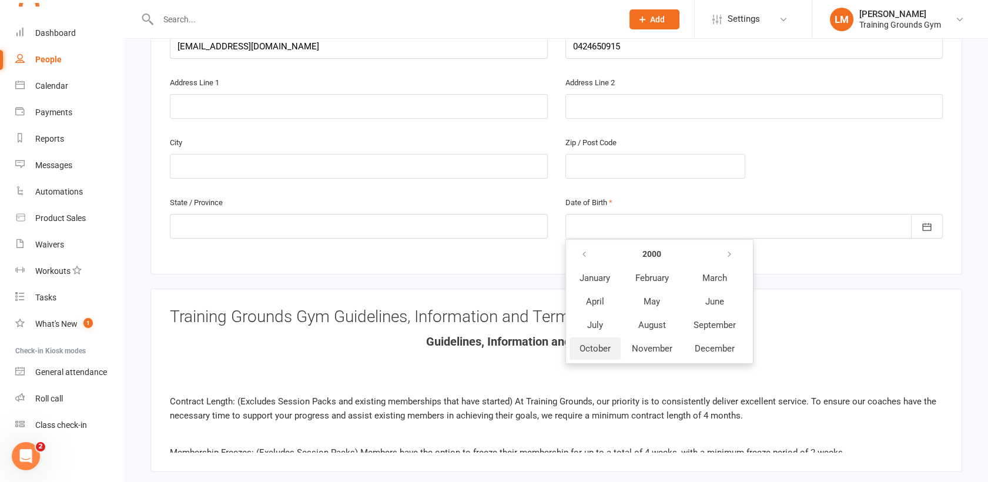
click at [593, 343] on span "October" at bounding box center [595, 348] width 31 height 11
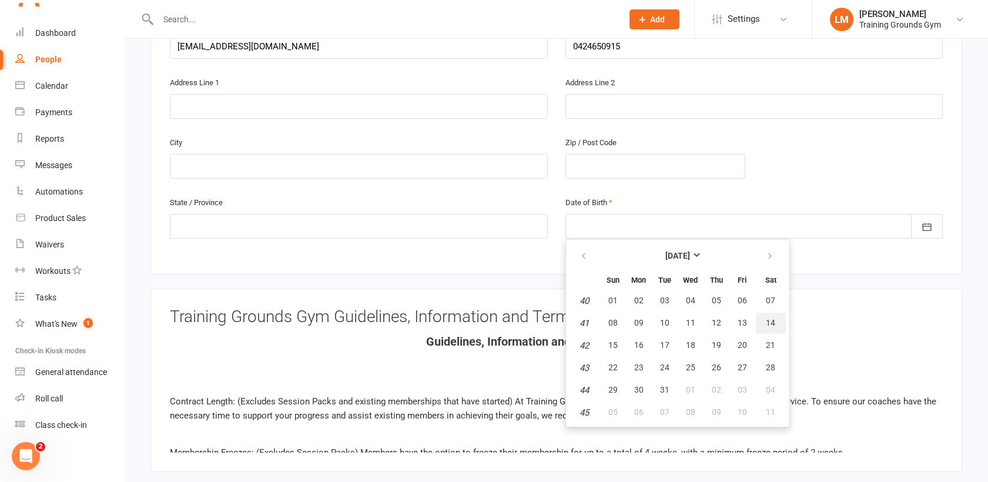
click at [771, 318] on span "14" at bounding box center [770, 322] width 9 height 9
type input "[DATE]"
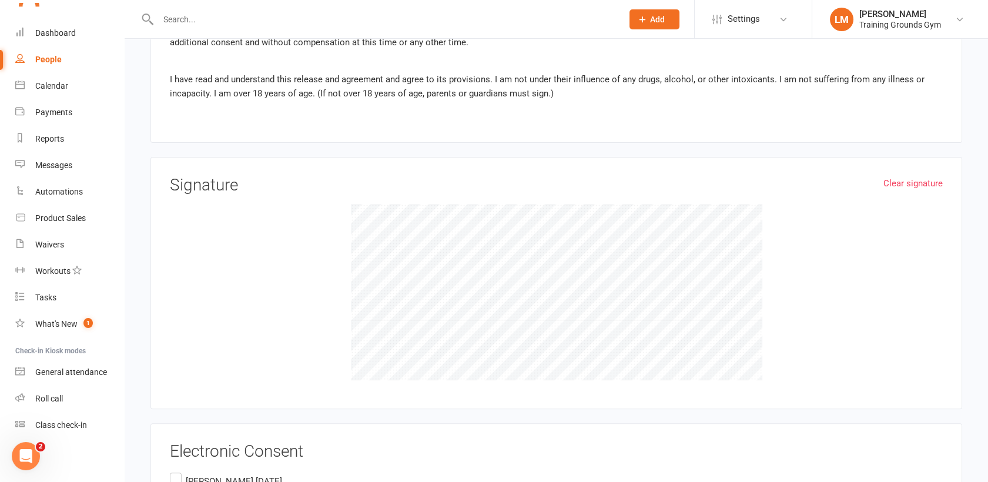
scroll to position [1026, 0]
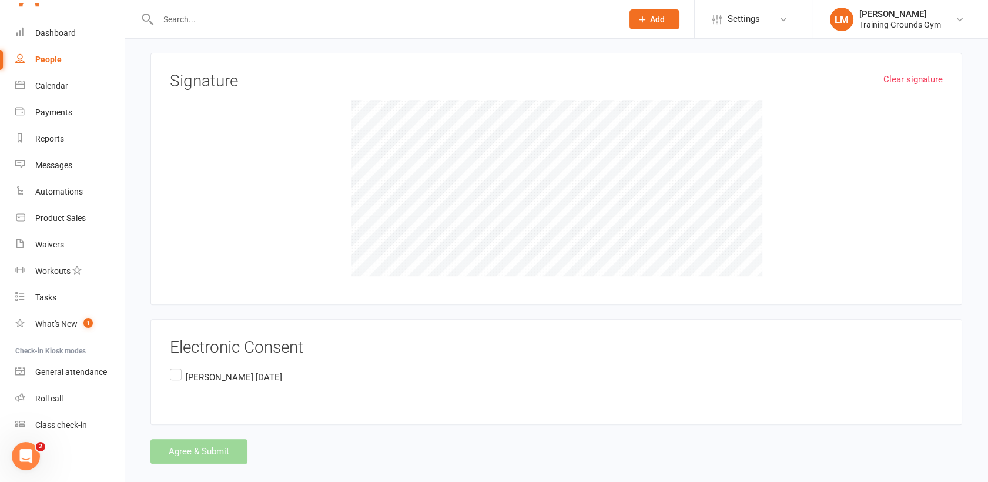
click at [170, 366] on label "[PERSON_NAME] [DATE]" at bounding box center [226, 377] width 112 height 23
click at [170, 366] on input "[PERSON_NAME] [DATE]" at bounding box center [174, 366] width 8 height 0
click at [194, 439] on button "Agree & Submit" at bounding box center [198, 451] width 97 height 25
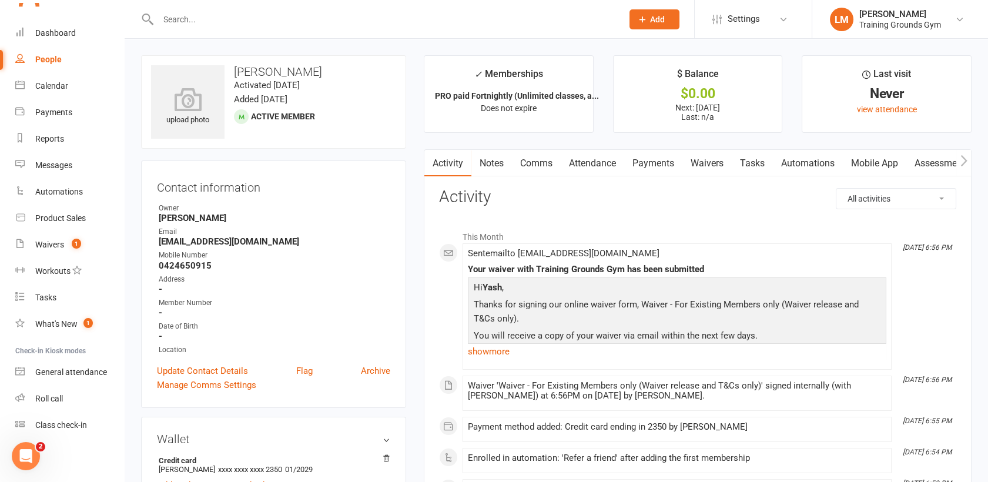
click at [650, 25] on button "Add" at bounding box center [655, 19] width 50 height 20
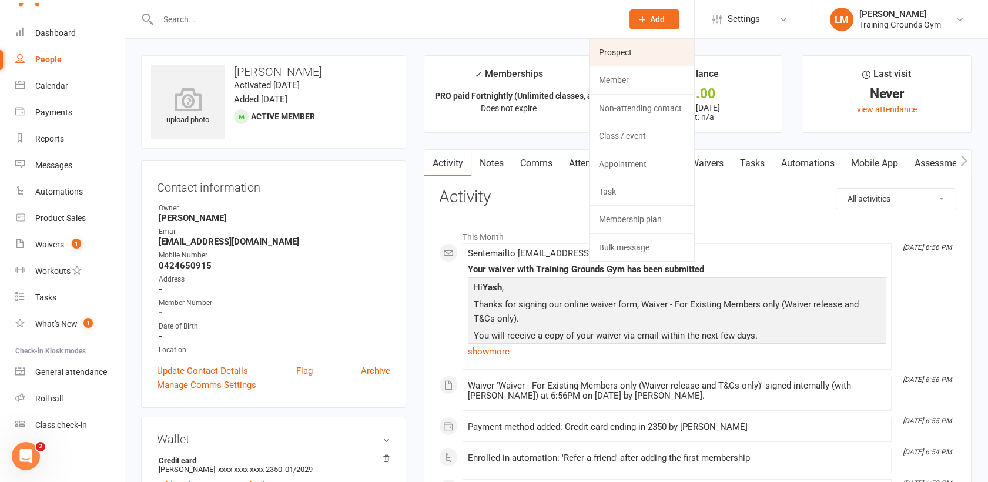
click at [623, 52] on link "Prospect" at bounding box center [642, 52] width 105 height 27
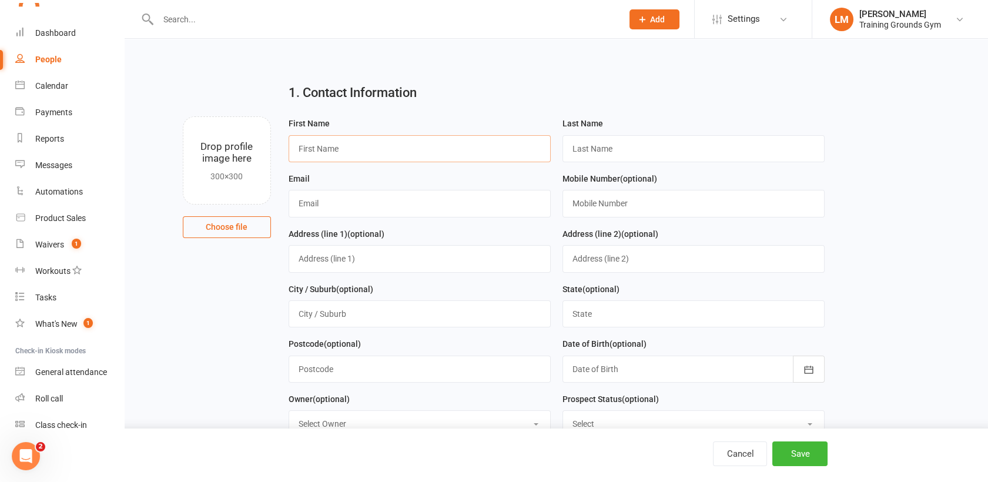
click at [316, 155] on input "text" at bounding box center [420, 148] width 262 height 27
type input "[PERSON_NAME]"
click at [320, 206] on input "text" at bounding box center [420, 203] width 262 height 27
type input "[PERSON_NAME][EMAIL_ADDRESS][PERSON_NAME][DOMAIN_NAME]"
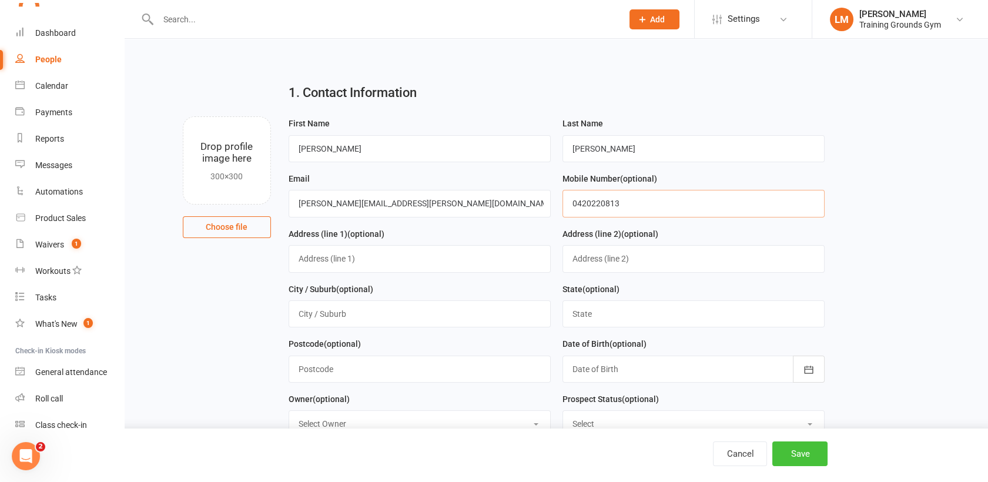
type input "0420220813"
click at [801, 449] on button "Save" at bounding box center [799, 453] width 55 height 25
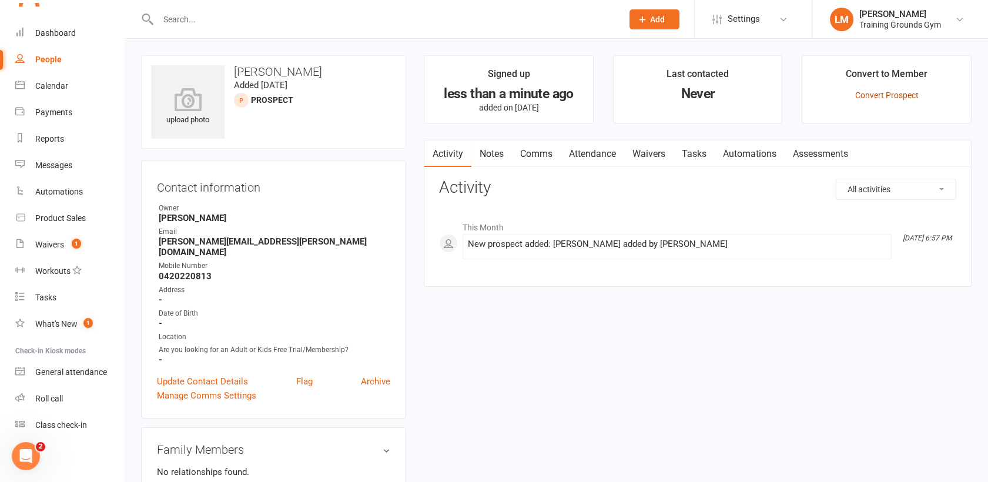
click at [892, 91] on link "Convert Prospect" at bounding box center [886, 95] width 63 height 9
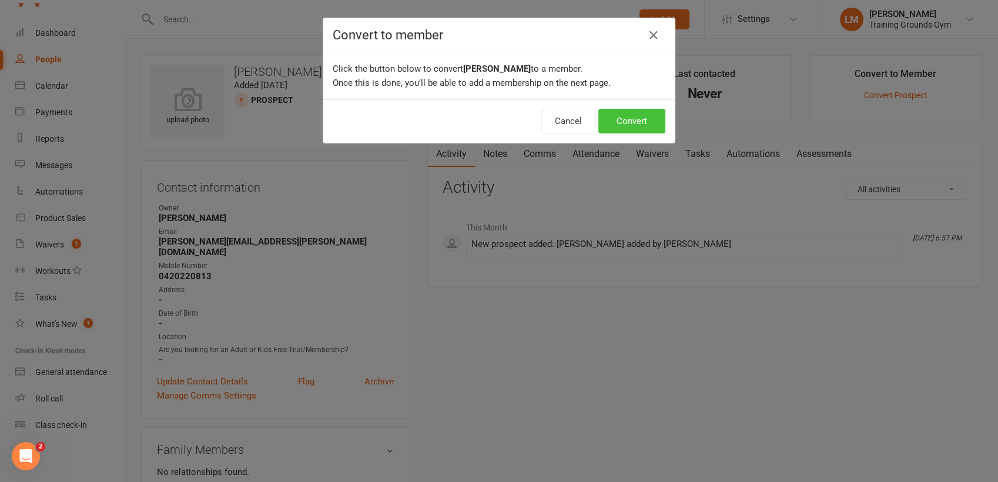
click at [642, 111] on button "Convert" at bounding box center [631, 121] width 67 height 25
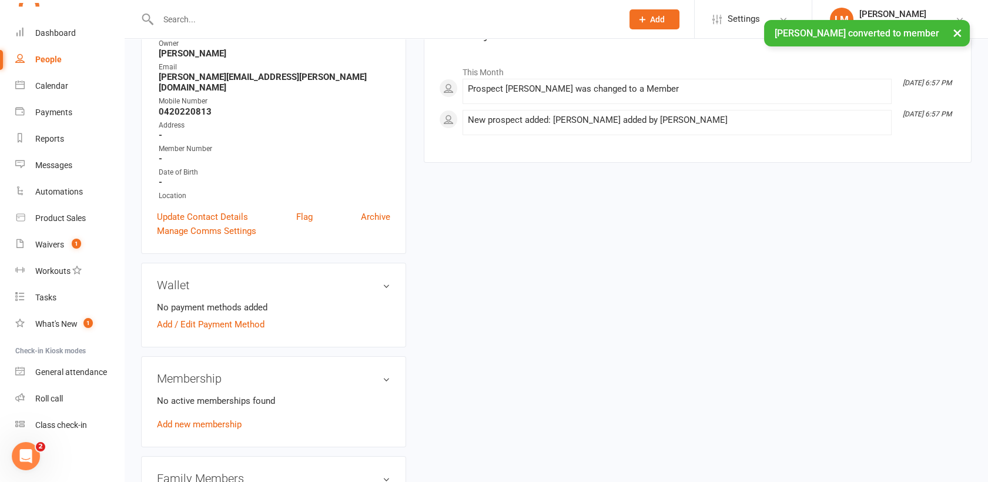
scroll to position [168, 0]
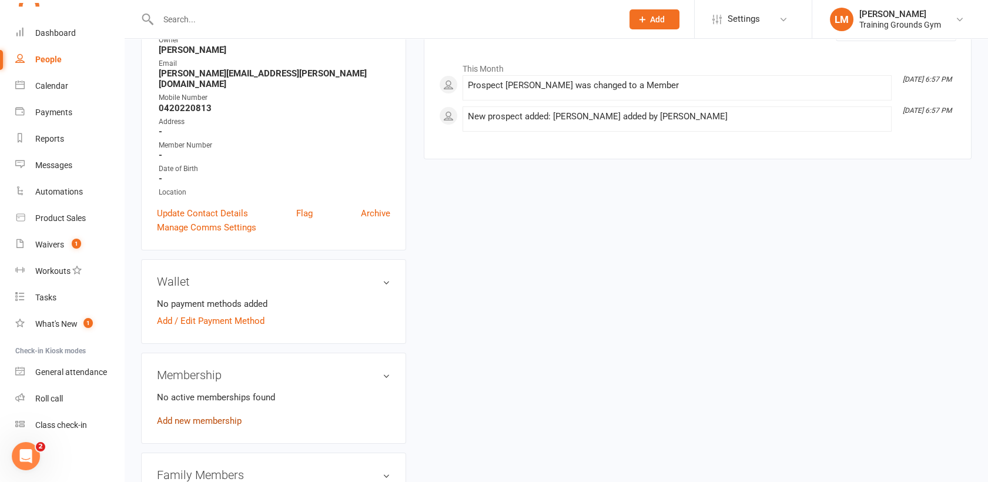
click at [182, 416] on link "Add new membership" at bounding box center [199, 421] width 85 height 11
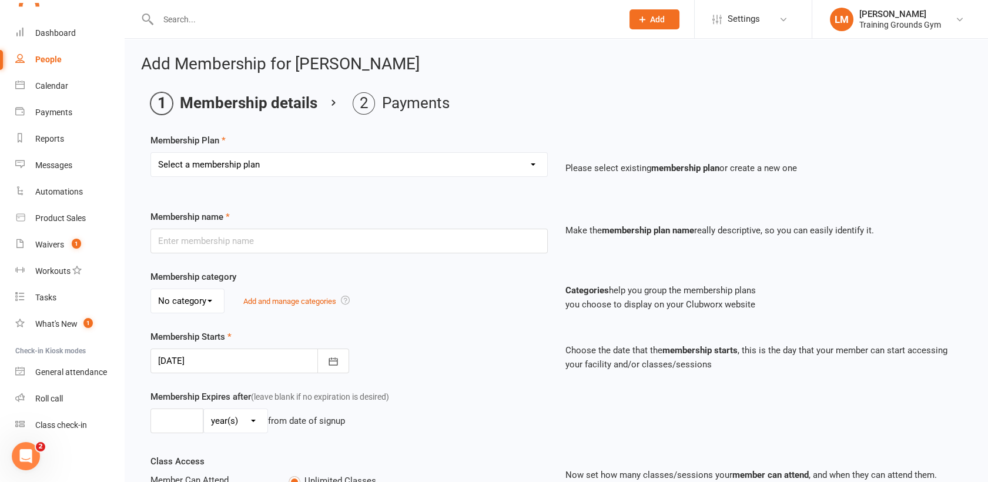
click at [205, 169] on select "Select a membership plan Create new Membership Plan Trial Basic for beginners a…" at bounding box center [349, 165] width 396 height 24
select select "1"
click at [151, 153] on select "Select a membership plan Create new Membership Plan Trial Basic for beginners a…" at bounding box center [349, 165] width 396 height 24
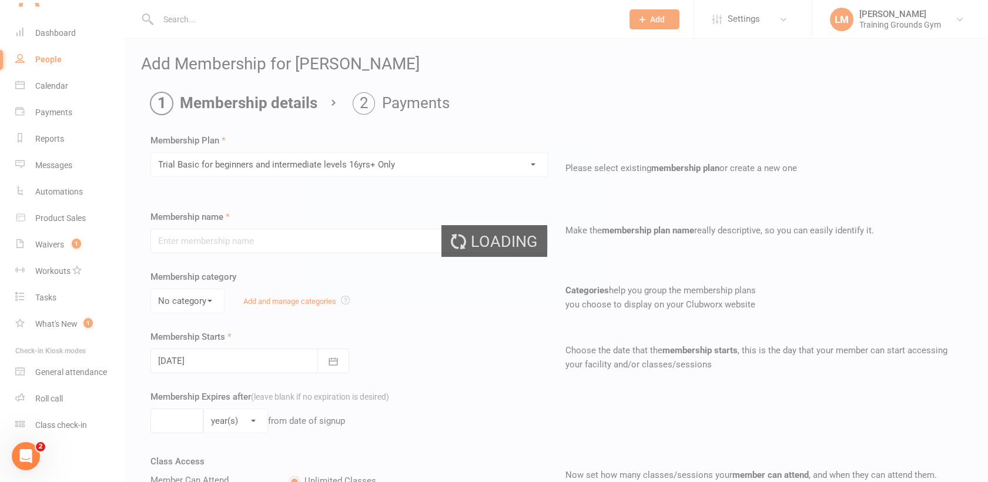
type input "Trial Basic for beginners and intermediate levels 16yrs+ Only"
select select "0"
type input "10"
select select "0"
type input "5"
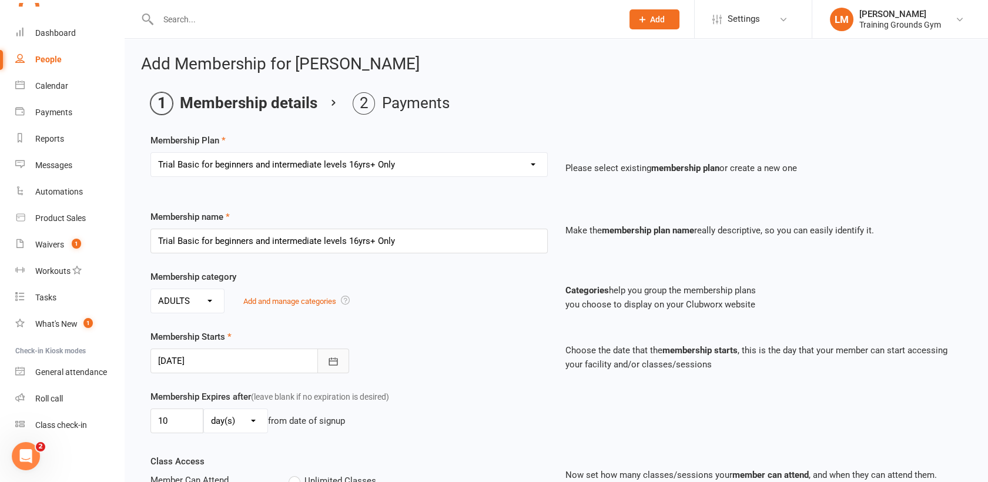
click at [329, 361] on icon "button" at bounding box center [333, 362] width 12 height 12
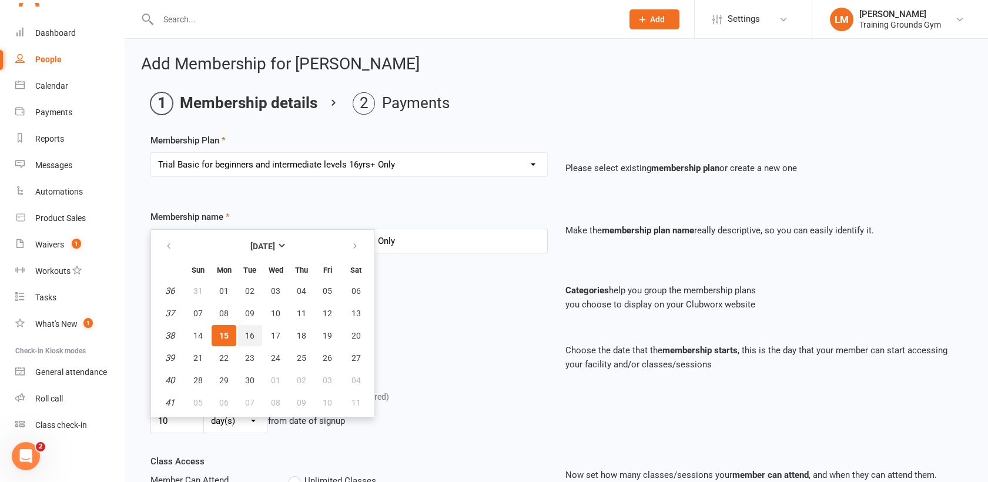
click at [249, 332] on span "16" at bounding box center [249, 335] width 9 height 9
type input "[DATE]"
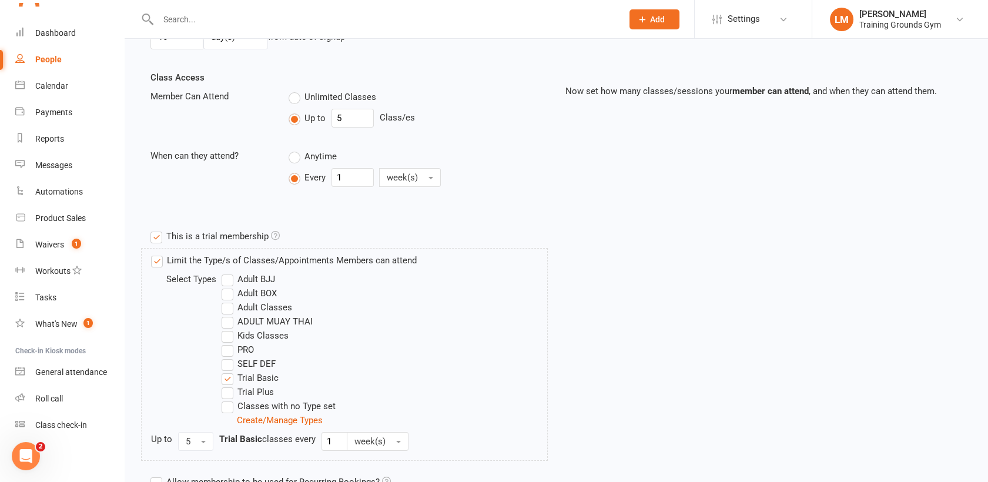
scroll to position [524, 0]
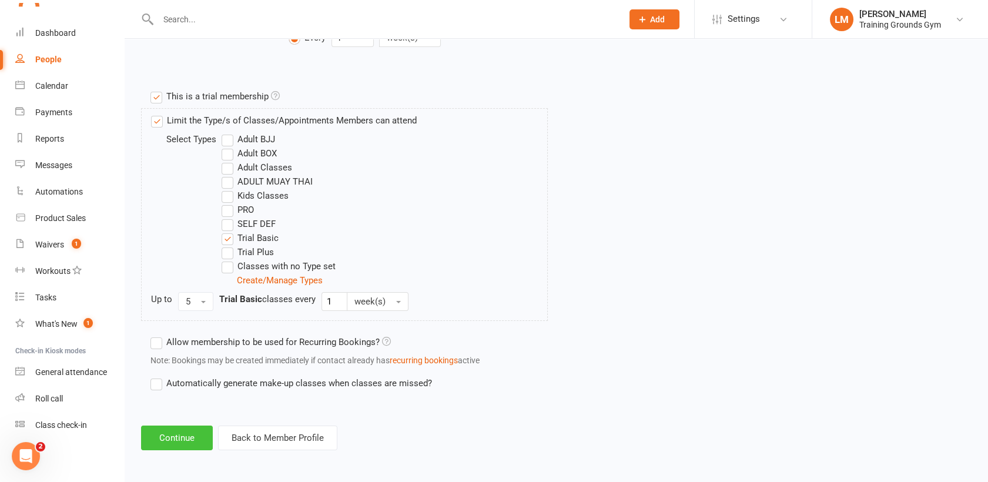
click at [170, 441] on button "Continue" at bounding box center [177, 438] width 72 height 25
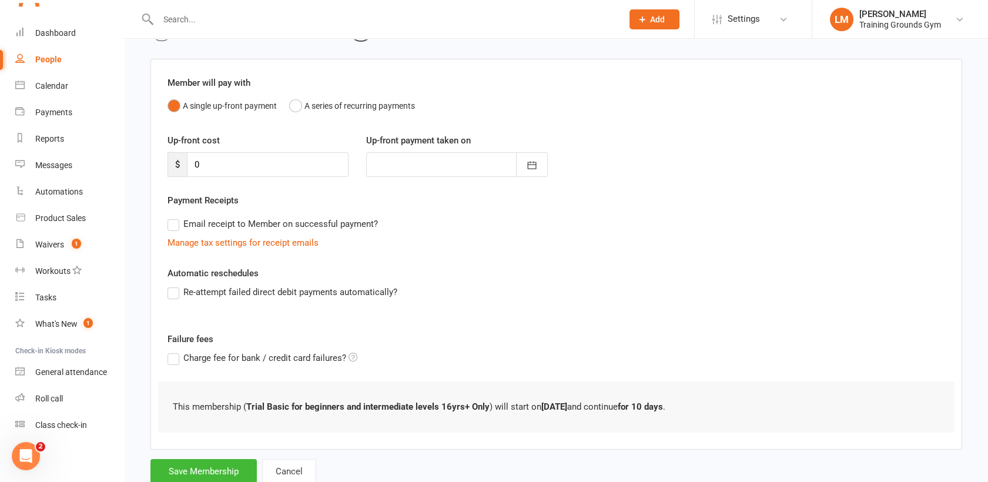
scroll to position [110, 0]
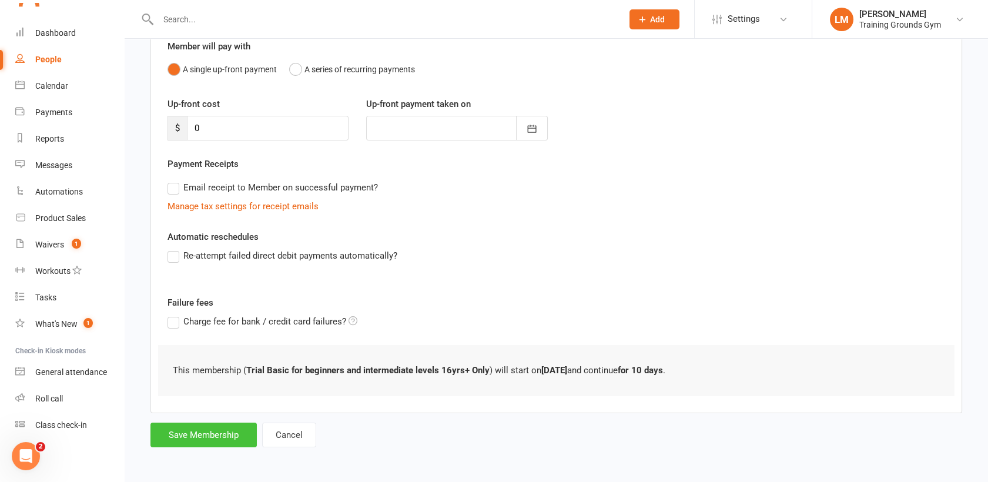
click at [209, 436] on button "Save Membership" at bounding box center [203, 435] width 106 height 25
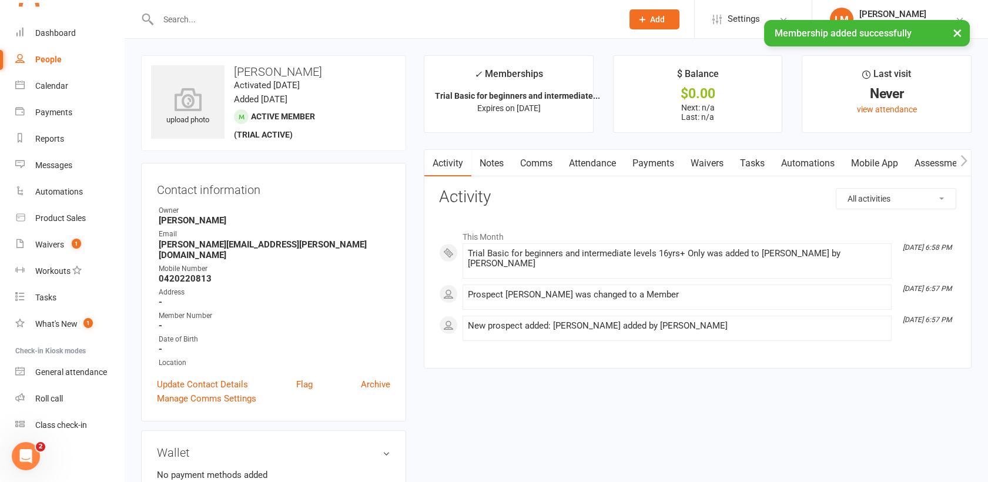
click at [710, 158] on link "Waivers" at bounding box center [707, 163] width 49 height 27
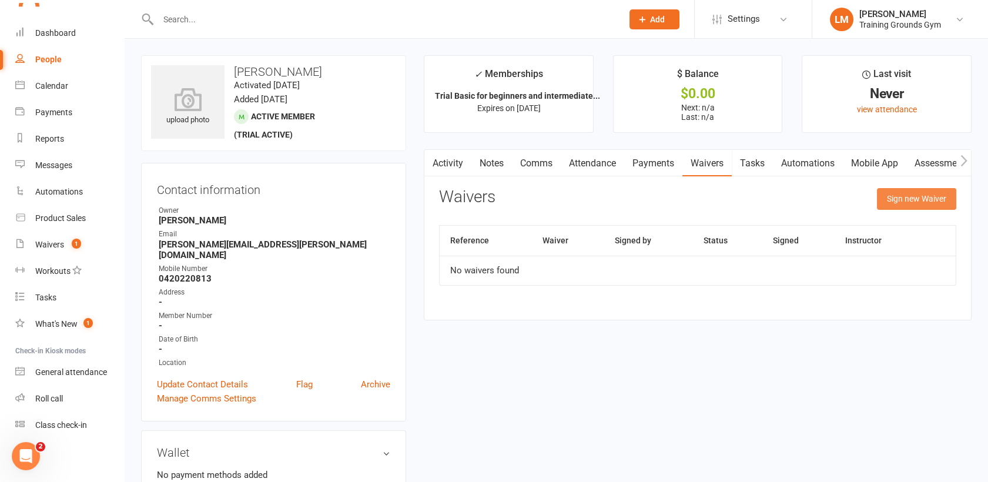
click at [920, 198] on button "Sign new Waiver" at bounding box center [916, 198] width 79 height 21
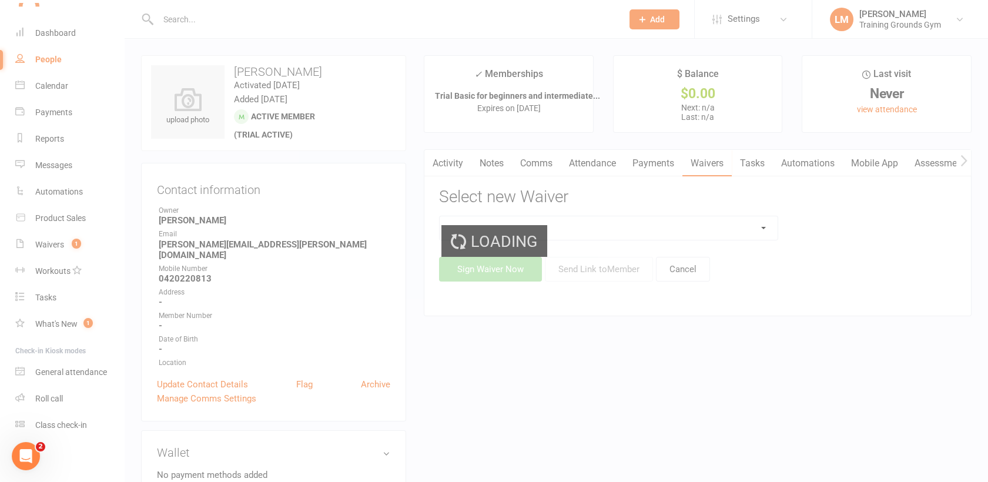
click at [920, 198] on div "Loading" at bounding box center [494, 241] width 988 height 482
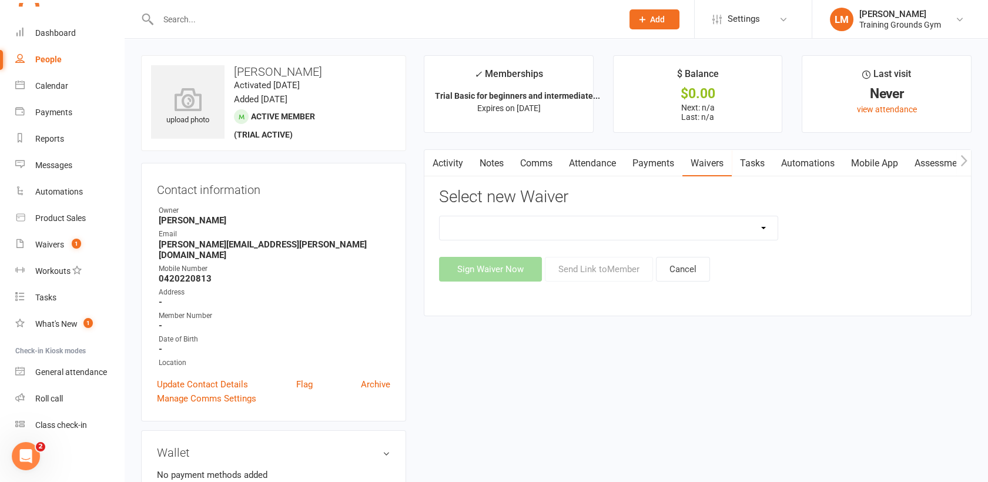
click at [604, 232] on select "New Member Sign Up Waiver for 16yrs plus & Adult Memberships Only Trial U16 Kid…" at bounding box center [609, 228] width 338 height 24
select select "14034"
click at [440, 216] on select "New Member Sign Up Waiver for 16yrs plus & Adult Memberships Only Trial U16 Kid…" at bounding box center [609, 228] width 338 height 24
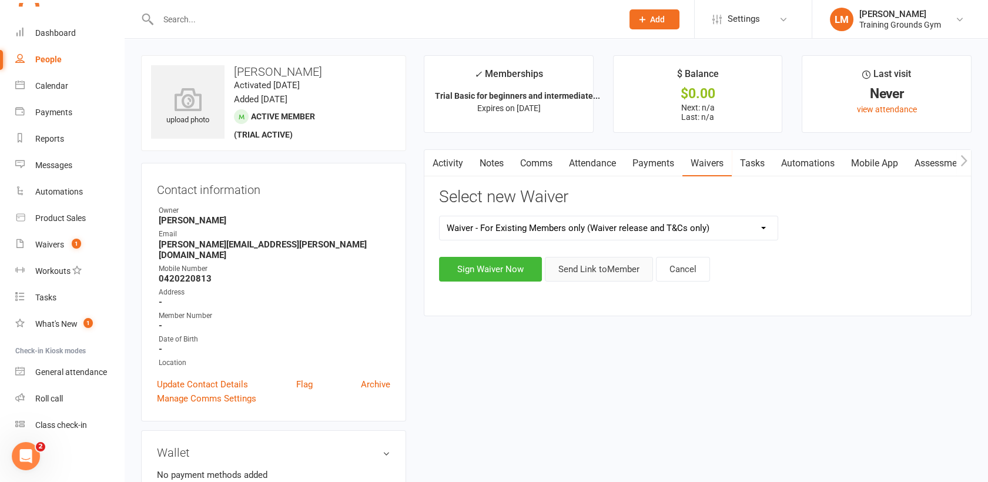
click at [604, 270] on button "Send Link to Member" at bounding box center [599, 269] width 108 height 25
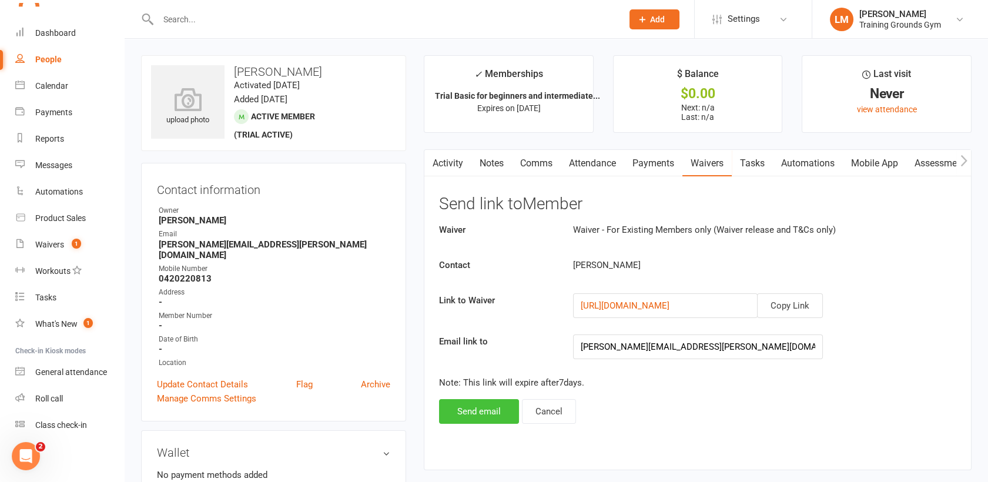
click at [503, 410] on button "Send email" at bounding box center [479, 411] width 80 height 25
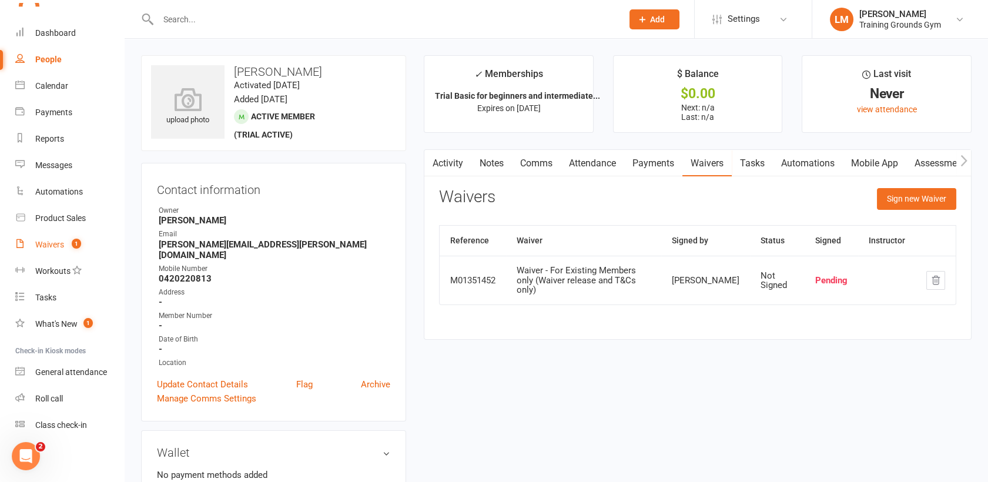
click at [45, 242] on div "Waivers" at bounding box center [49, 244] width 29 height 9
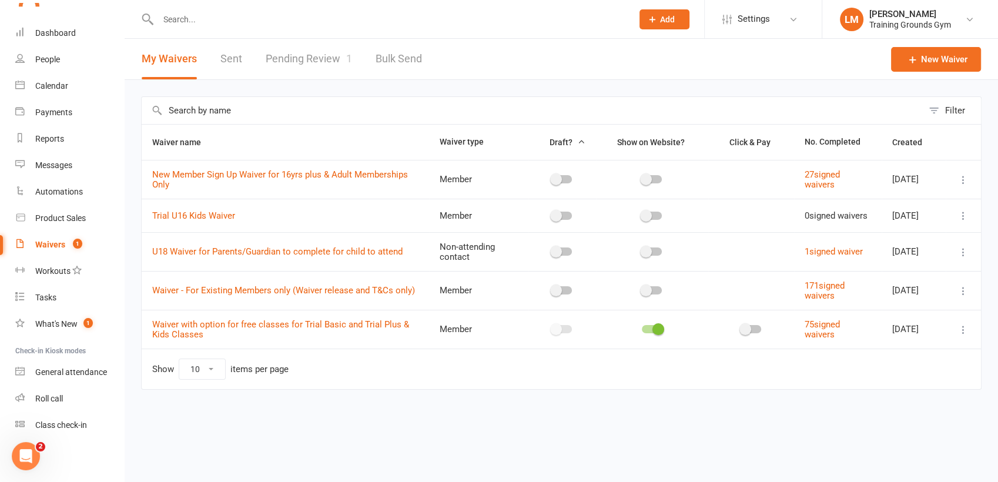
click at [298, 58] on link "Pending Review 1" at bounding box center [309, 59] width 86 height 41
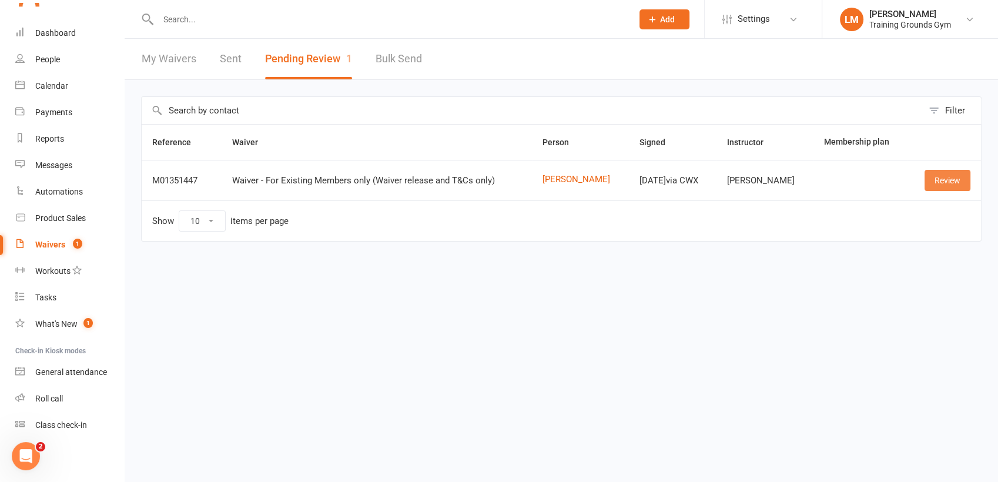
click at [955, 180] on link "Review" at bounding box center [948, 180] width 46 height 21
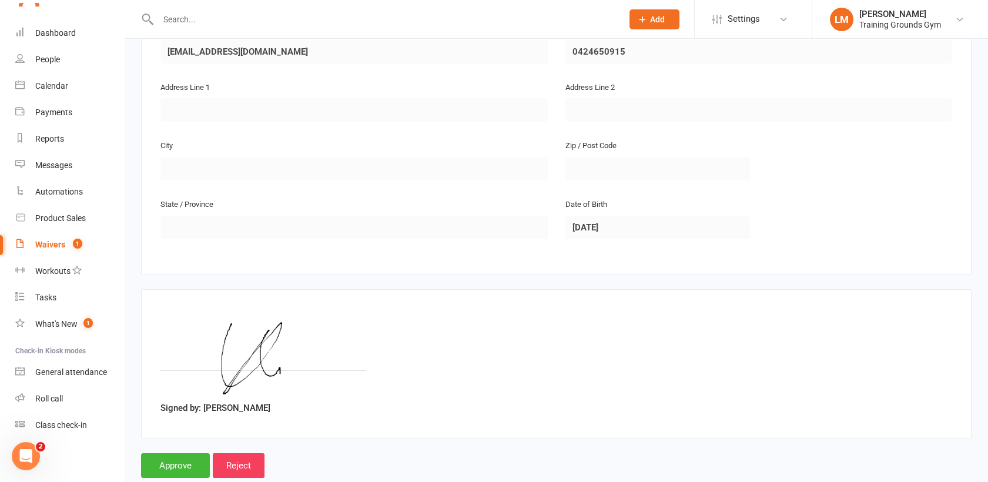
scroll to position [303, 0]
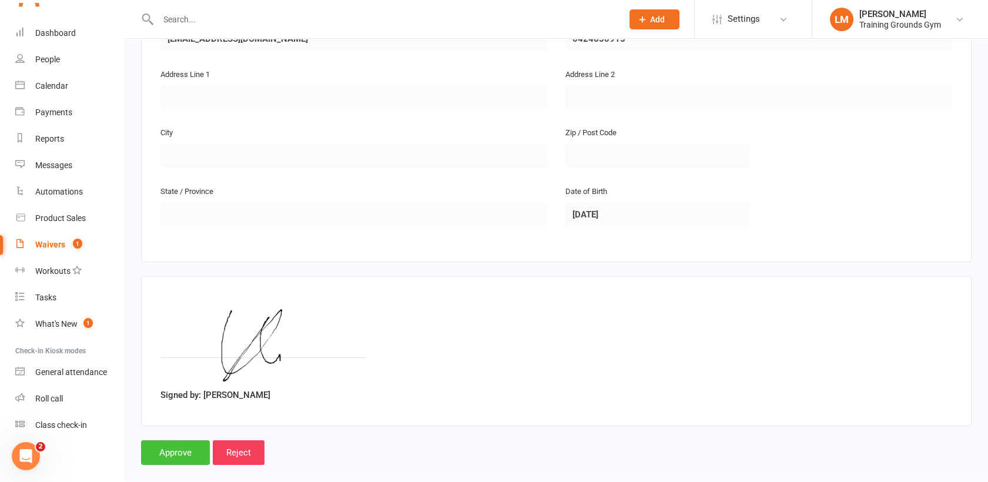
click at [170, 440] on input "Approve" at bounding box center [175, 452] width 69 height 25
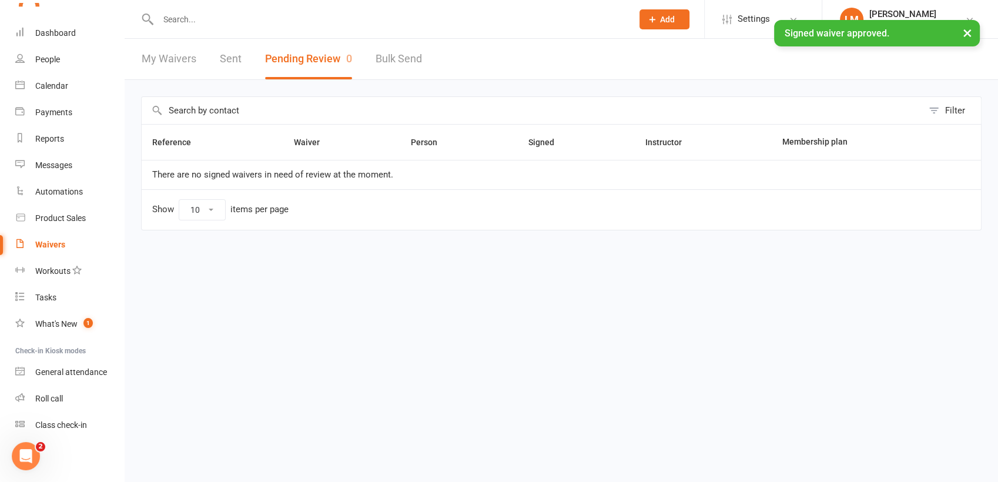
click at [165, 14] on input "text" at bounding box center [390, 19] width 470 height 16
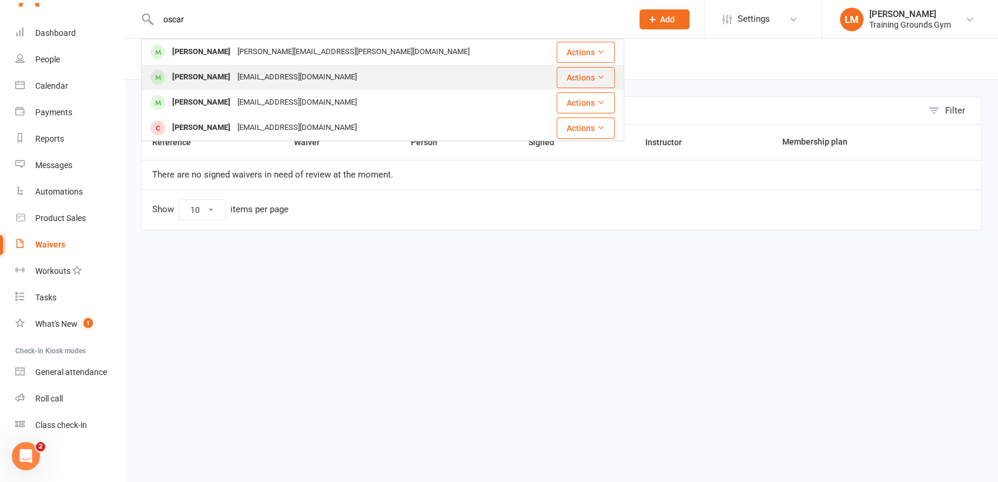
type input "oscar"
click at [209, 69] on div "[PERSON_NAME]" at bounding box center [201, 77] width 65 height 17
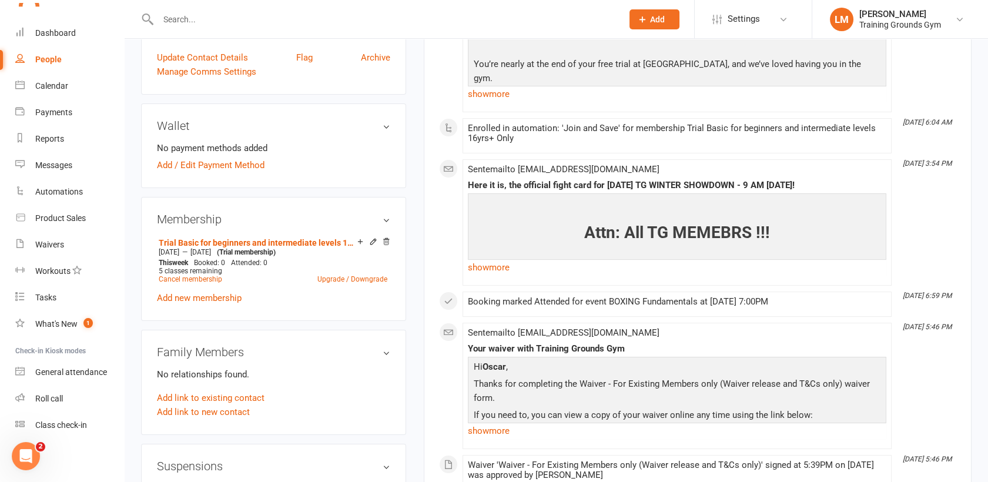
scroll to position [347, 0]
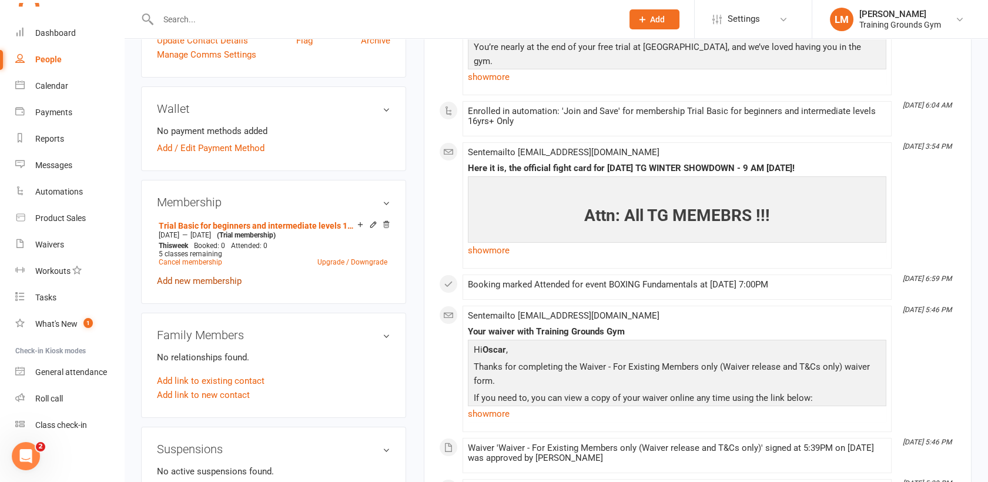
click at [214, 282] on link "Add new membership" at bounding box center [199, 281] width 85 height 11
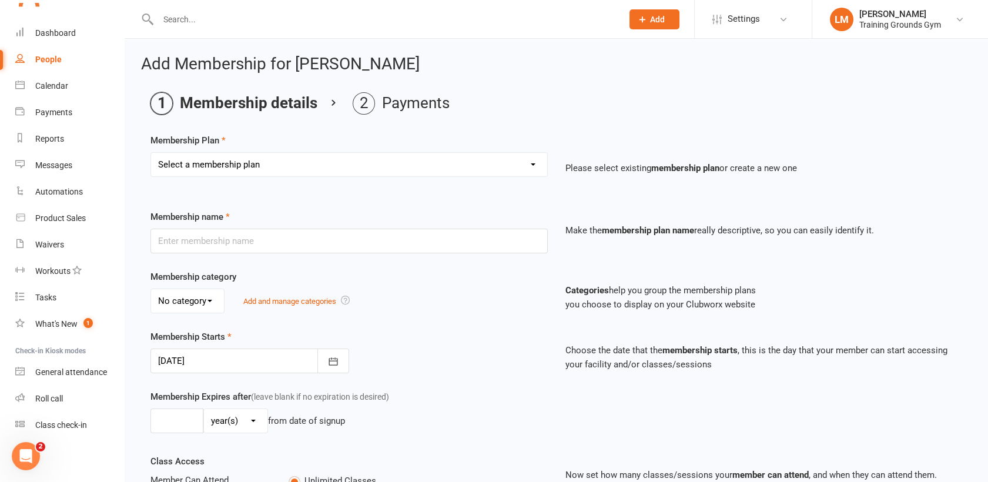
click at [470, 164] on select "Select a membership plan Create new Membership Plan Trial Basic for beginners a…" at bounding box center [349, 165] width 396 height 24
select select "34"
click at [151, 153] on select "Select a membership plan Create new Membership Plan Trial Basic for beginners a…" at bounding box center [349, 165] width 396 height 24
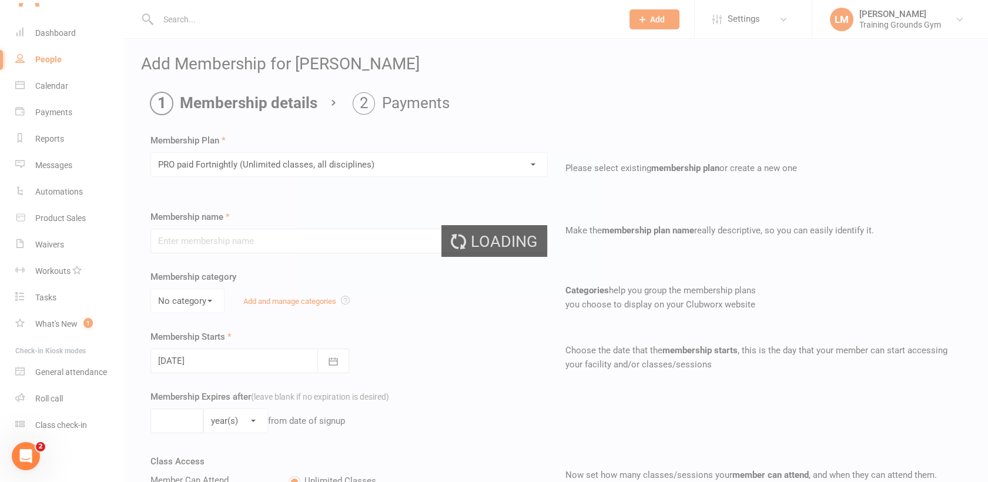
type input "PRO paid Fortnightly (Unlimited classes, all disciplines)"
select select "0"
type input "0"
type input "4"
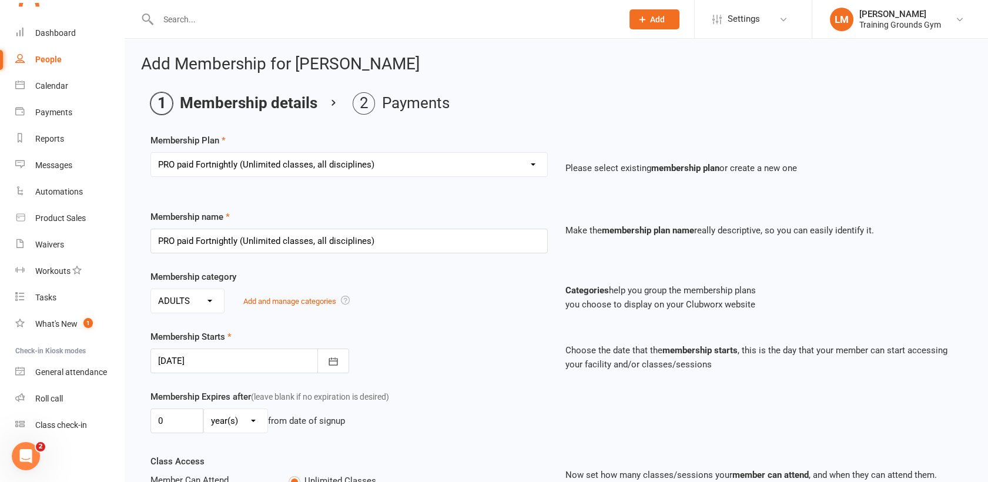
click at [296, 364] on div at bounding box center [249, 361] width 199 height 25
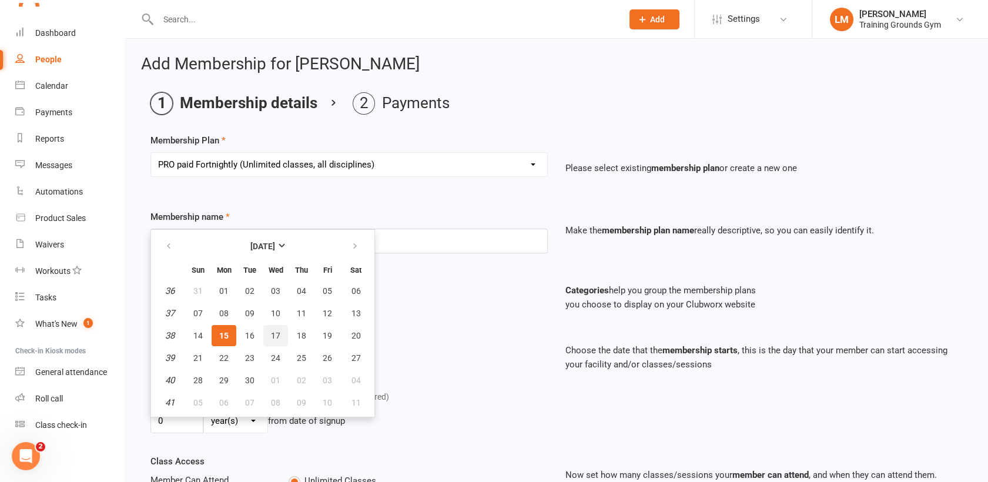
click at [278, 340] on button "17" at bounding box center [275, 335] width 25 height 21
type input "[DATE]"
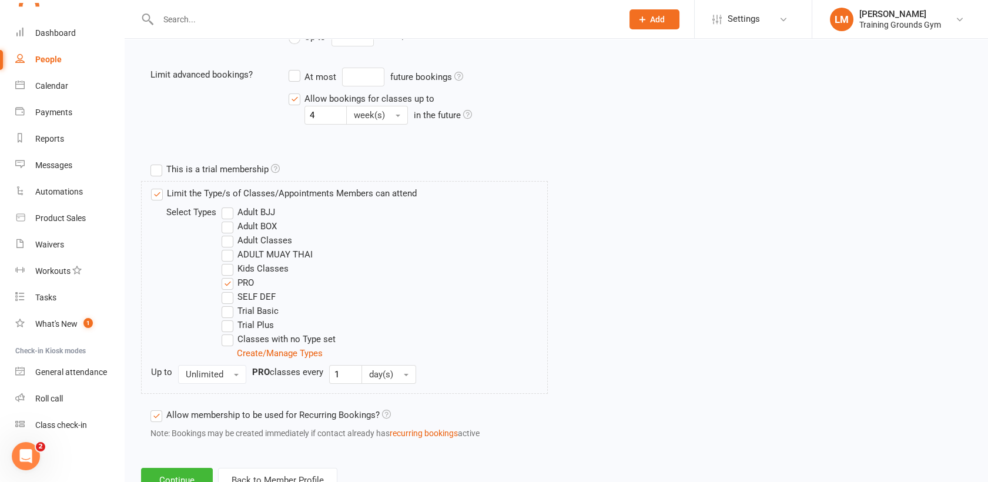
scroll to position [466, 0]
click at [196, 469] on button "Continue" at bounding box center [177, 479] width 72 height 25
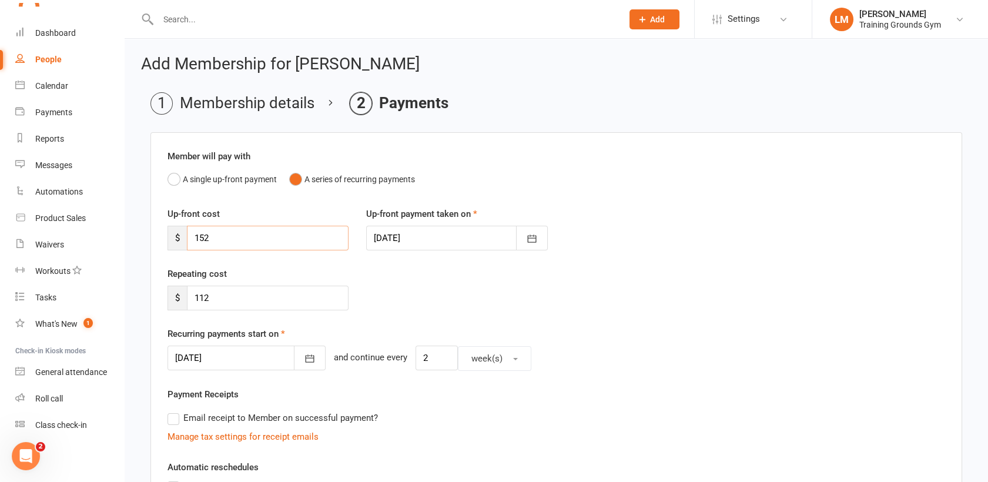
drag, startPoint x: 256, startPoint y: 245, endPoint x: 143, endPoint y: 240, distance: 113.5
click at [143, 240] on main "Membership details Payments Member will pay with A single up-front payment A se…" at bounding box center [556, 420] width 831 height 656
type input "112"
click at [533, 243] on icon "button" at bounding box center [532, 239] width 12 height 12
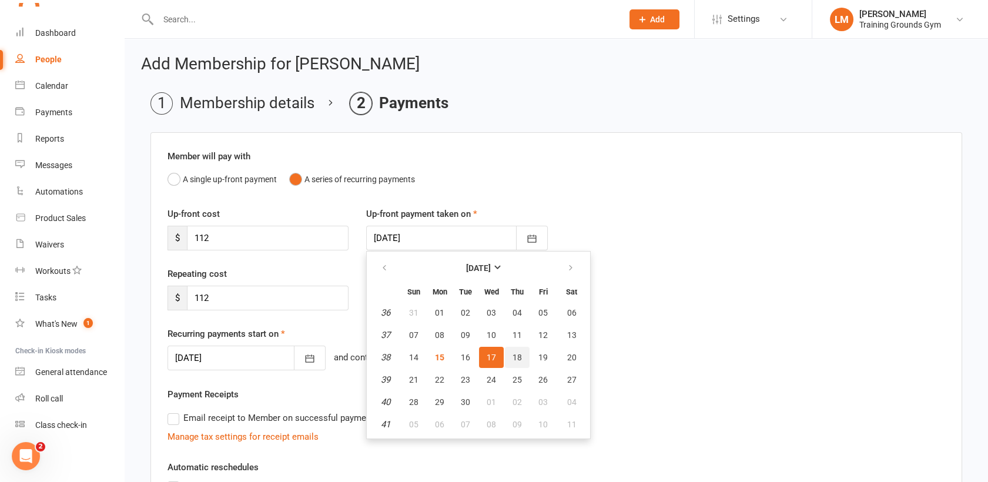
click at [510, 355] on button "18" at bounding box center [517, 357] width 25 height 21
type input "[DATE]"
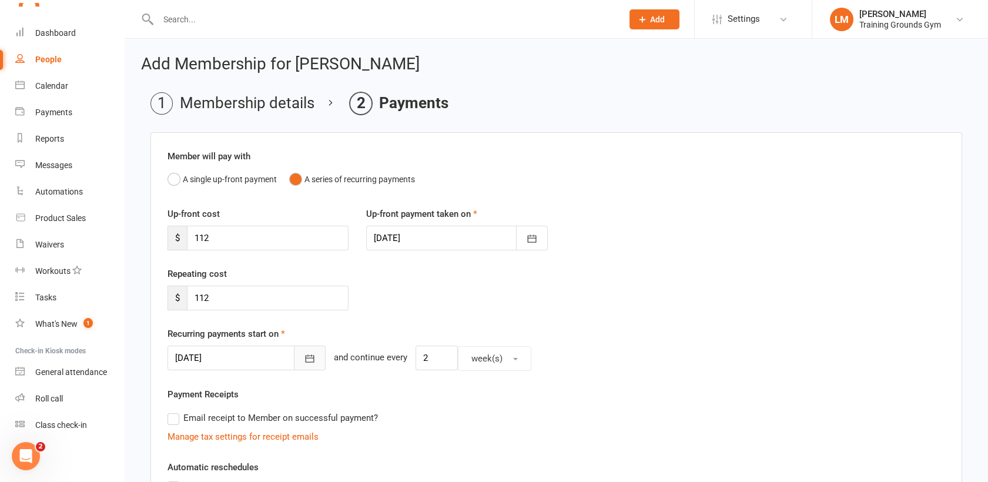
click at [304, 353] on icon "button" at bounding box center [310, 359] width 12 height 12
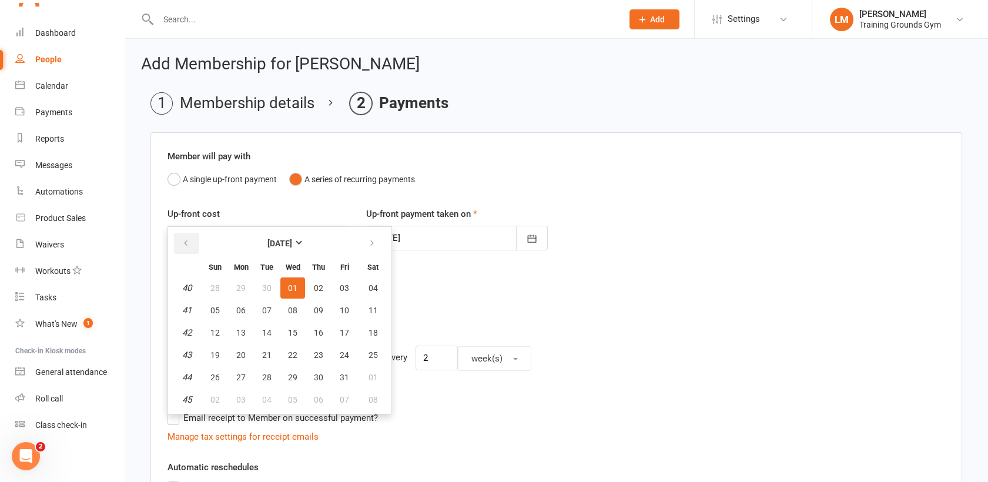
click at [190, 241] on button "button" at bounding box center [186, 243] width 25 height 21
click at [315, 377] on span "02" at bounding box center [318, 377] width 9 height 9
type input "[DATE]"
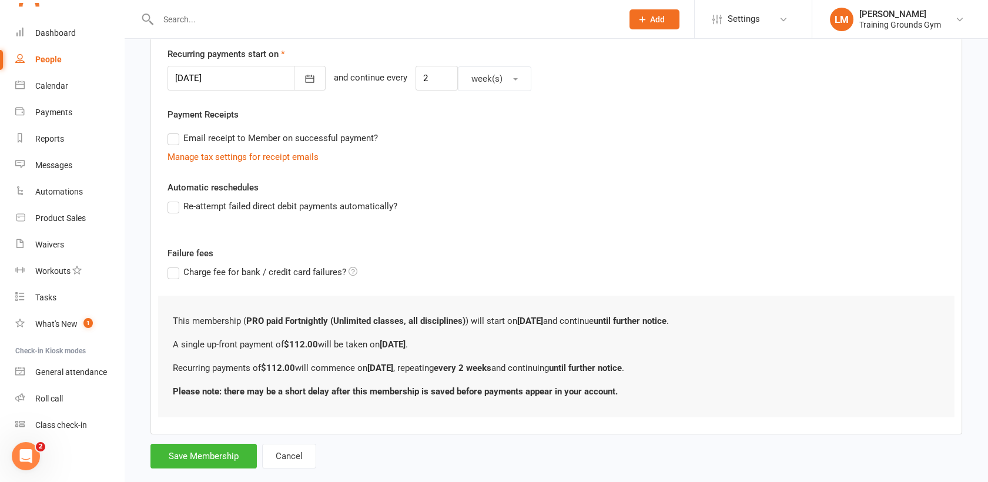
scroll to position [301, 0]
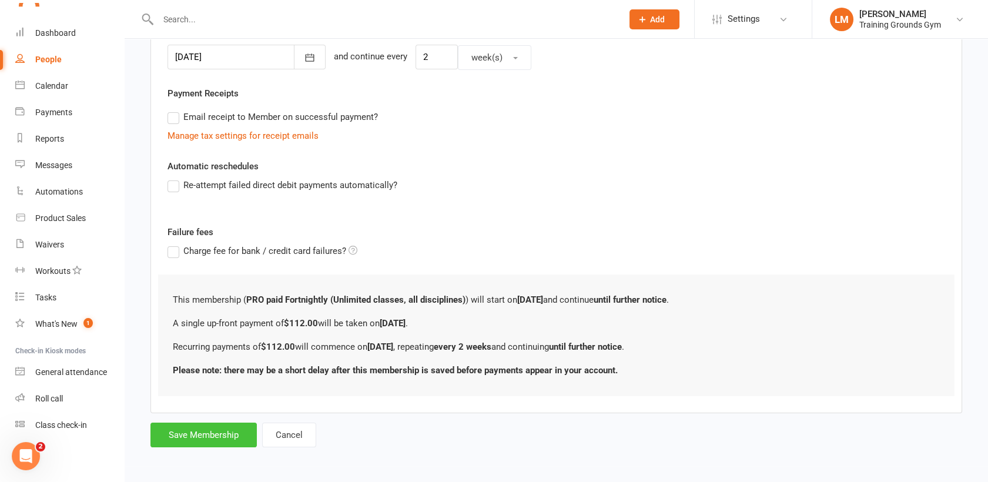
click at [205, 430] on button "Save Membership" at bounding box center [203, 435] width 106 height 25
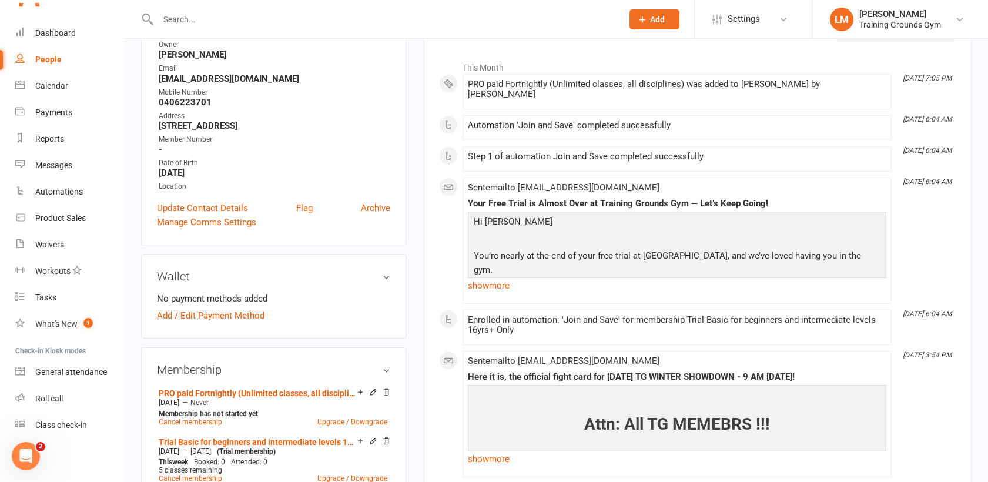
scroll to position [183, 0]
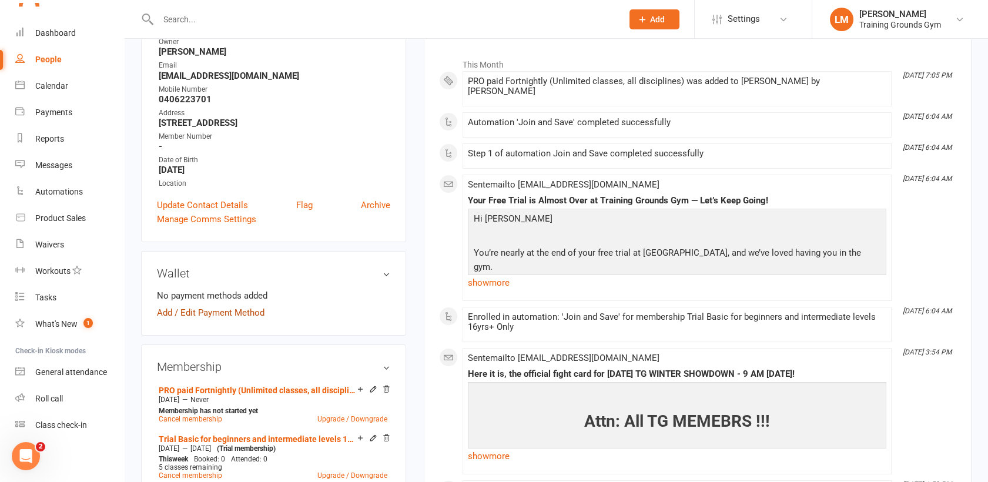
click at [190, 310] on link "Add / Edit Payment Method" at bounding box center [211, 313] width 108 height 14
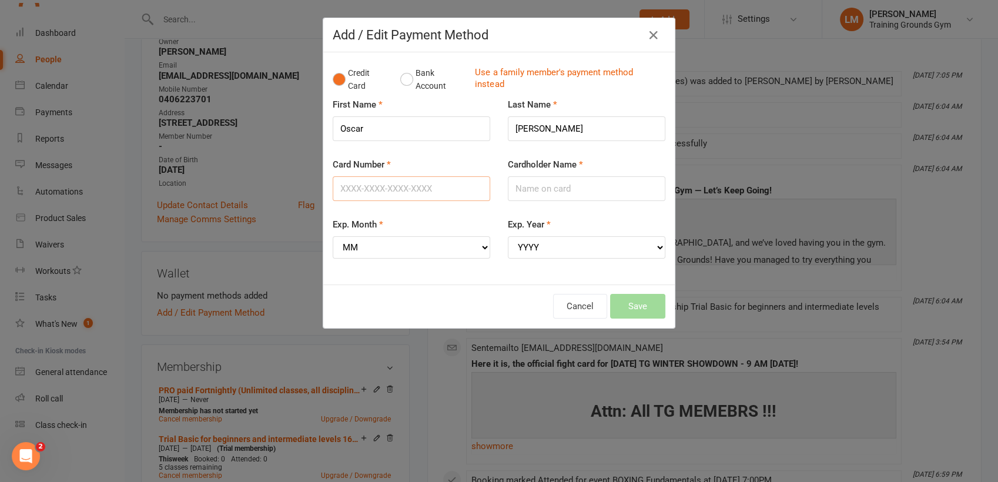
click at [356, 188] on input "Card Number" at bounding box center [412, 188] width 158 height 25
type input "[CREDIT_CARD_NUMBER]"
click at [533, 189] on input "Cardholder Name" at bounding box center [587, 188] width 158 height 25
type input "o"
type input "[PERSON_NAME]"
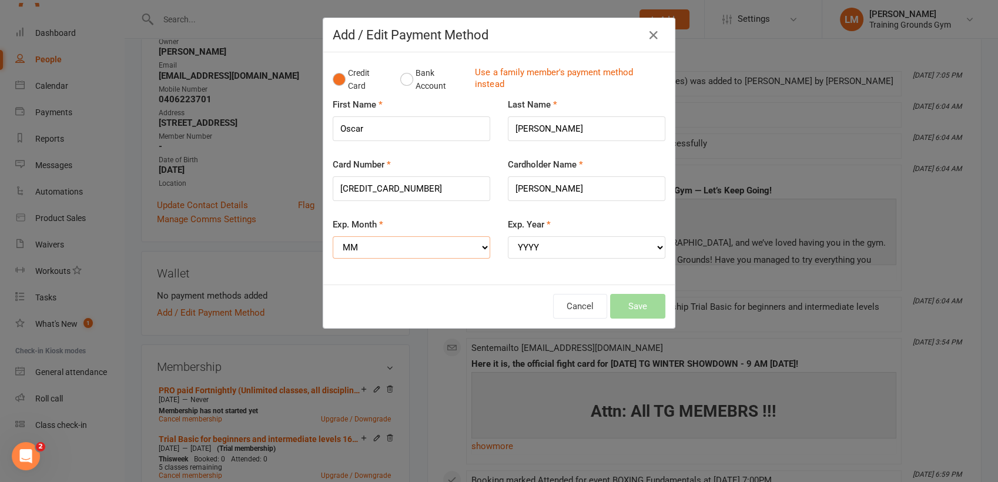
click at [443, 242] on select "MM 01 02 03 04 05 06 07 08 09 10 11 12" at bounding box center [412, 247] width 158 height 22
select select "07"
click at [333, 236] on select "MM 01 02 03 04 05 06 07 08 09 10 11 12" at bounding box center [412, 247] width 158 height 22
click at [520, 252] on select "YYYY 2025 2026 2027 2028 2029 2030 2031 2032 2033 2034" at bounding box center [587, 247] width 158 height 22
select select "2028"
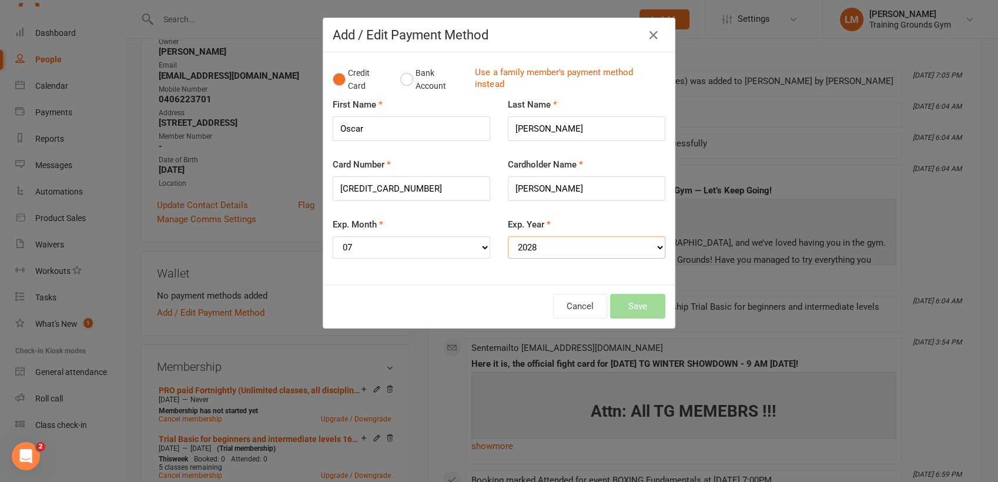
click at [508, 236] on select "YYYY 2025 2026 2027 2028 2029 2030 2031 2032 2033 2034" at bounding box center [587, 247] width 158 height 22
click at [635, 305] on button "Save" at bounding box center [637, 306] width 55 height 25
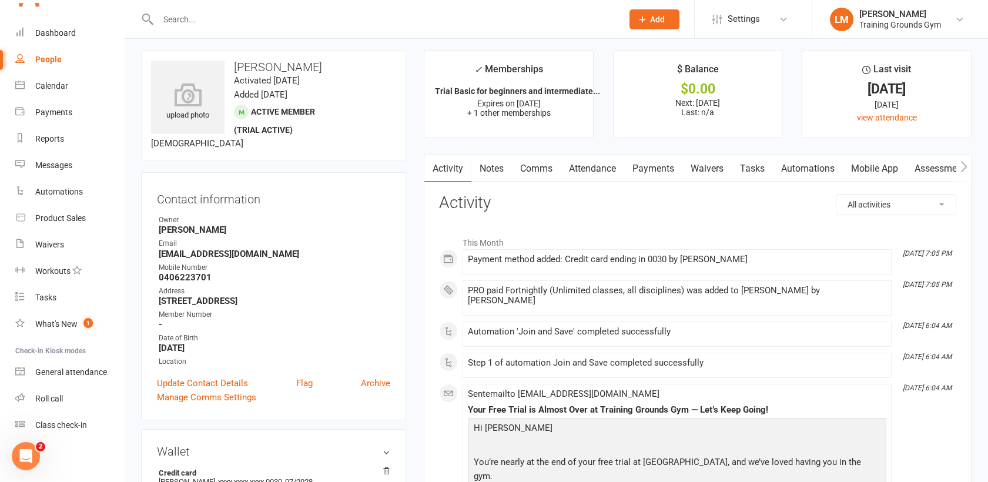
scroll to position [0, 0]
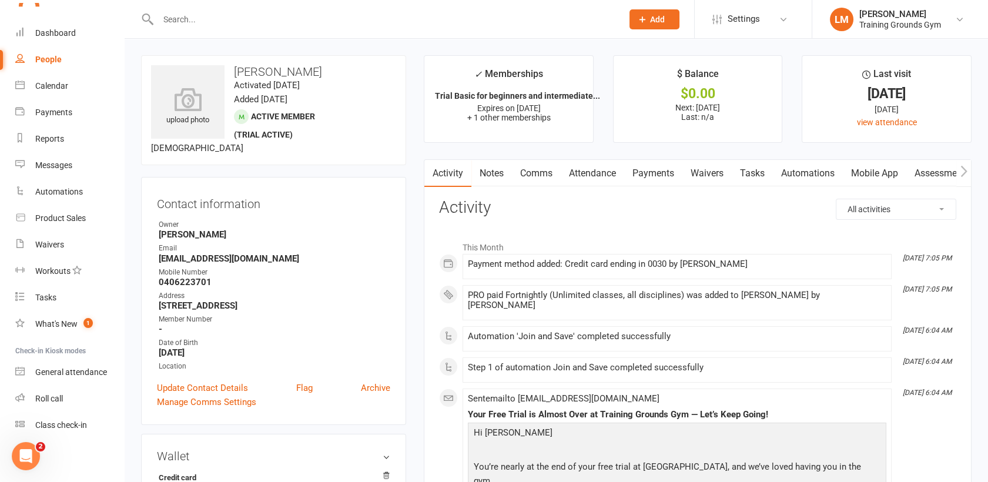
click at [653, 167] on link "Payments" at bounding box center [653, 173] width 58 height 27
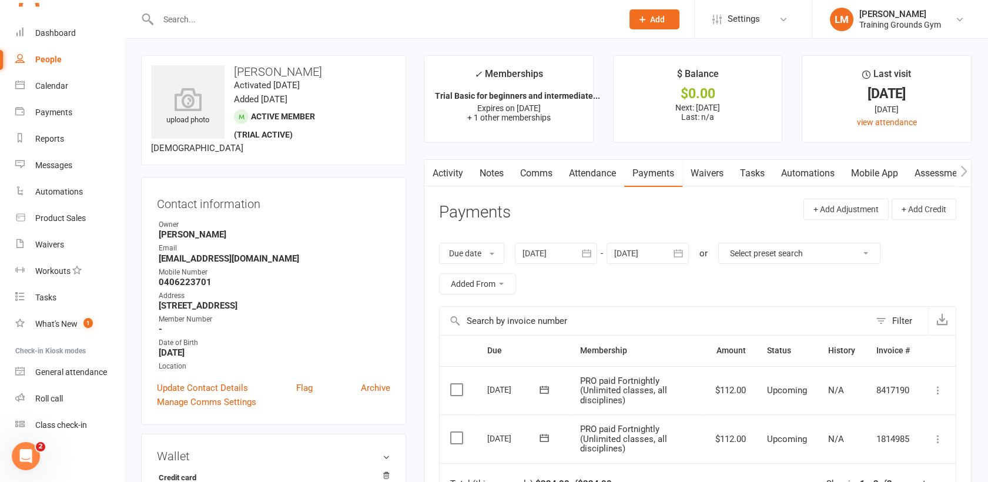
click at [677, 252] on icon "button" at bounding box center [679, 253] width 12 height 12
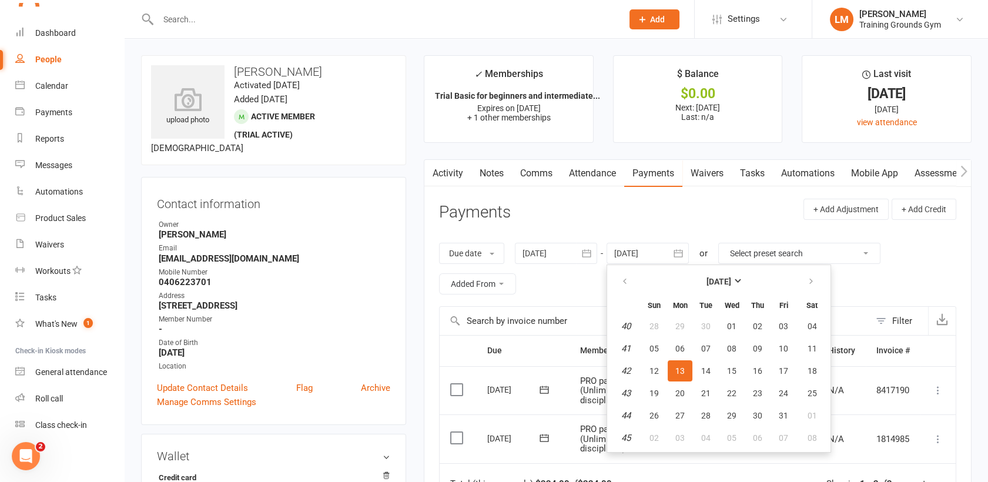
click at [677, 252] on icon "button" at bounding box center [679, 253] width 12 height 12
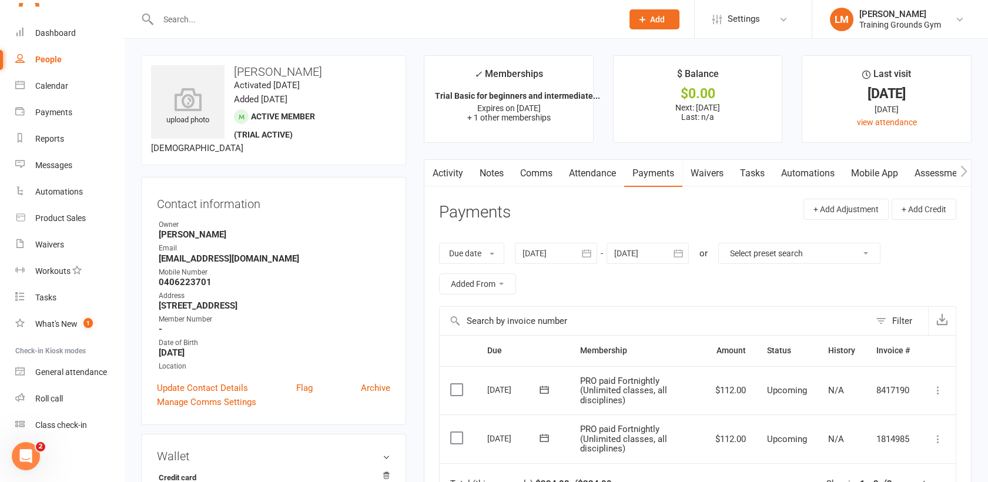
click at [677, 252] on icon "button" at bounding box center [679, 253] width 12 height 12
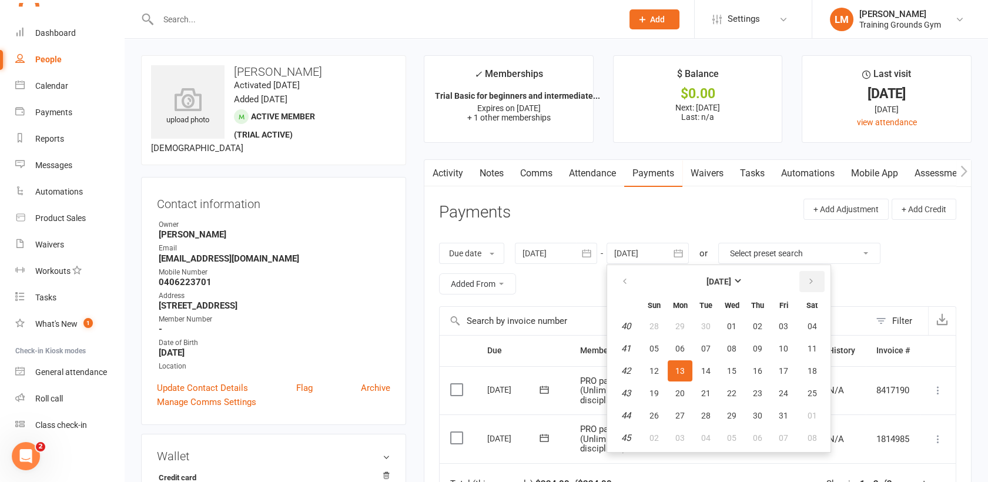
click at [812, 280] on icon "button" at bounding box center [811, 281] width 8 height 9
click at [819, 327] on button "06" at bounding box center [812, 326] width 30 height 21
type input "[DATE]"
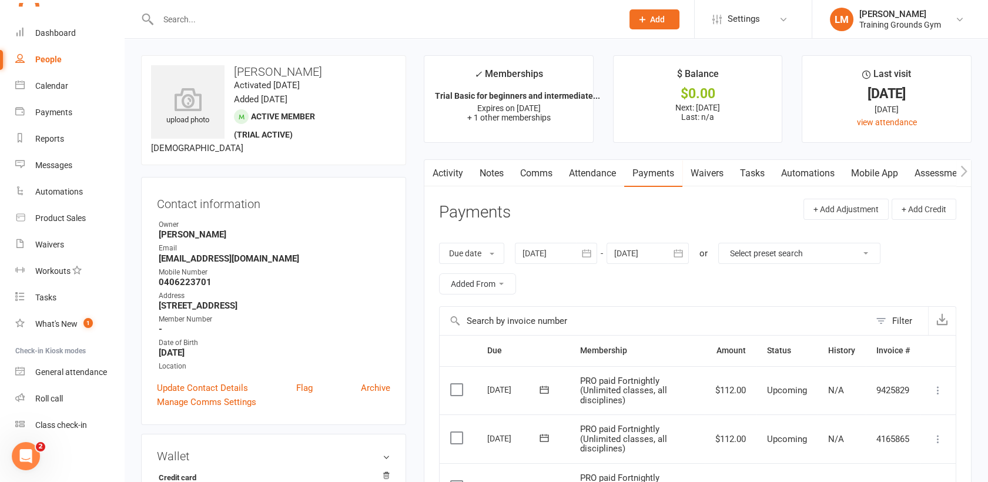
click at [440, 175] on link "Activity" at bounding box center [447, 173] width 47 height 27
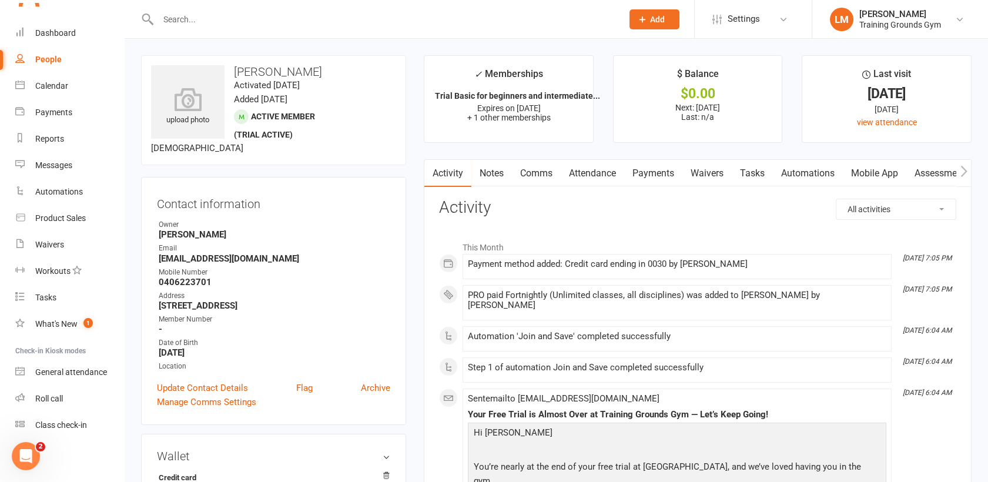
click at [883, 179] on link "Mobile App" at bounding box center [874, 173] width 63 height 27
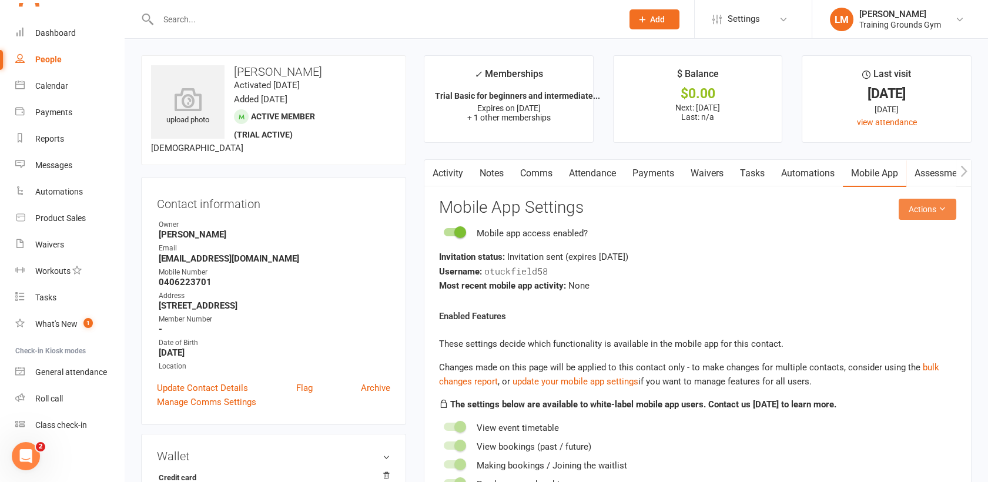
click at [909, 213] on button "Actions" at bounding box center [928, 209] width 58 height 21
click at [911, 233] on link "Send invitation email" at bounding box center [887, 236] width 116 height 24
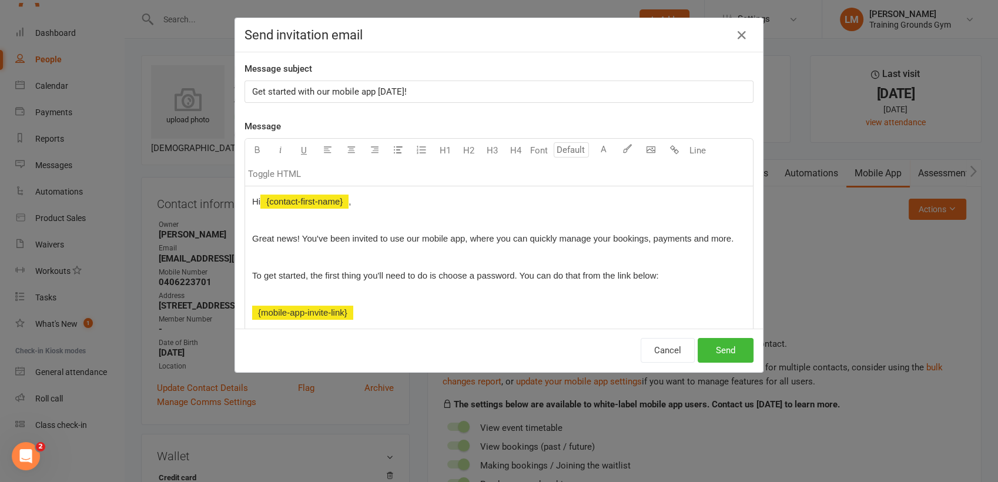
click at [540, 96] on p "Get started with our mobile app [DATE]!" at bounding box center [499, 92] width 494 height 14
click at [540, 96] on p "Get started with our mobile app [DATE]" at bounding box center [499, 92] width 494 height 14
click at [724, 355] on button "Send" at bounding box center [726, 350] width 56 height 25
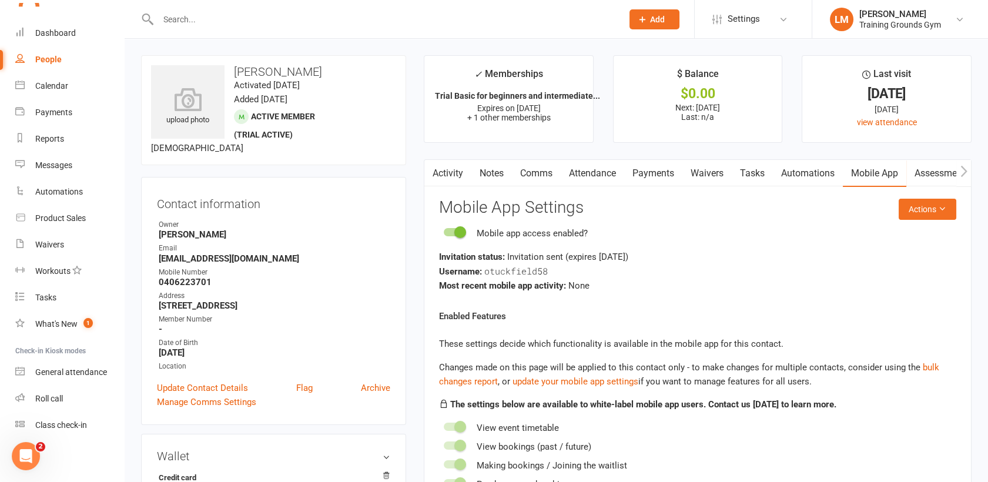
click at [227, 16] on input "text" at bounding box center [385, 19] width 460 height 16
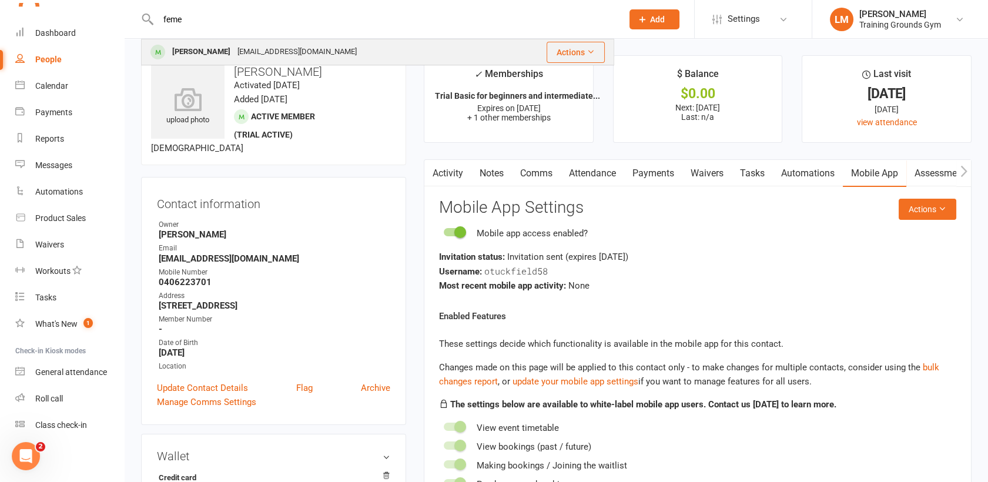
type input "feme"
click at [234, 51] on div "[PERSON_NAME]" at bounding box center [201, 52] width 65 height 17
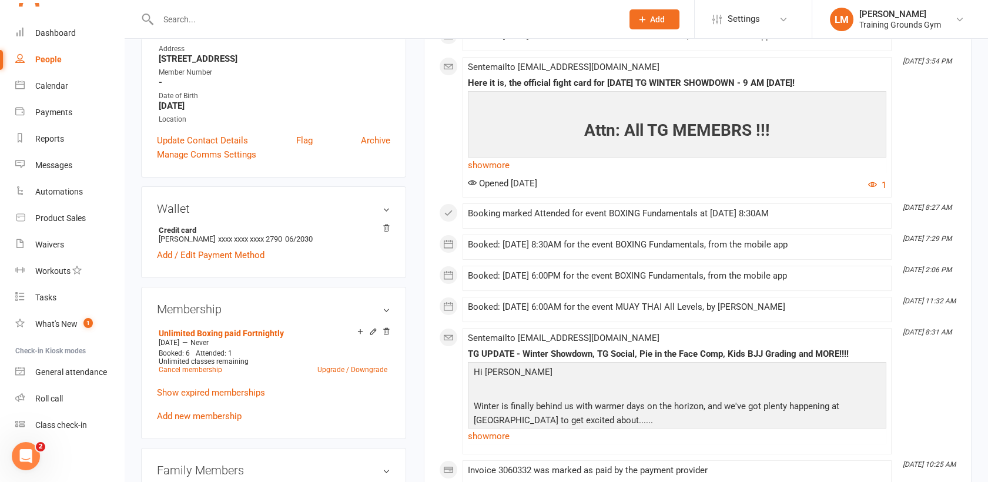
scroll to position [268, 0]
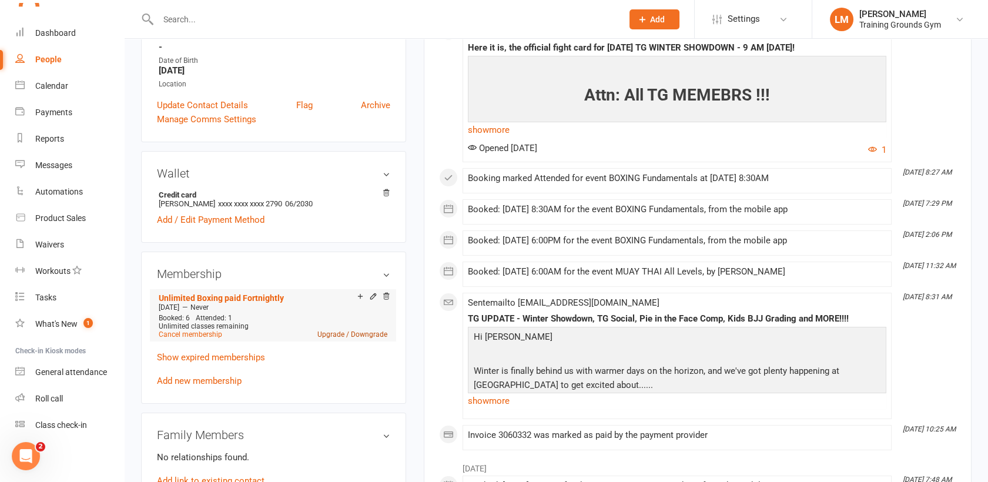
click at [335, 339] on link "Upgrade / Downgrade" at bounding box center [352, 334] width 70 height 8
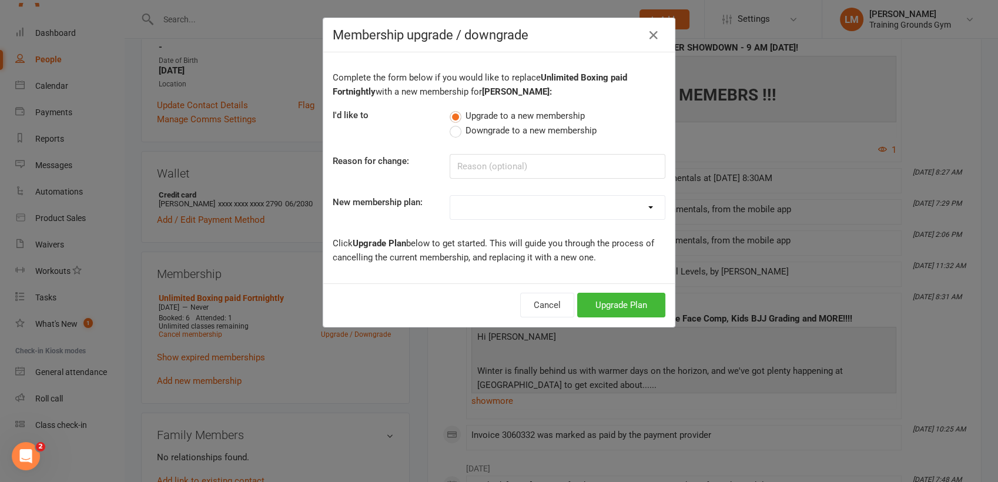
click at [491, 211] on select "Trial Basic for beginners and intermediate levels 16yrs+ Only Trial Plus for 18…" at bounding box center [557, 208] width 215 height 24
select select "33"
click at [450, 196] on select "Trial Basic for beginners and intermediate levels 16yrs+ Only Trial Plus for 18…" at bounding box center [557, 208] width 215 height 24
click at [616, 305] on button "Upgrade Plan" at bounding box center [621, 305] width 88 height 25
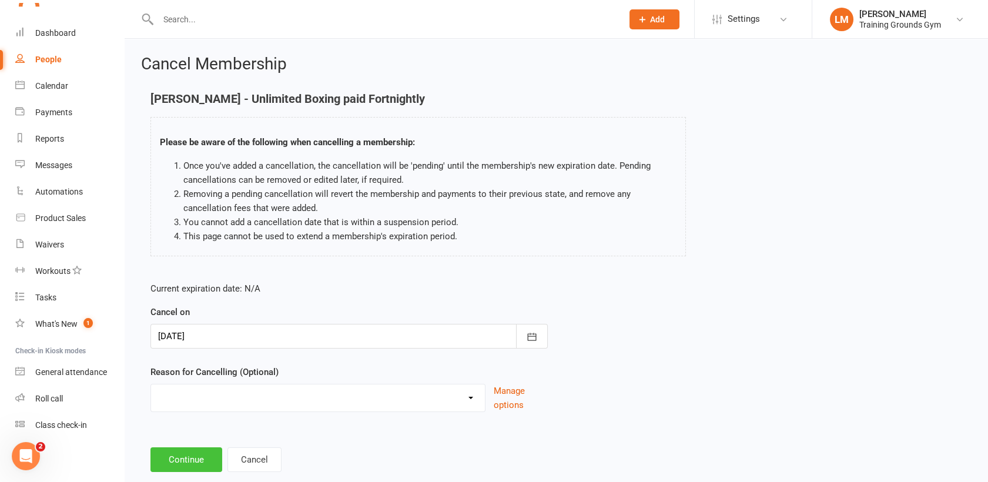
click at [179, 460] on button "Continue" at bounding box center [186, 459] width 72 height 25
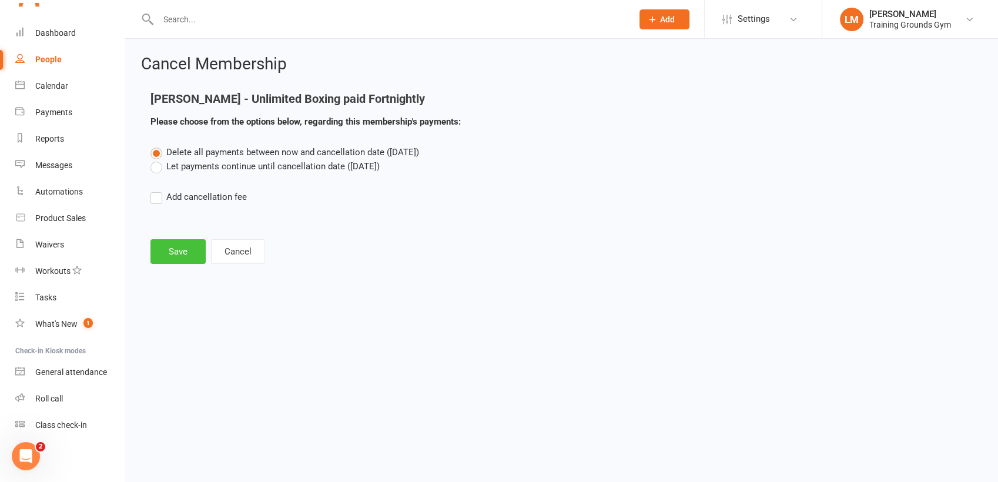
click at [179, 252] on button "Save" at bounding box center [177, 251] width 55 height 25
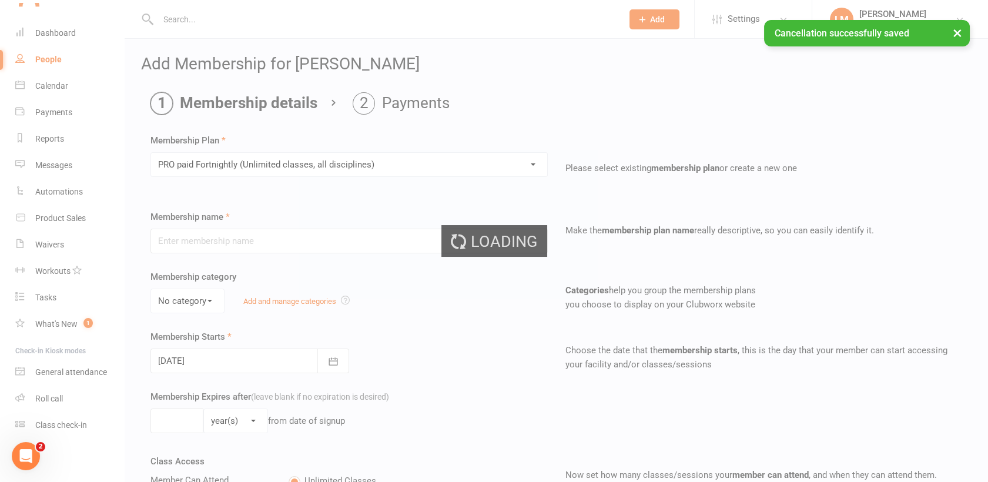
type input "PRO paid Fortnightly (Unlimited classes, all disciplines)"
select select "0"
type input "0"
type input "4"
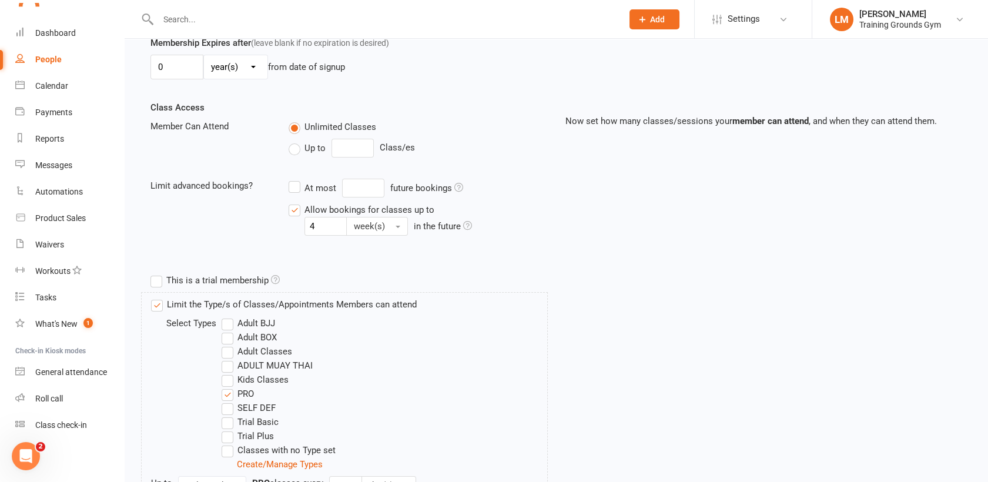
scroll to position [508, 0]
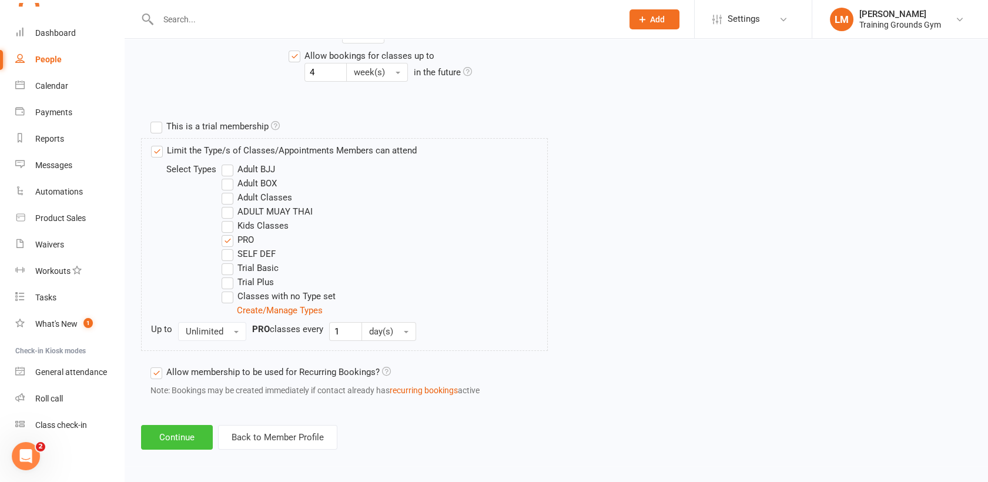
click at [161, 429] on button "Continue" at bounding box center [177, 437] width 72 height 25
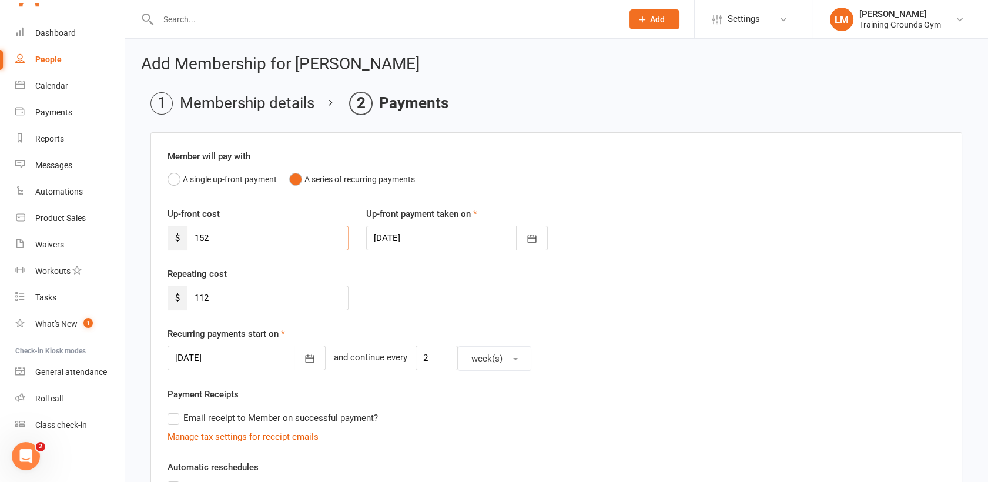
drag, startPoint x: 269, startPoint y: 250, endPoint x: 137, endPoint y: 249, distance: 132.3
click at [137, 249] on div "Add Membership for [PERSON_NAME] Membership details Payments Member will pay wi…" at bounding box center [557, 403] width 864 height 728
type input "112"
click at [485, 239] on div at bounding box center [456, 238] width 181 height 25
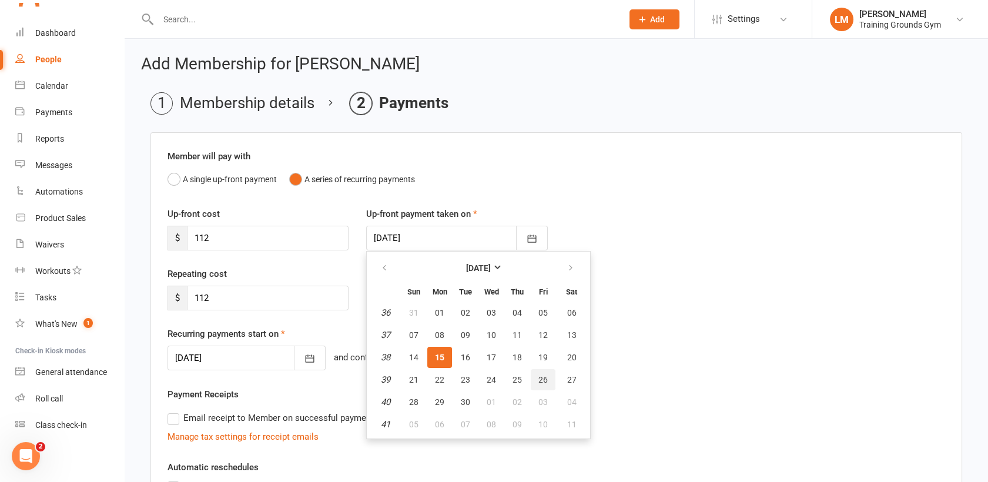
click at [543, 377] on span "26" at bounding box center [542, 379] width 9 height 9
type input "[DATE]"
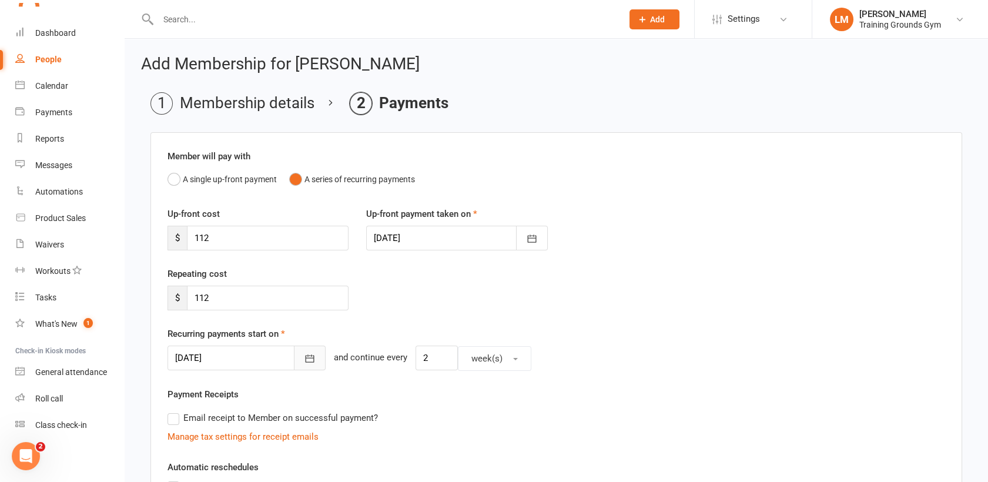
click at [304, 358] on icon "button" at bounding box center [310, 359] width 12 height 12
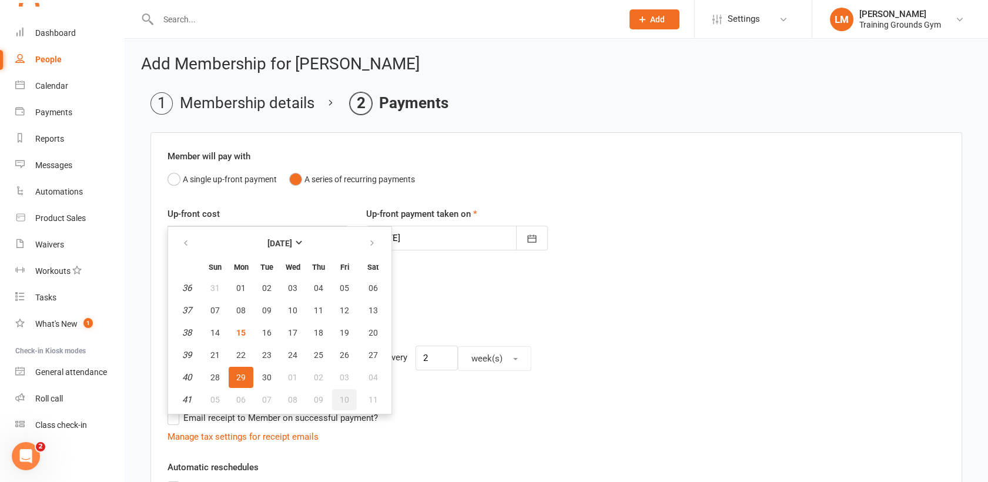
click at [343, 399] on span "10" at bounding box center [344, 399] width 9 height 9
type input "[DATE]"
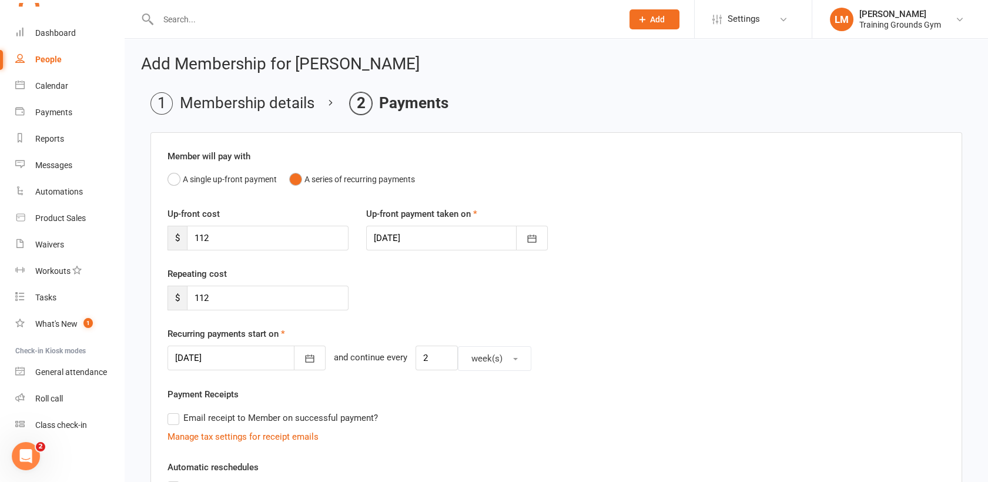
click at [748, 325] on div "Repeating cost $ 112" at bounding box center [556, 297] width 795 height 60
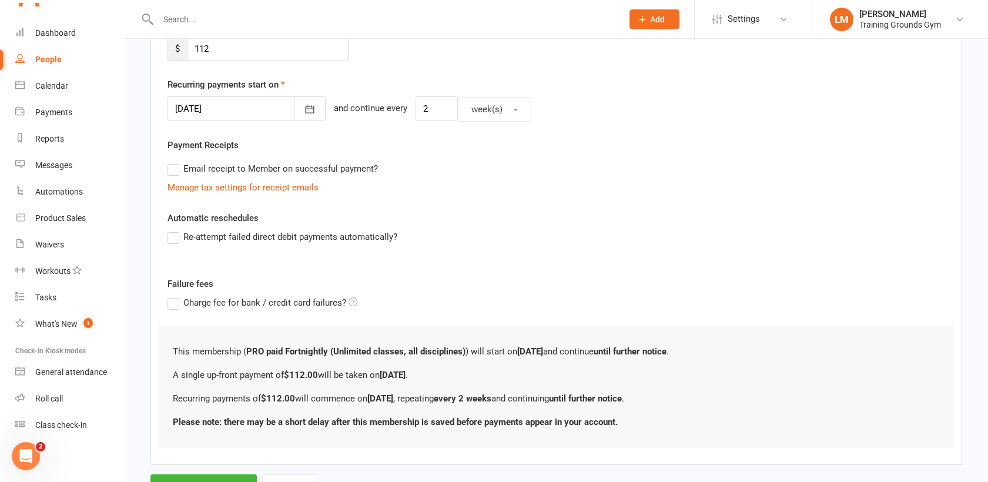
scroll to position [301, 0]
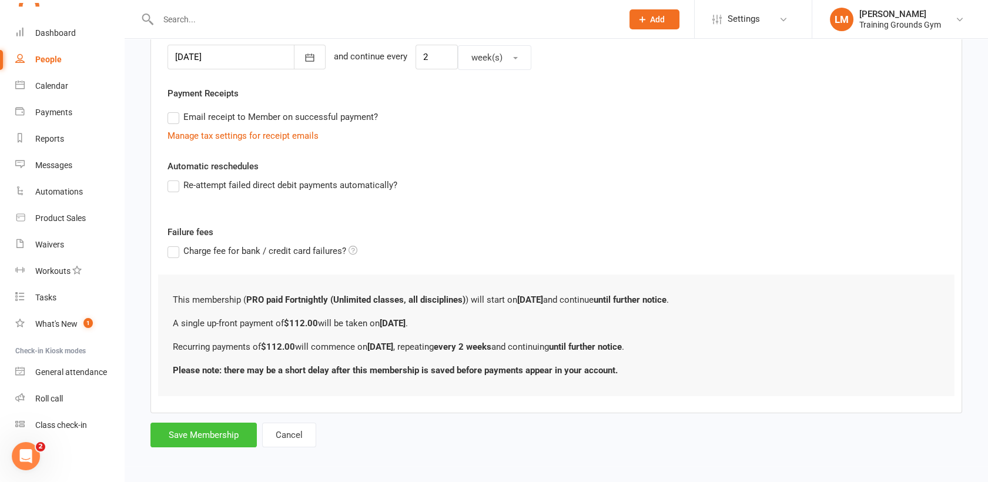
click at [176, 440] on button "Save Membership" at bounding box center [203, 435] width 106 height 25
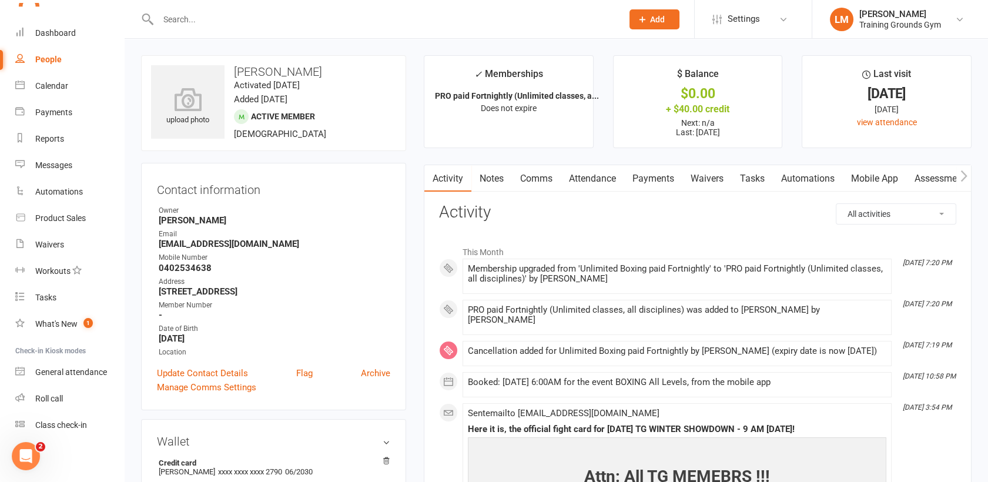
click at [660, 186] on link "Payments" at bounding box center [653, 178] width 58 height 27
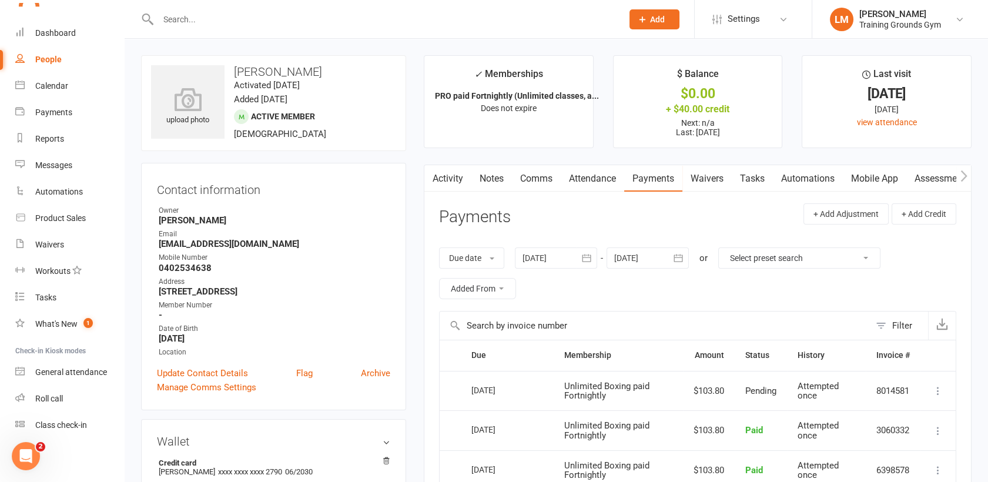
click at [681, 253] on icon "button" at bounding box center [679, 258] width 12 height 12
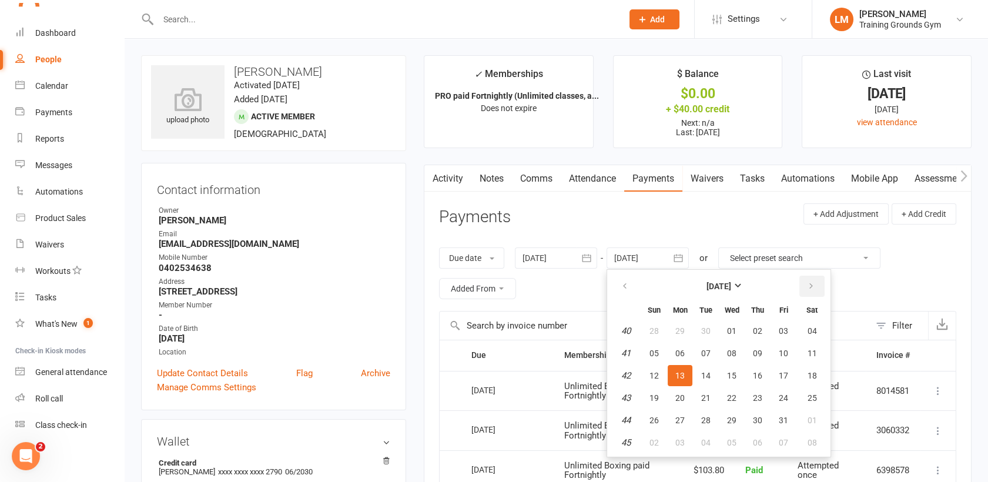
click at [814, 283] on icon "button" at bounding box center [811, 286] width 8 height 9
click at [817, 329] on button "06" at bounding box center [812, 330] width 30 height 21
type input "[DATE]"
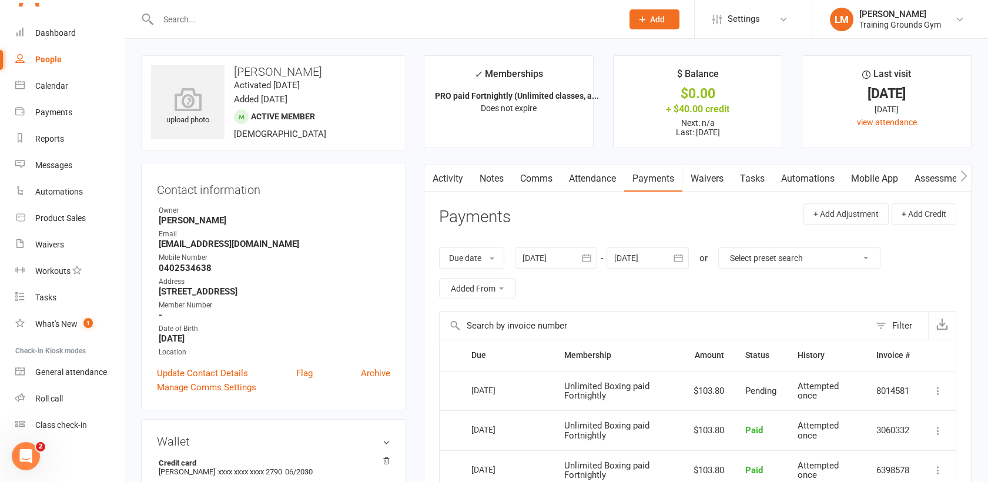
click at [447, 179] on link "Activity" at bounding box center [447, 178] width 47 height 27
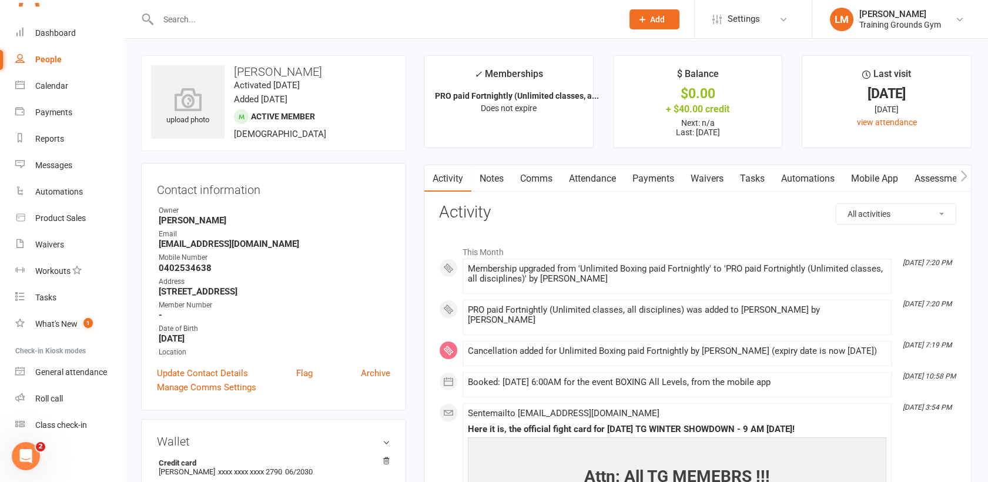
click at [668, 175] on link "Payments" at bounding box center [653, 178] width 58 height 27
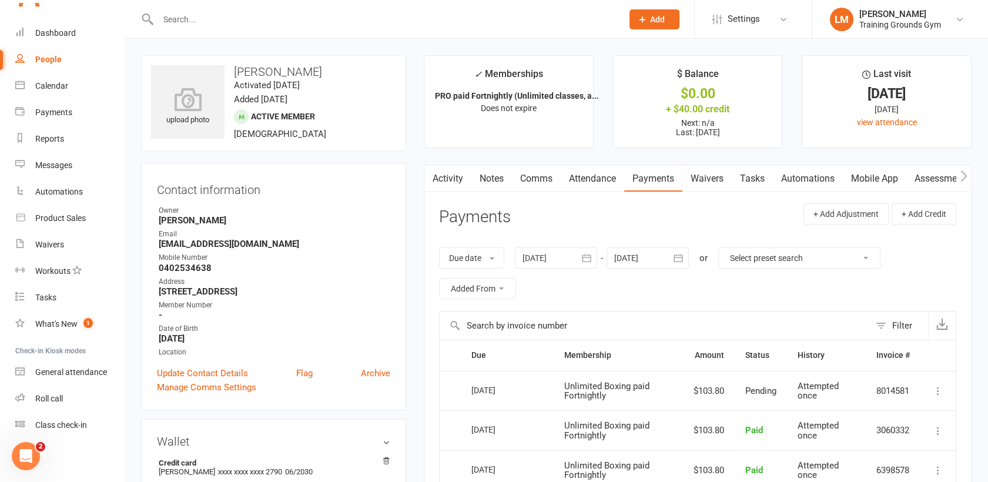
click at [645, 253] on div at bounding box center [648, 257] width 82 height 21
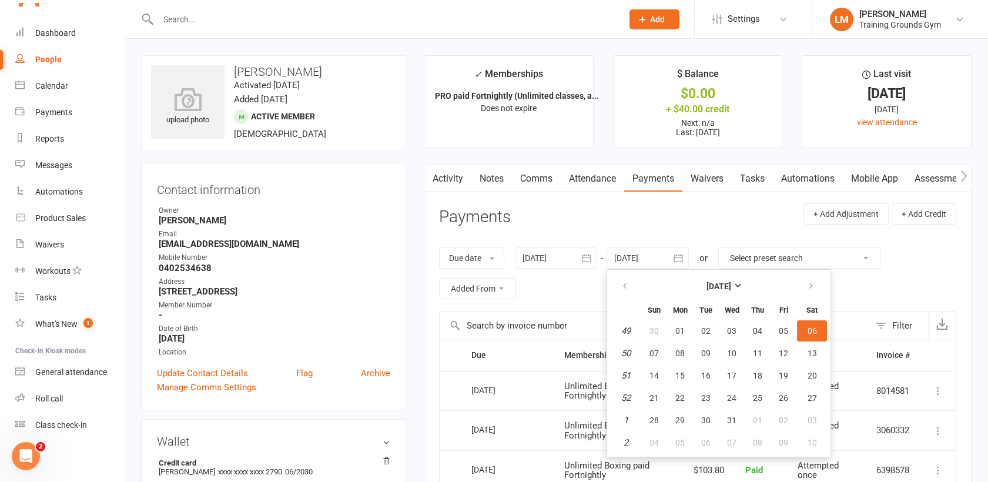
click at [817, 328] on button "06" at bounding box center [812, 330] width 30 height 21
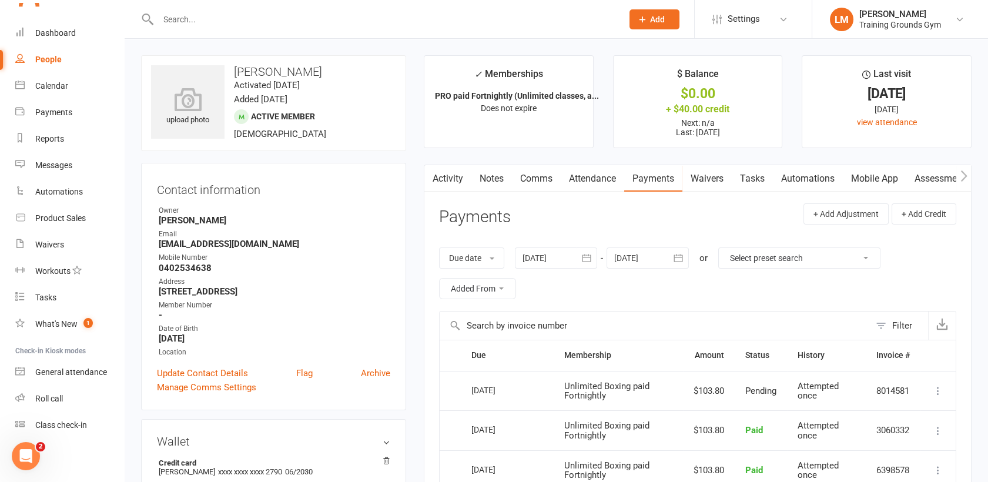
click at [192, 20] on input "text" at bounding box center [385, 19] width 460 height 16
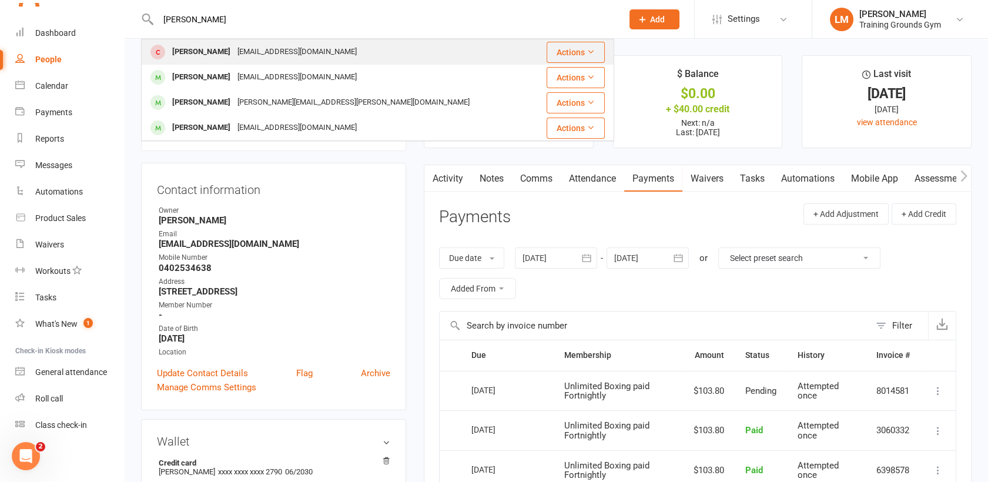
type input "[PERSON_NAME]"
click at [255, 59] on div "[EMAIL_ADDRESS][DOMAIN_NAME]" at bounding box center [297, 52] width 126 height 17
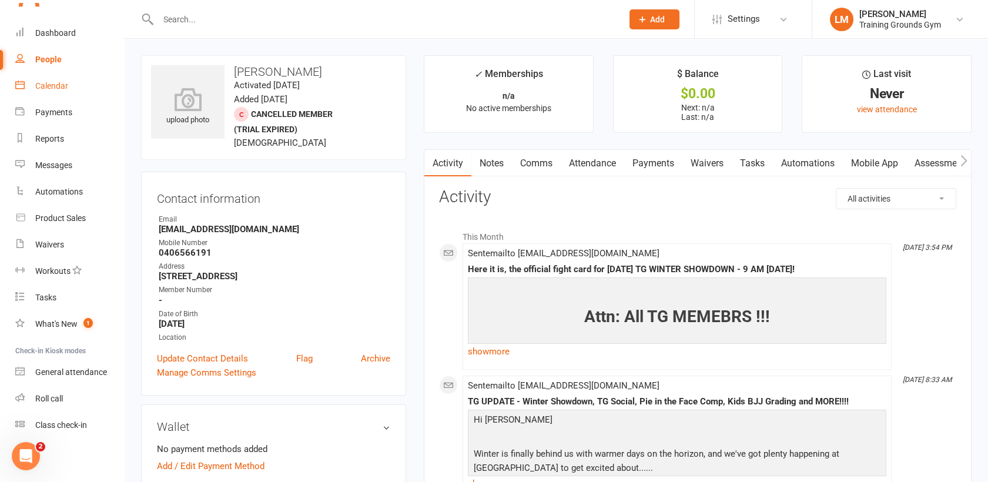
click at [46, 88] on div "Calendar" at bounding box center [51, 85] width 33 height 9
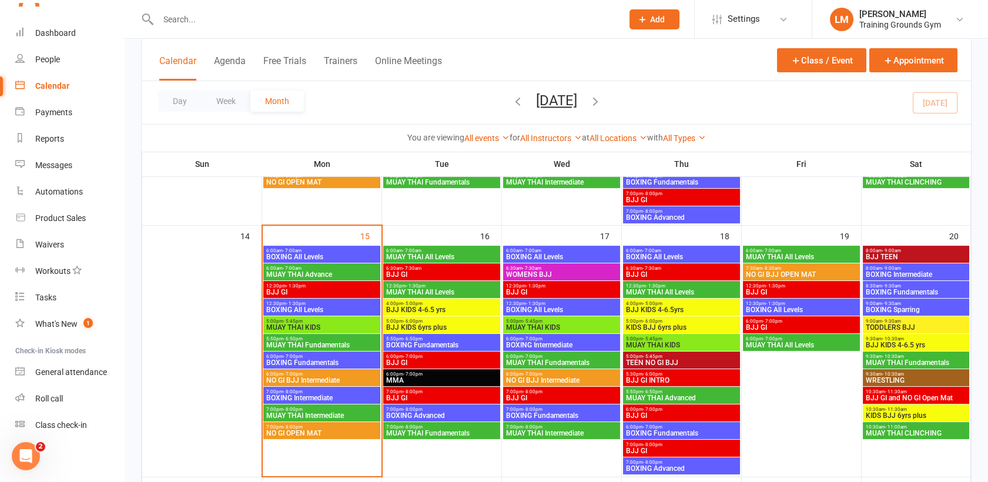
scroll to position [529, 0]
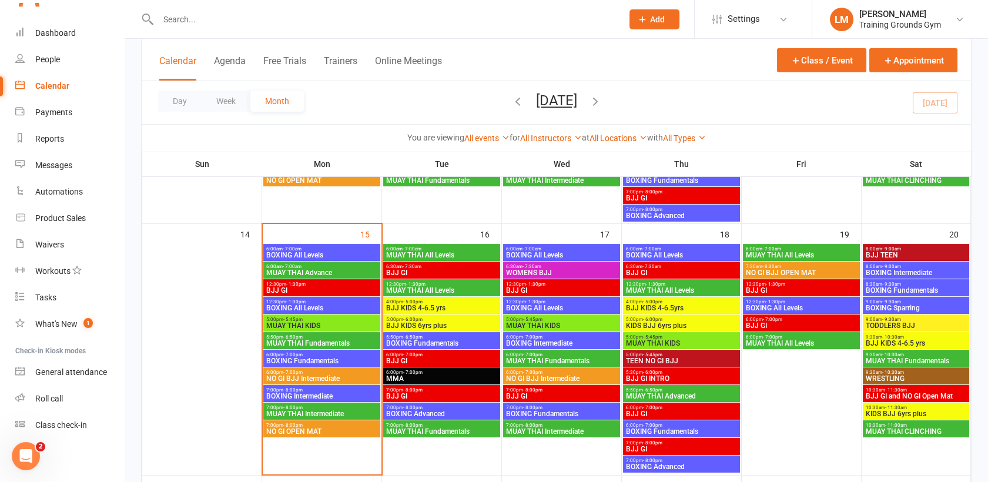
click at [271, 375] on span "NO GI BJJ Intermediate" at bounding box center [322, 378] width 112 height 7
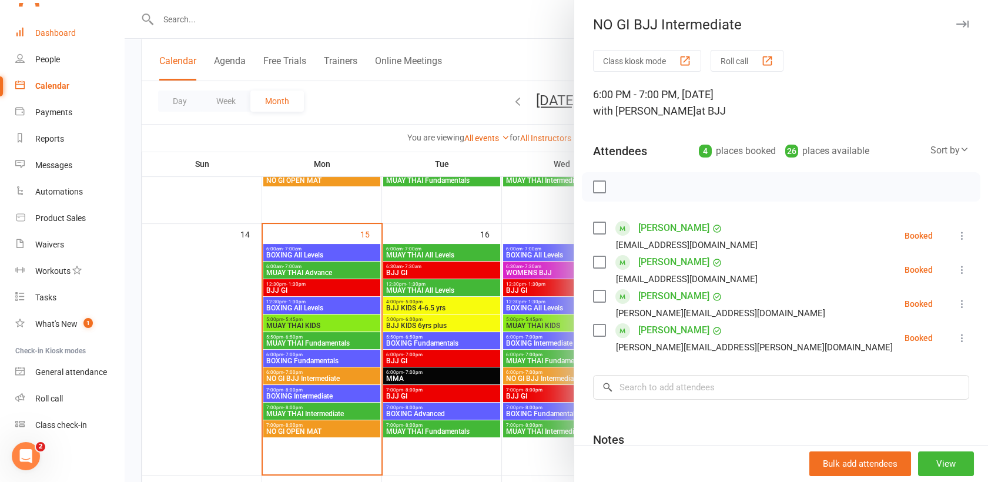
click at [41, 28] on div "Dashboard" at bounding box center [55, 32] width 41 height 9
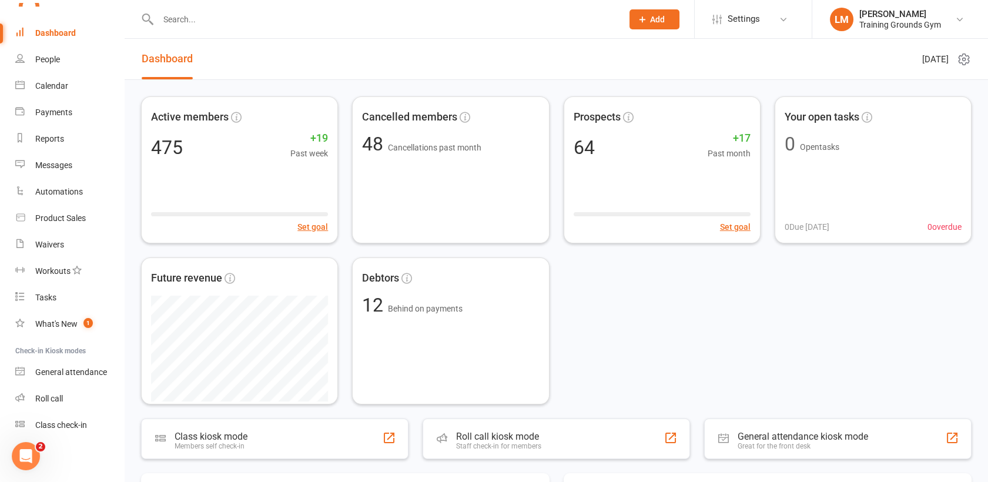
click at [198, 16] on input "text" at bounding box center [385, 19] width 460 height 16
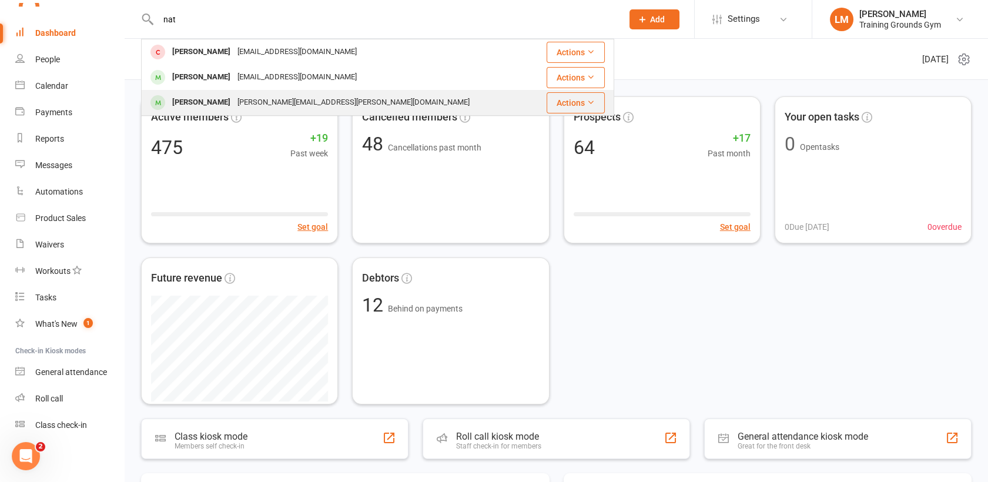
type input "nat"
click at [212, 105] on div "[PERSON_NAME]" at bounding box center [201, 102] width 65 height 17
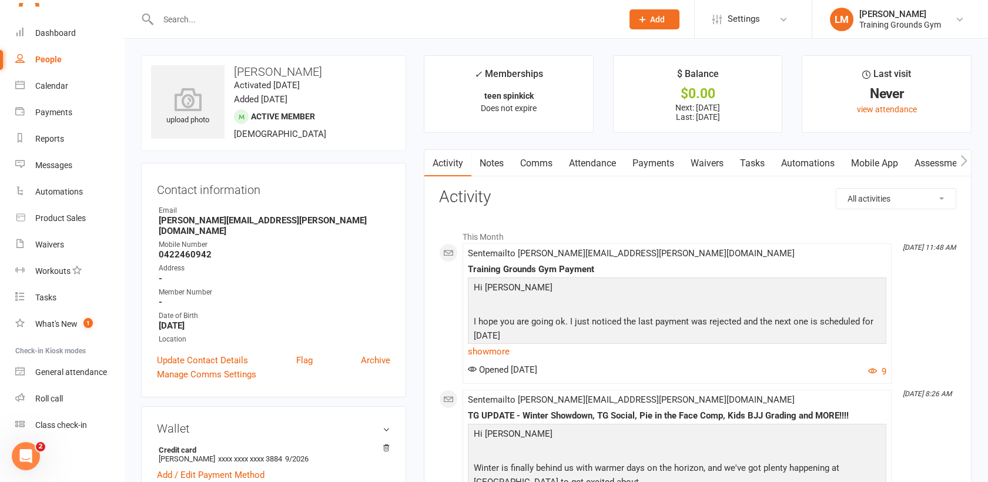
click at [655, 159] on link "Payments" at bounding box center [653, 163] width 58 height 27
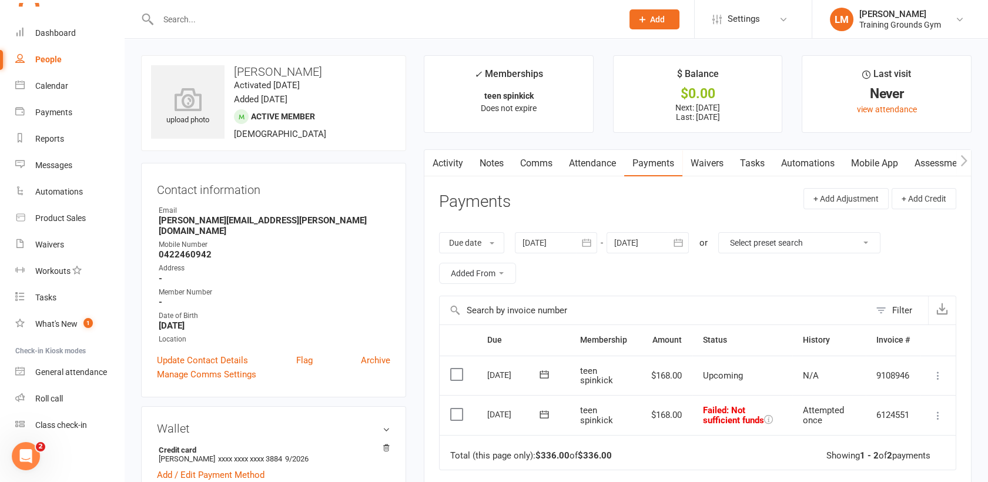
click at [546, 409] on icon at bounding box center [544, 415] width 12 height 12
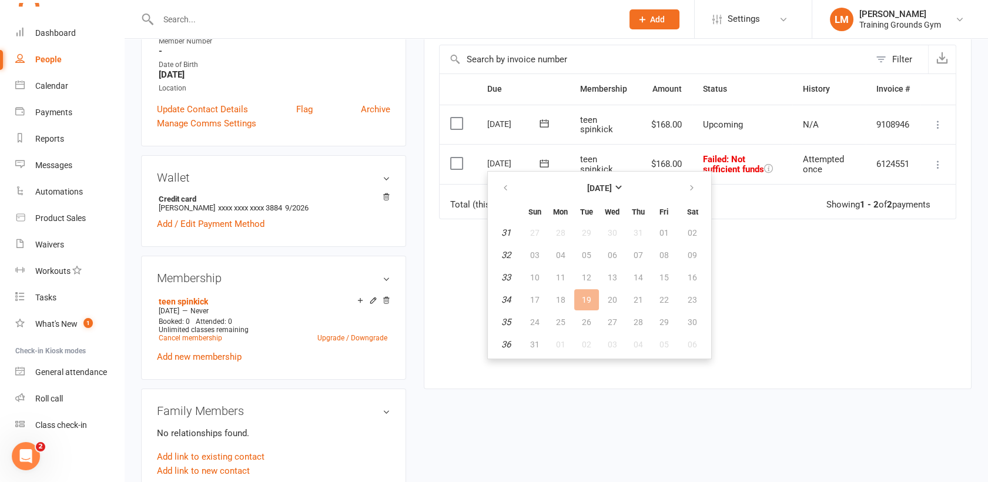
scroll to position [253, 0]
click at [696, 183] on button "button" at bounding box center [692, 186] width 25 height 21
click at [586, 275] on span "16" at bounding box center [586, 275] width 9 height 9
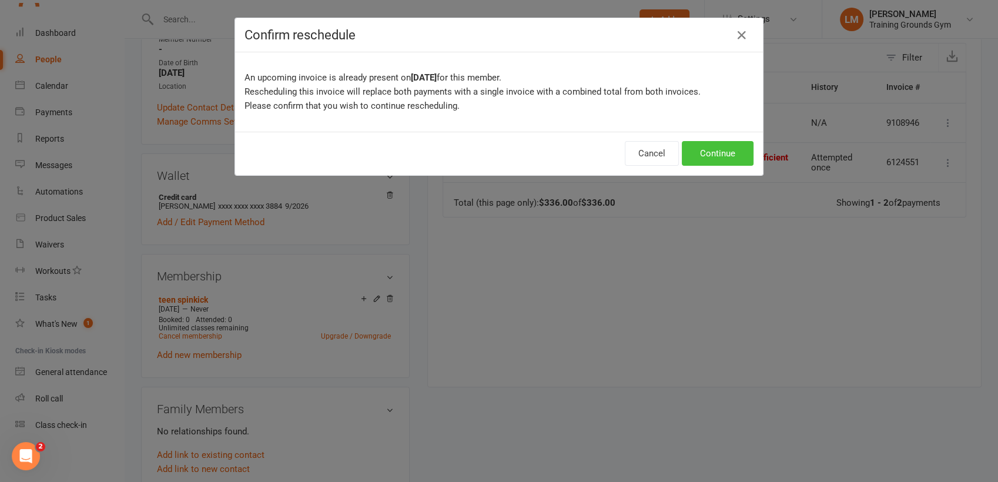
click at [725, 143] on button "Continue" at bounding box center [718, 153] width 72 height 25
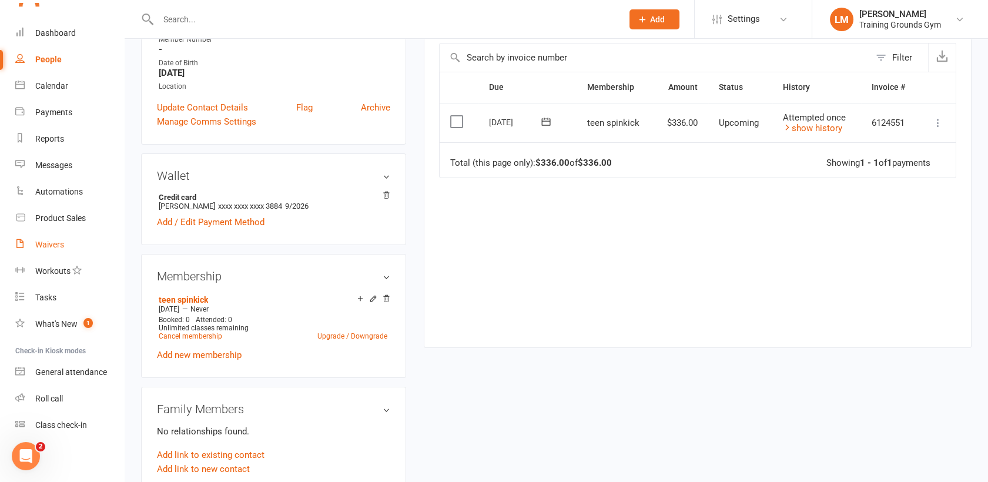
click at [48, 255] on link "Waivers" at bounding box center [69, 245] width 109 height 26
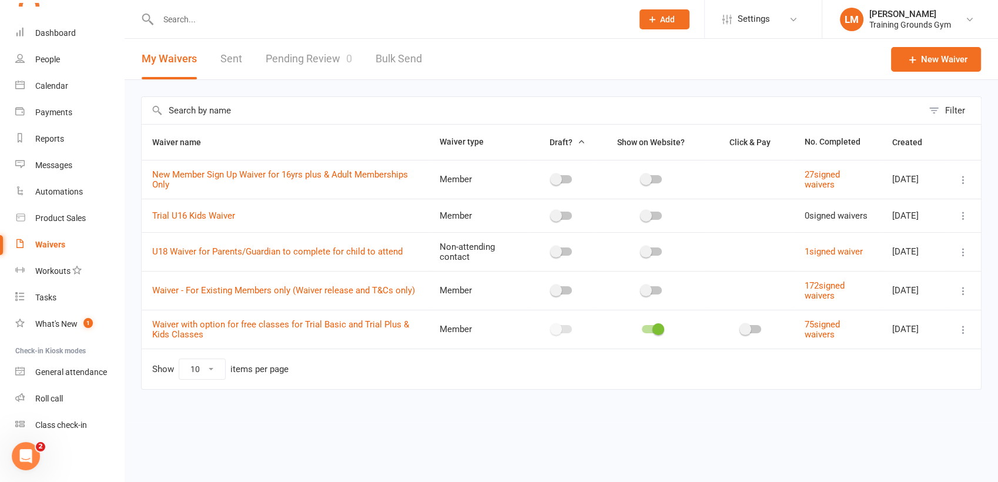
click at [318, 59] on link "Pending Review 0" at bounding box center [309, 59] width 86 height 41
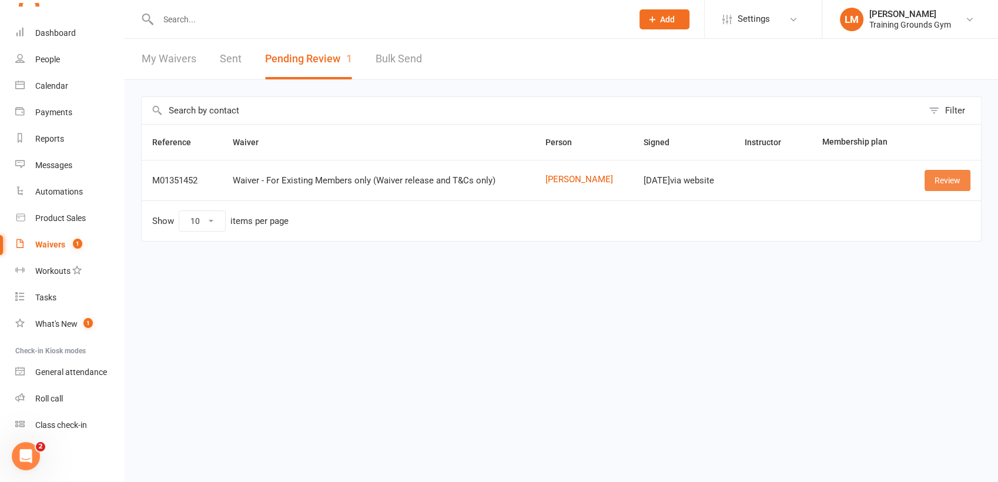
click at [941, 185] on link "Review" at bounding box center [948, 180] width 46 height 21
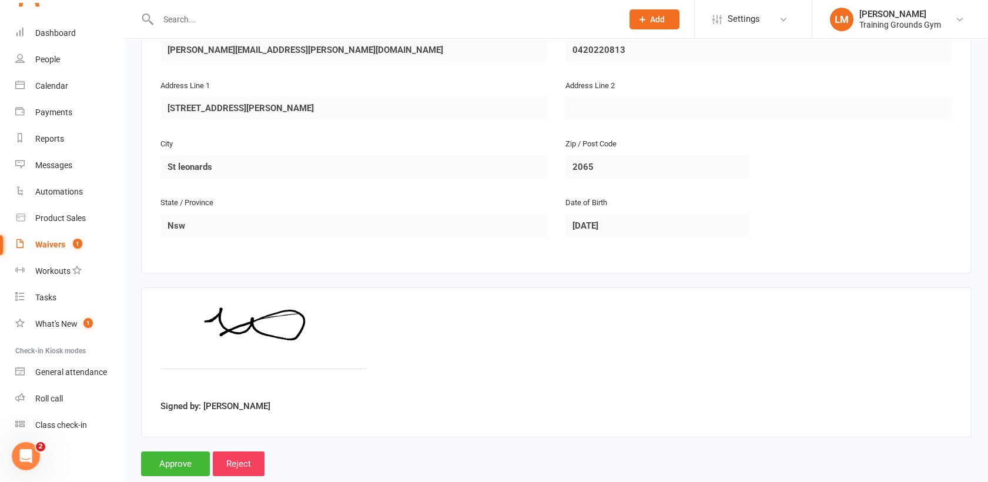
scroll to position [303, 0]
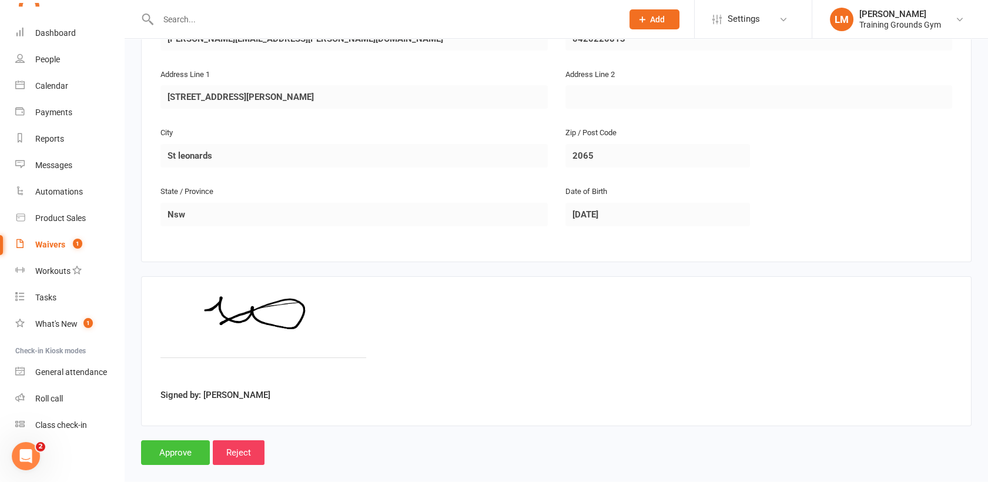
click at [175, 440] on input "Approve" at bounding box center [175, 452] width 69 height 25
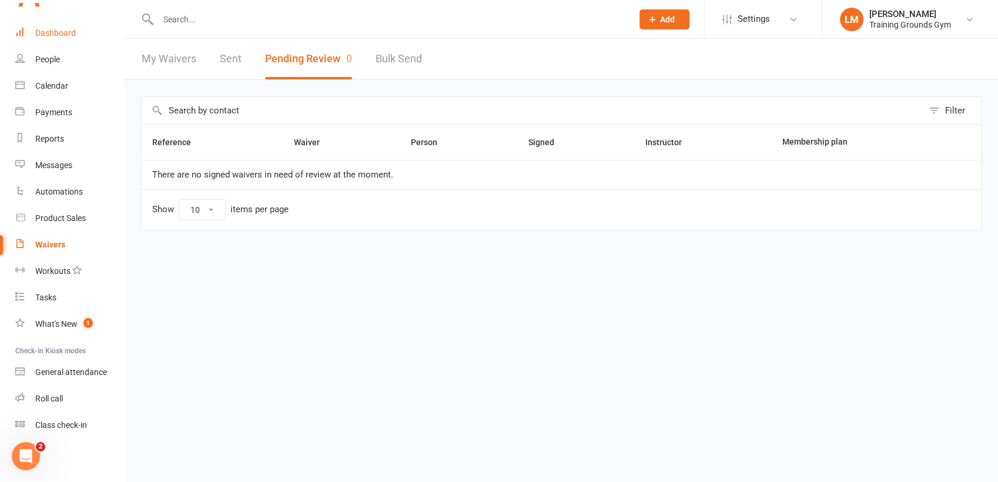
click at [55, 35] on div "Dashboard" at bounding box center [55, 32] width 41 height 9
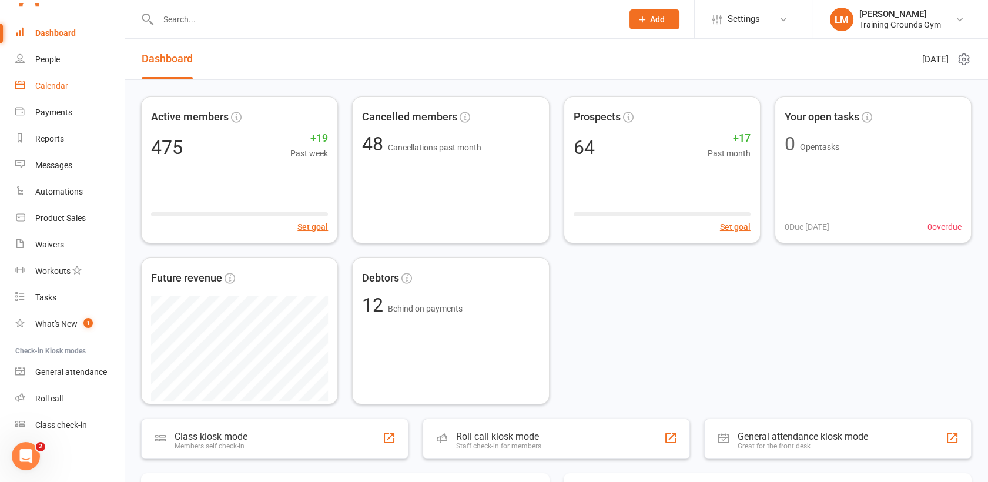
click at [61, 84] on div "Calendar" at bounding box center [51, 85] width 33 height 9
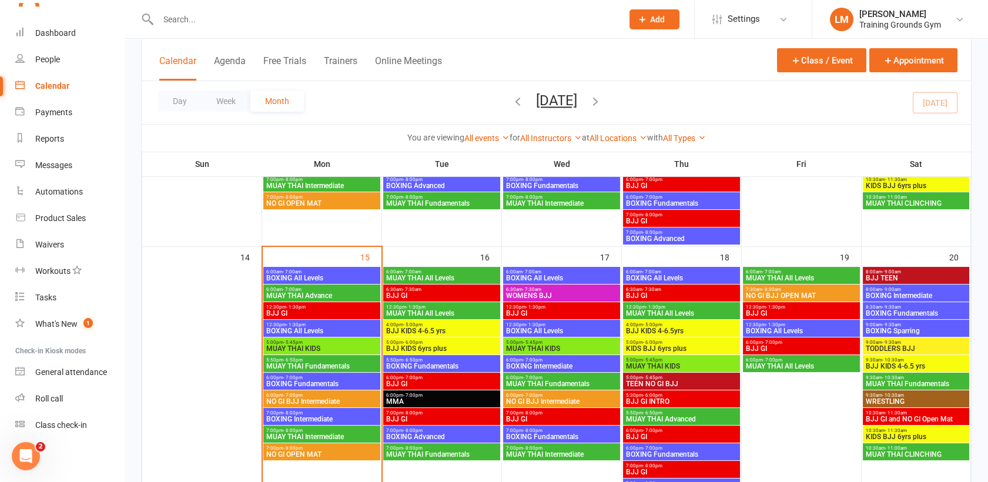
scroll to position [557, 0]
